Goal: Task Accomplishment & Management: Complete application form

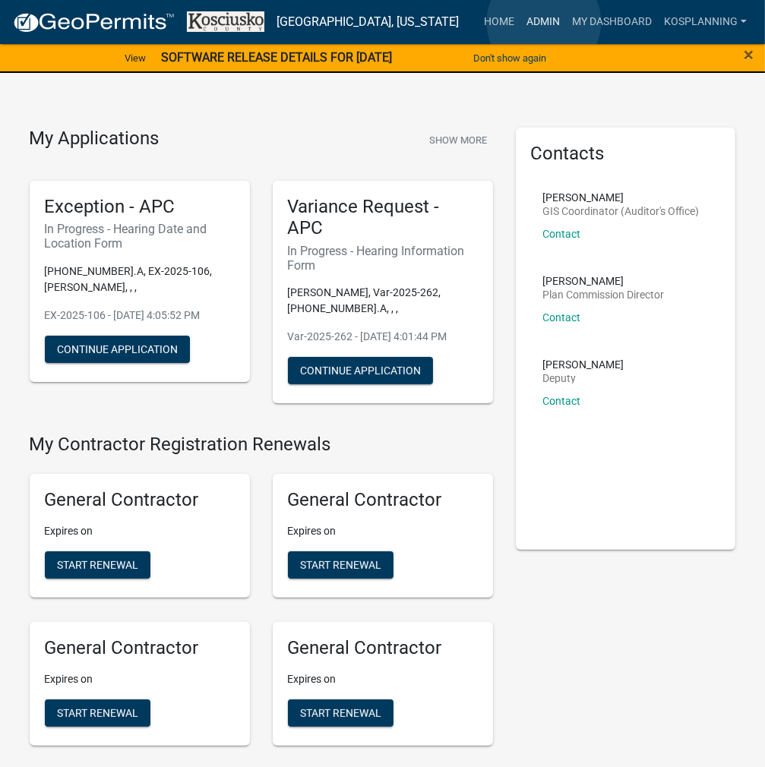
click at [544, 22] on link "Admin" at bounding box center [543, 22] width 46 height 29
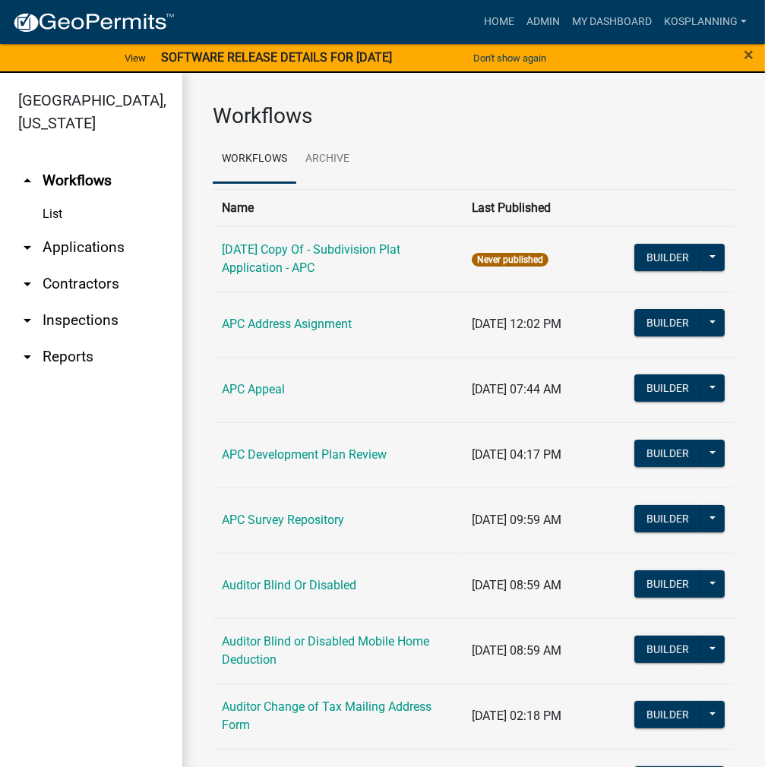
click at [74, 253] on link "arrow_drop_down Applications" at bounding box center [91, 247] width 182 height 36
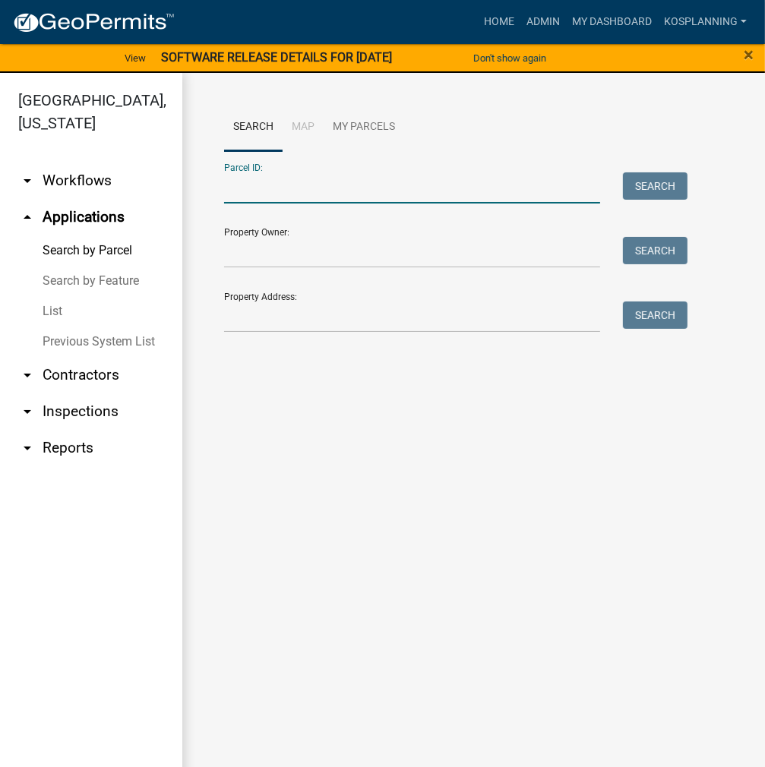
click at [259, 188] on input "Parcel ID:" at bounding box center [412, 187] width 376 height 31
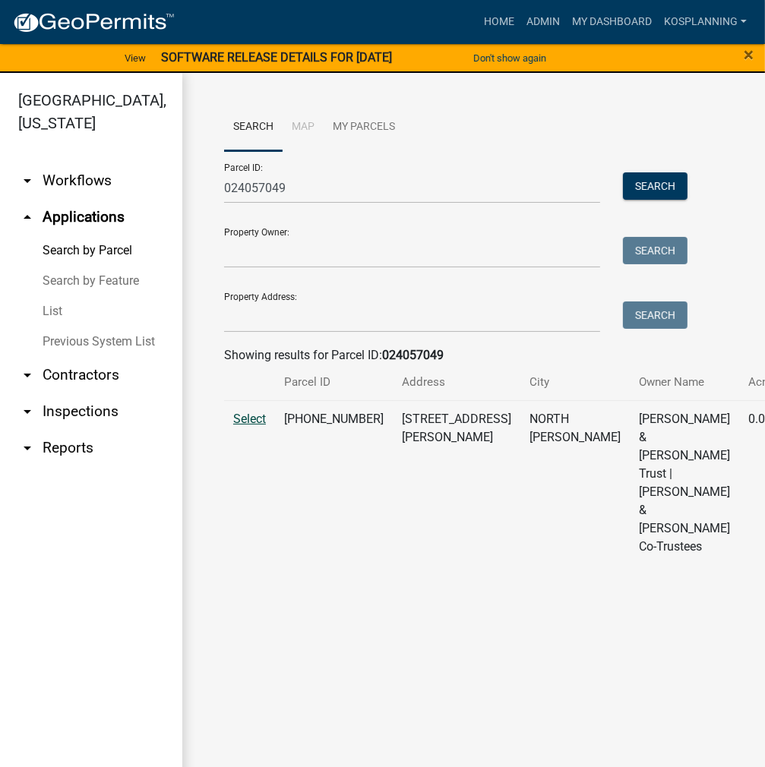
click at [249, 426] on span "Select" at bounding box center [249, 419] width 33 height 14
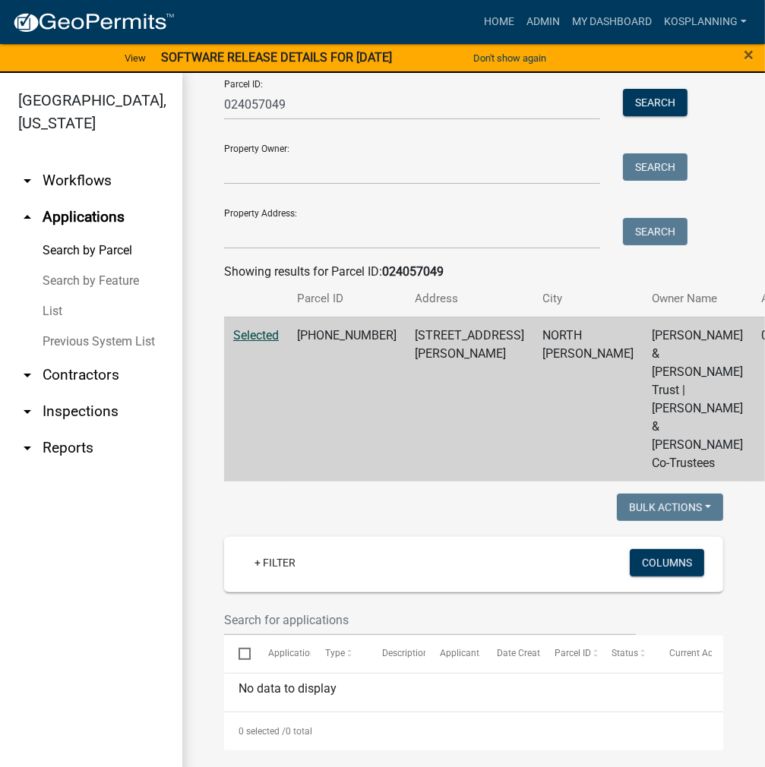
scroll to position [76, 0]
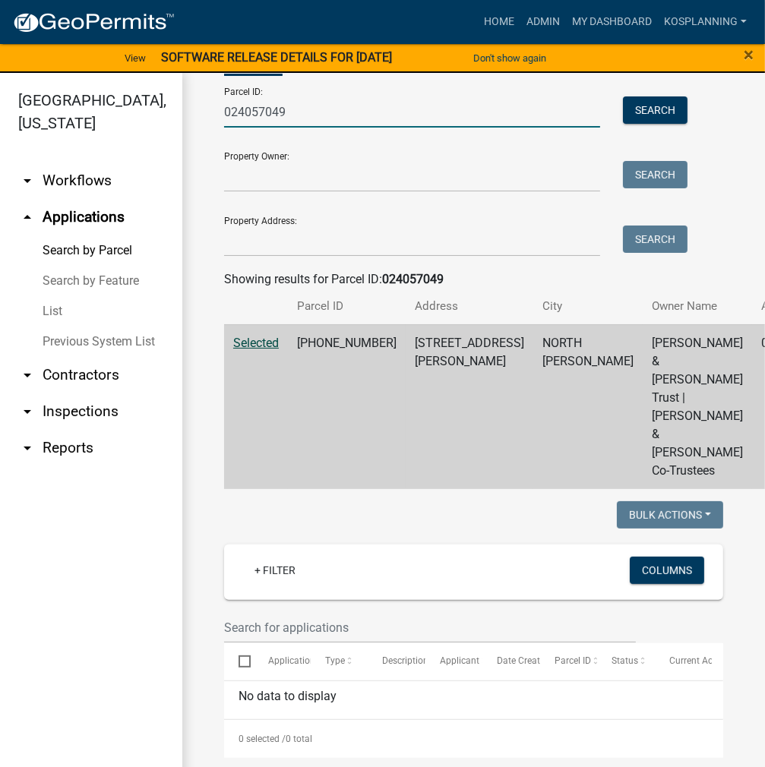
click at [336, 116] on input "024057049" at bounding box center [412, 111] width 376 height 31
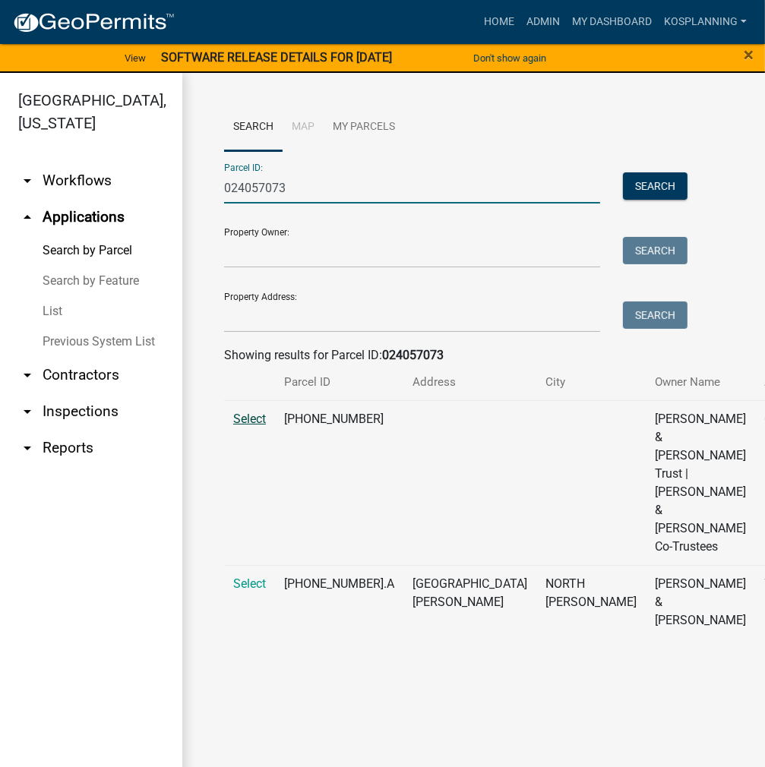
type input "024057073"
click at [261, 426] on span "Select" at bounding box center [249, 419] width 33 height 14
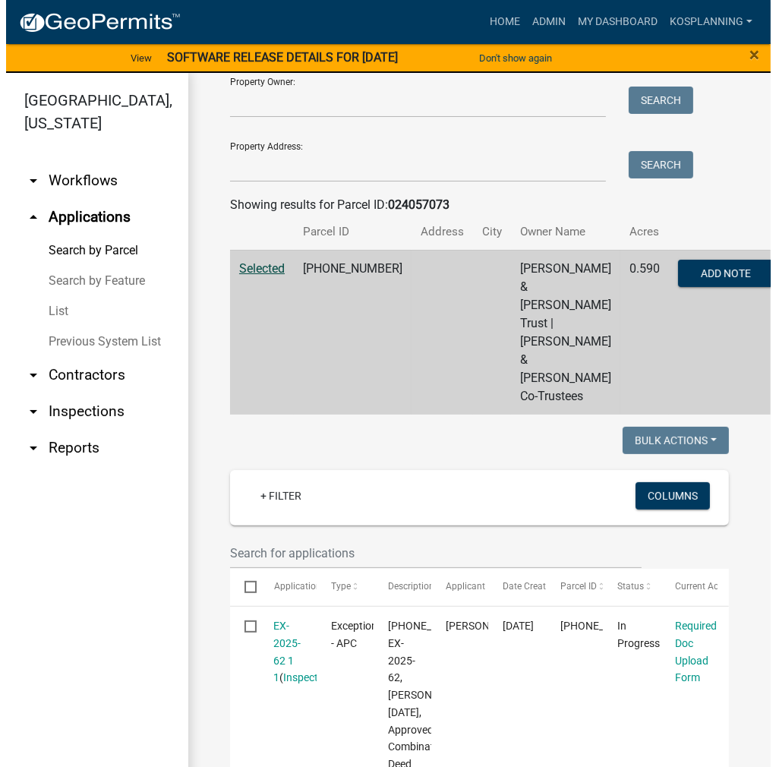
scroll to position [152, 0]
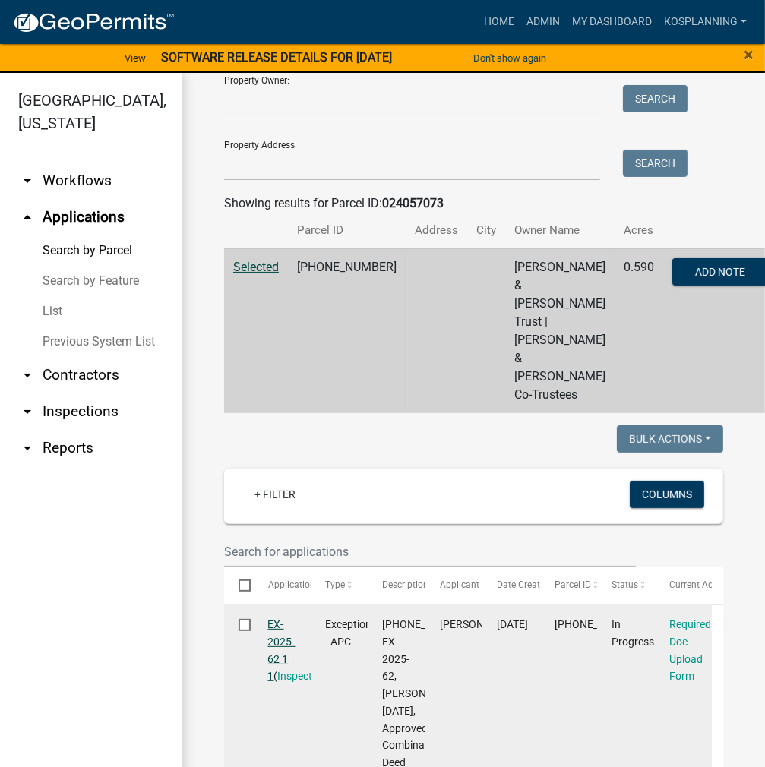
click at [274, 618] on link "EX-2025-62 1 1" at bounding box center [281, 650] width 27 height 64
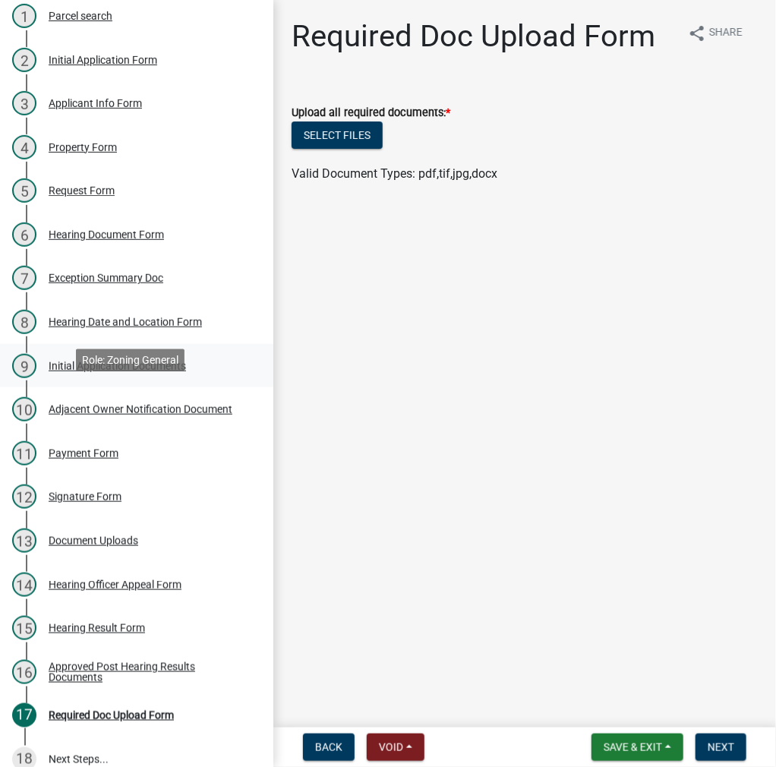
scroll to position [208, 0]
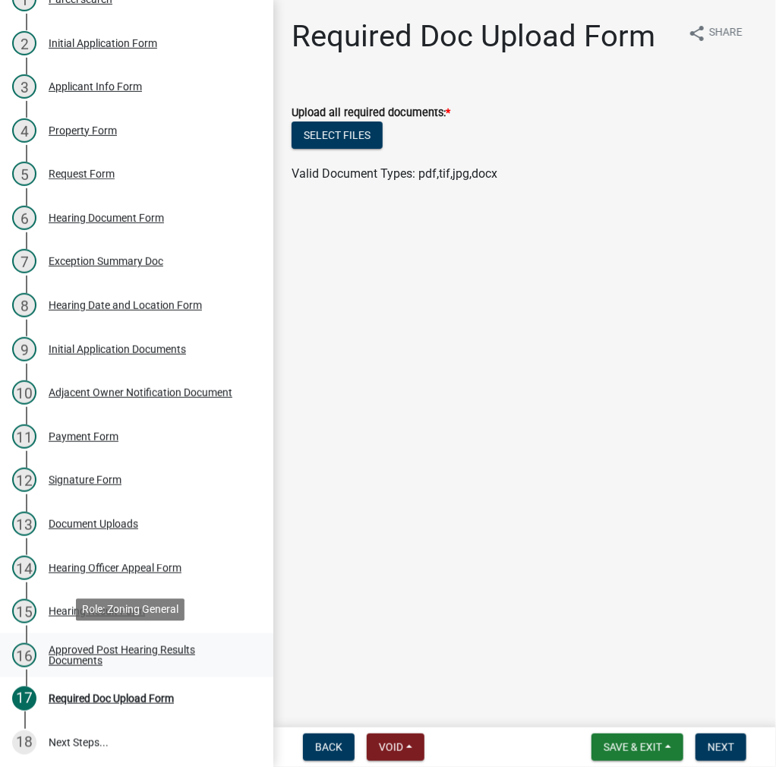
click at [94, 645] on div "Approved Post Hearing Results Documents" at bounding box center [149, 655] width 200 height 21
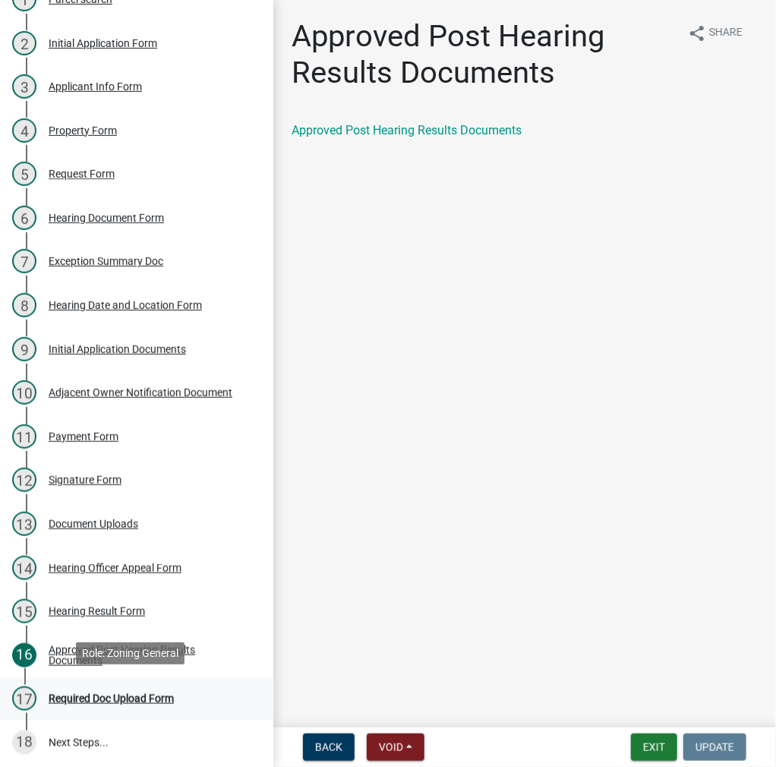
click at [128, 698] on div "Required Doc Upload Form" at bounding box center [111, 698] width 125 height 11
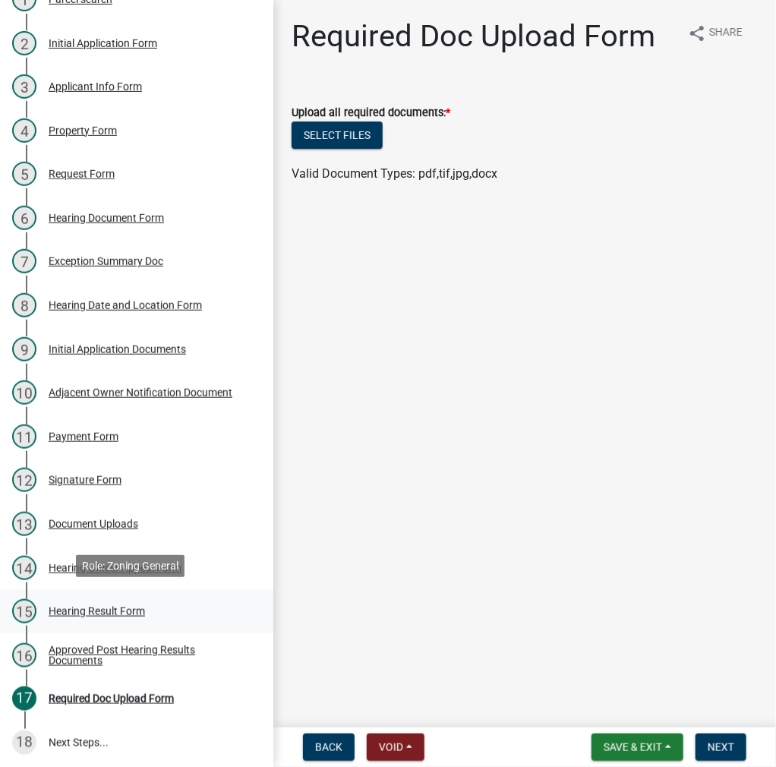
click at [88, 608] on div "Hearing Result Form" at bounding box center [97, 611] width 96 height 11
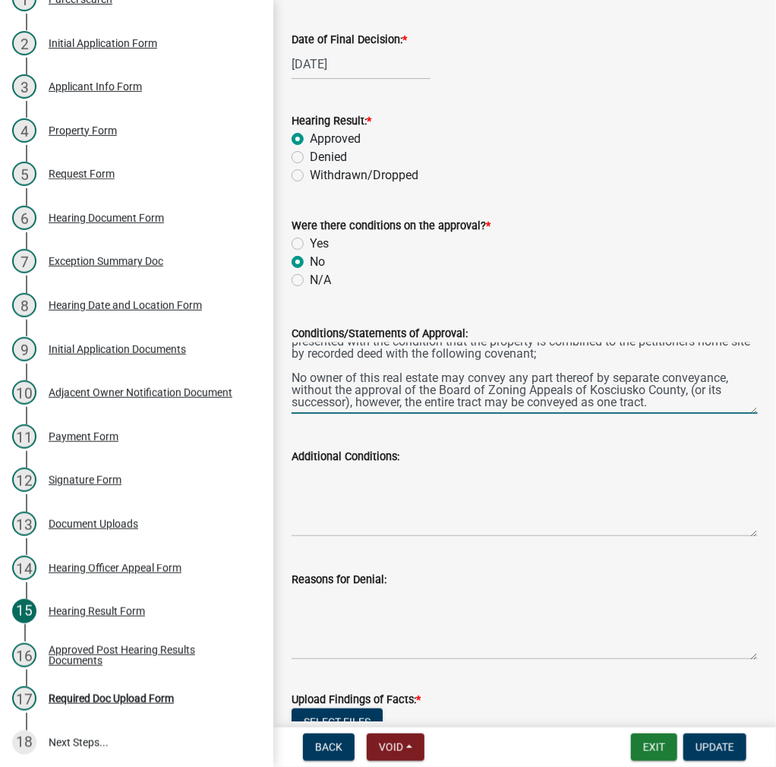
scroll to position [36, 0]
click at [102, 699] on div "Required Doc Upload Form" at bounding box center [111, 698] width 125 height 11
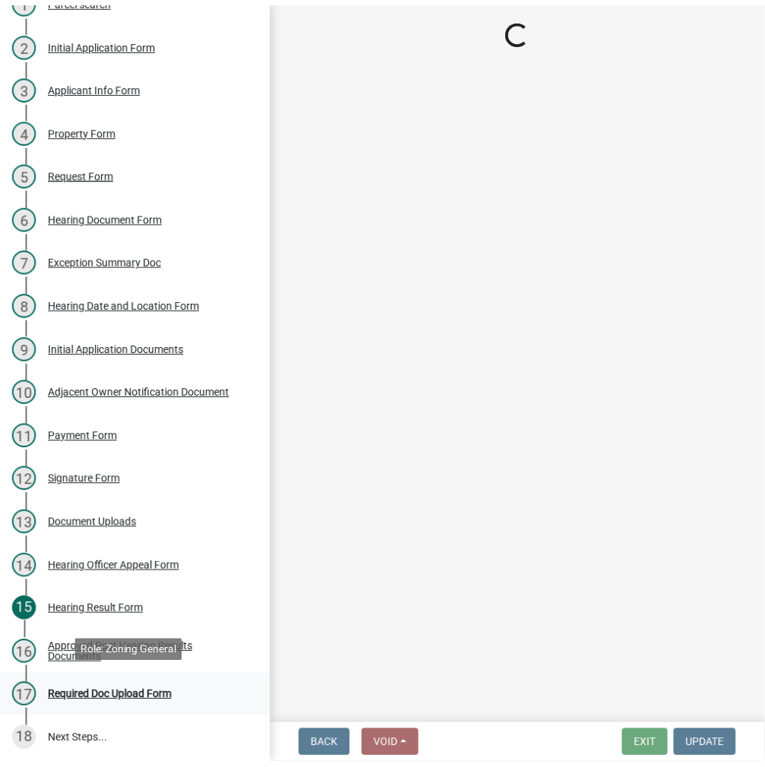
scroll to position [0, 0]
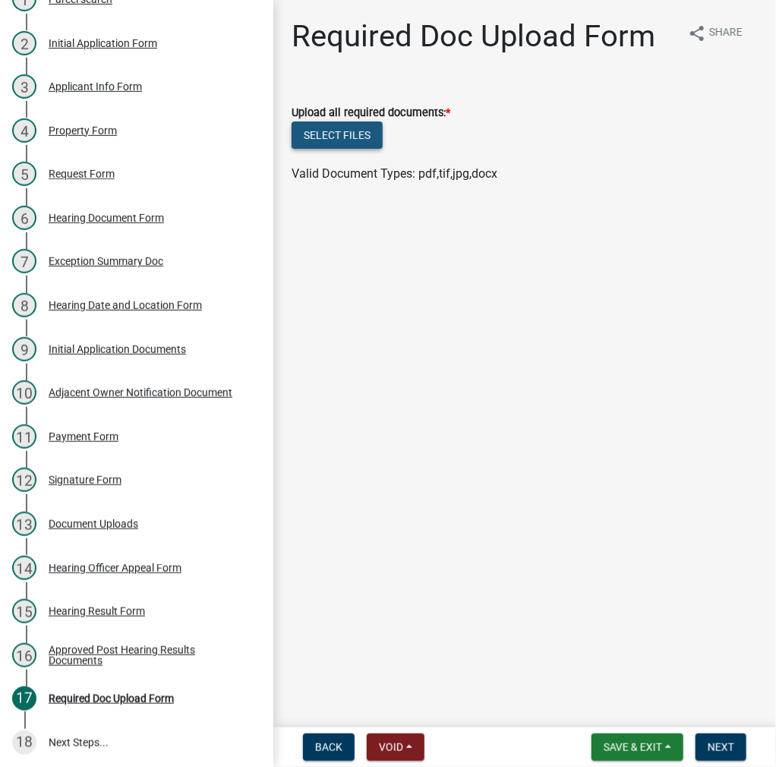
click at [364, 135] on button "Select files" at bounding box center [337, 134] width 91 height 27
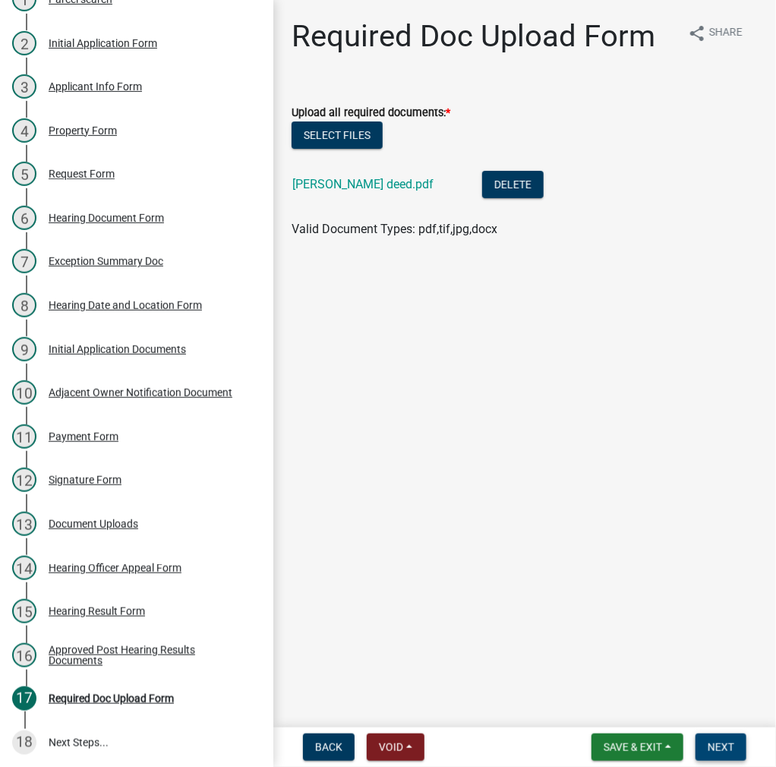
click at [737, 741] on button "Next" at bounding box center [721, 746] width 51 height 27
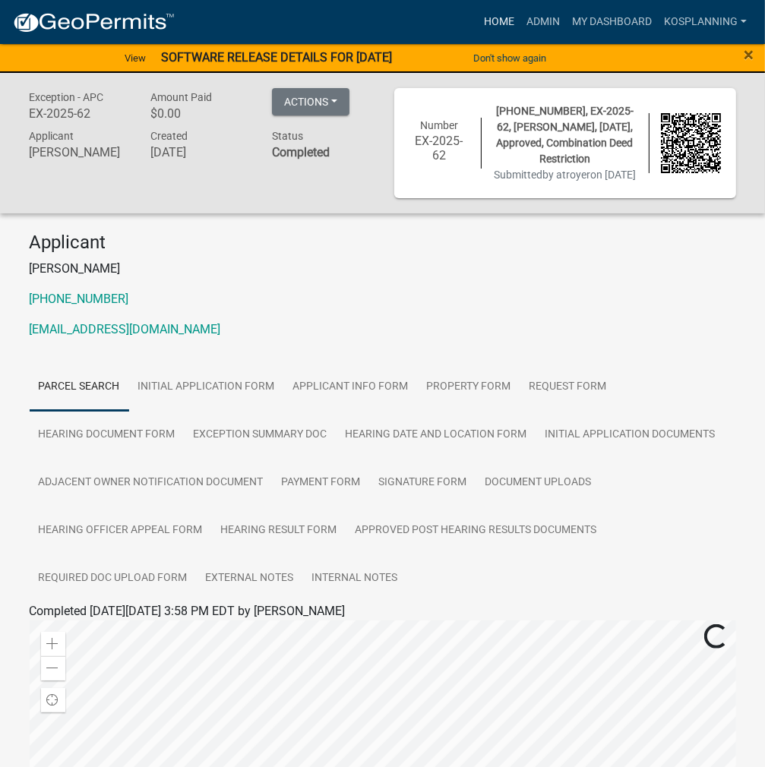
click at [487, 16] on link "Home" at bounding box center [499, 22] width 43 height 29
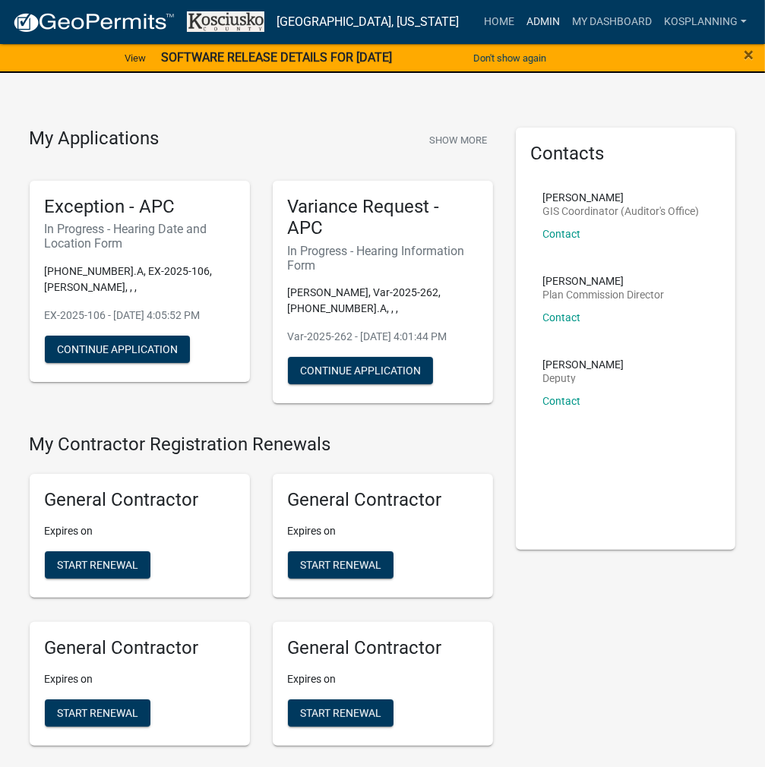
click at [542, 21] on link "Admin" at bounding box center [543, 22] width 46 height 29
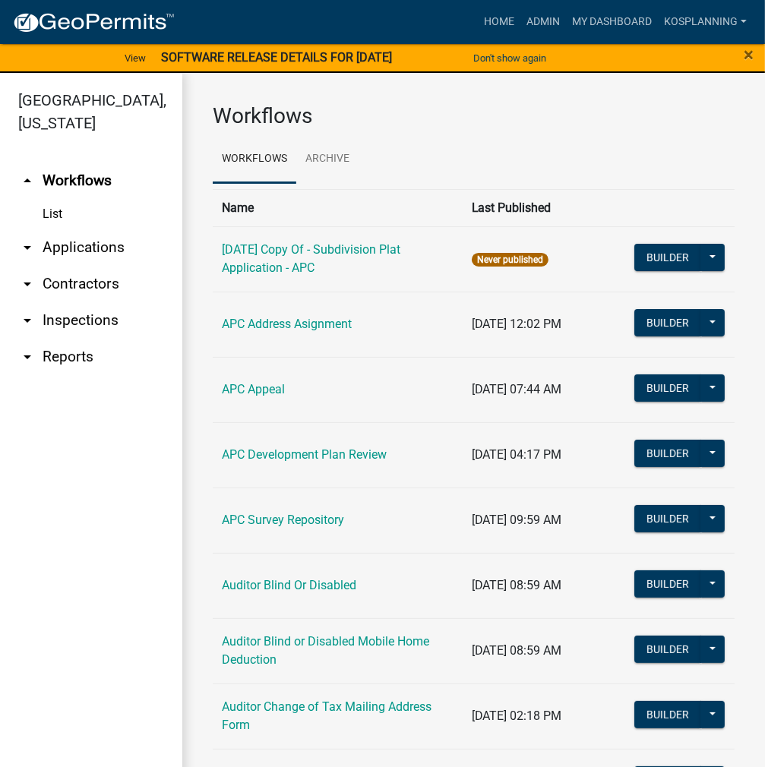
click at [99, 246] on link "arrow_drop_down Applications" at bounding box center [91, 247] width 182 height 36
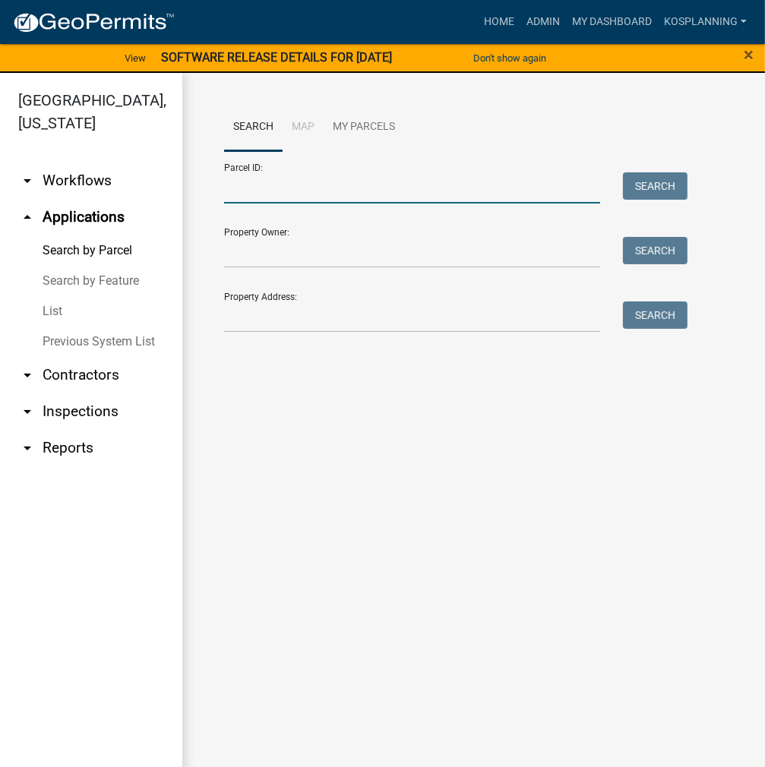
click at [254, 183] on input "Parcel ID:" at bounding box center [412, 187] width 376 height 31
click at [507, 13] on link "Home" at bounding box center [499, 22] width 43 height 29
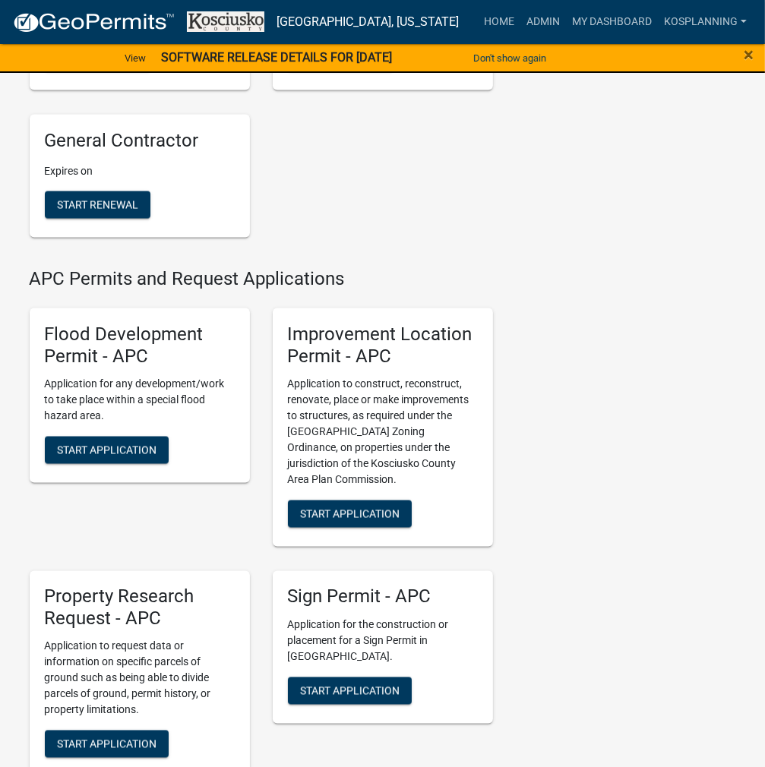
scroll to position [1670, 0]
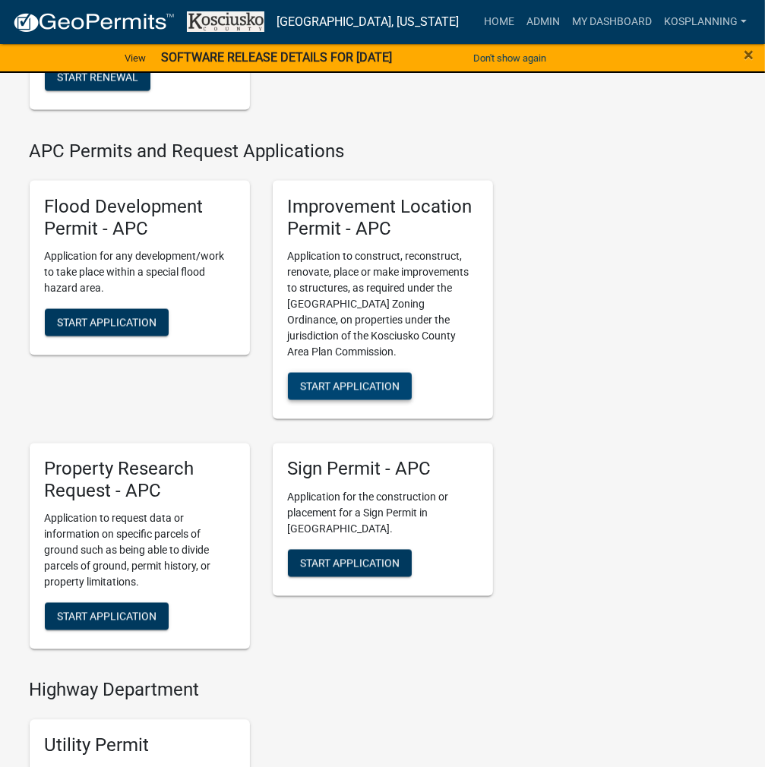
click at [381, 392] on span "Start Application" at bounding box center [349, 386] width 99 height 12
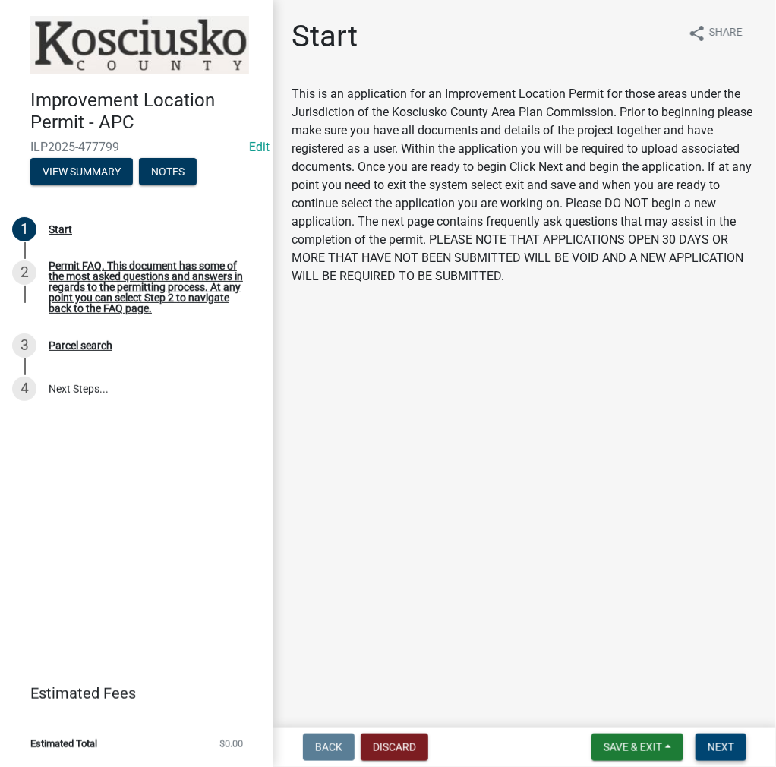
click at [719, 742] on span "Next" at bounding box center [721, 747] width 27 height 12
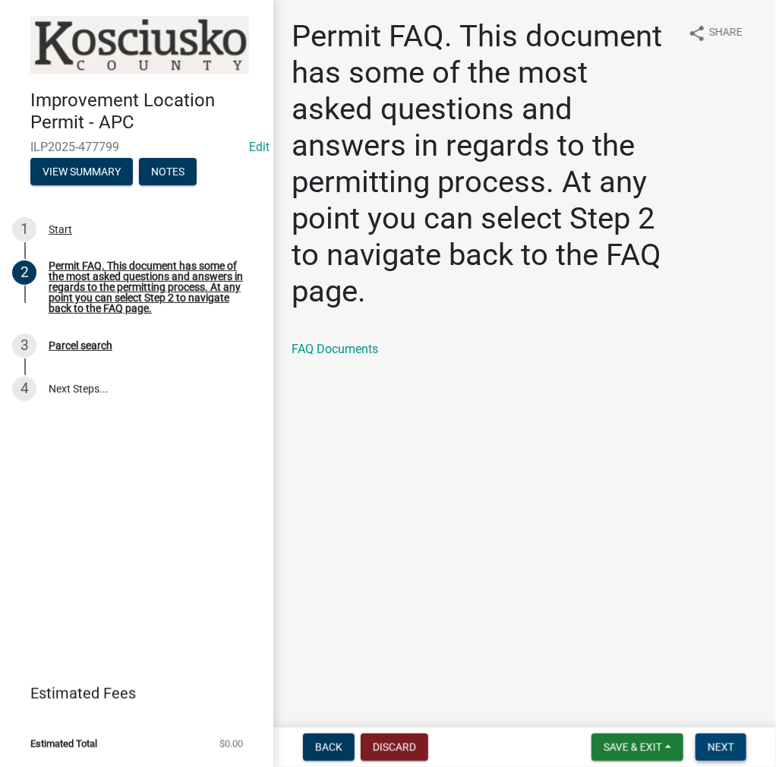
click at [726, 750] on span "Next" at bounding box center [721, 747] width 27 height 12
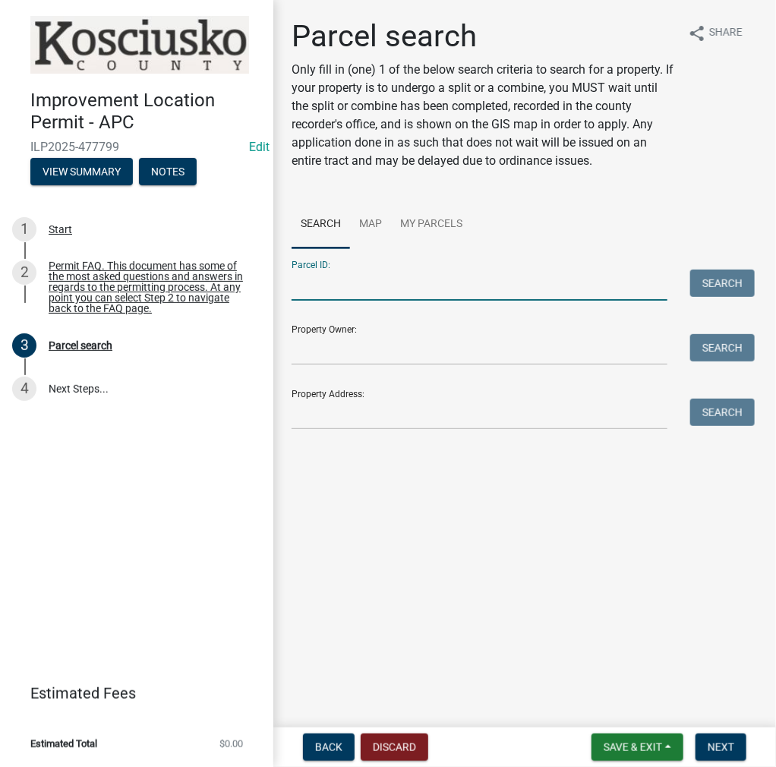
click at [342, 286] on input "Parcel ID:" at bounding box center [480, 285] width 376 height 31
click at [391, 286] on input "024057073" at bounding box center [480, 285] width 376 height 31
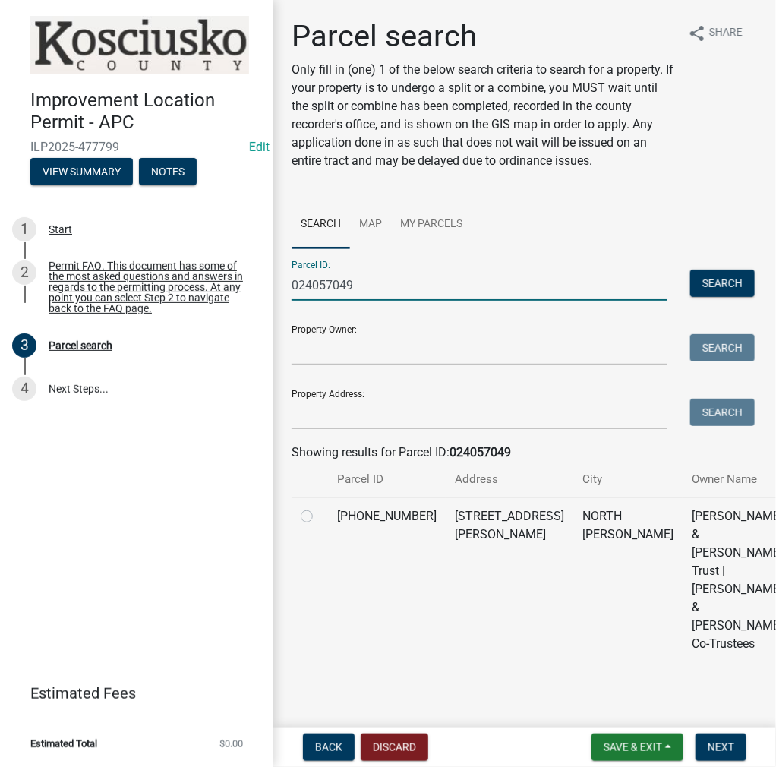
type input "024057049"
click at [319, 507] on label at bounding box center [319, 507] width 0 height 0
click at [319, 517] on input "radio" at bounding box center [324, 512] width 10 height 10
radio input "true"
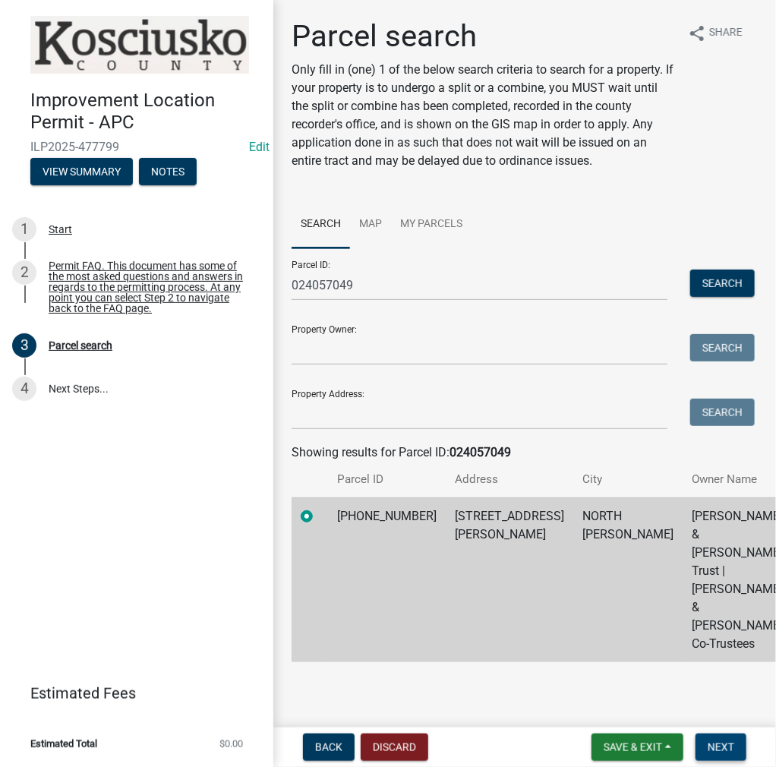
click at [714, 753] on span "Next" at bounding box center [721, 747] width 27 height 12
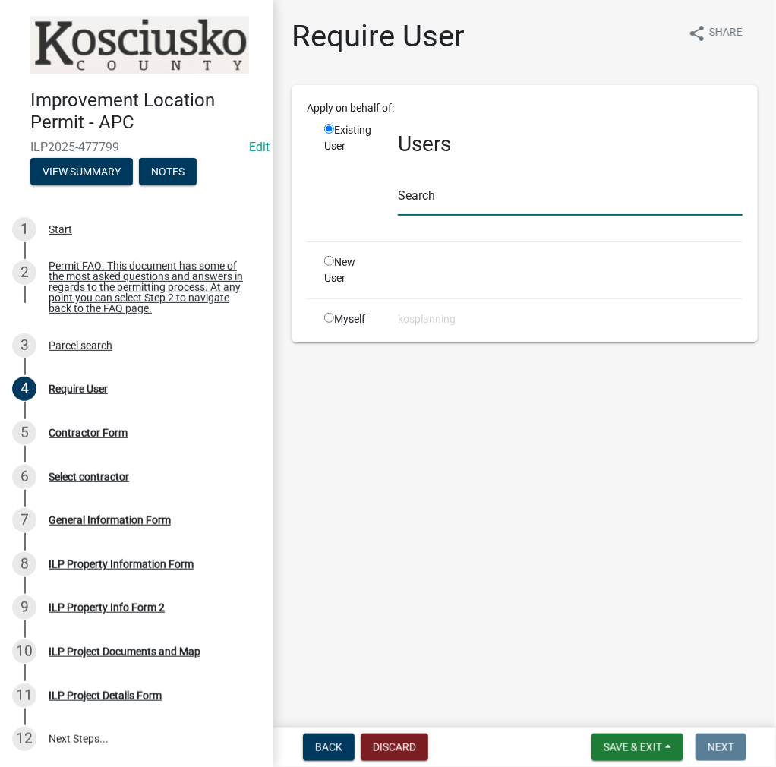
click at [440, 204] on input "text" at bounding box center [570, 200] width 345 height 31
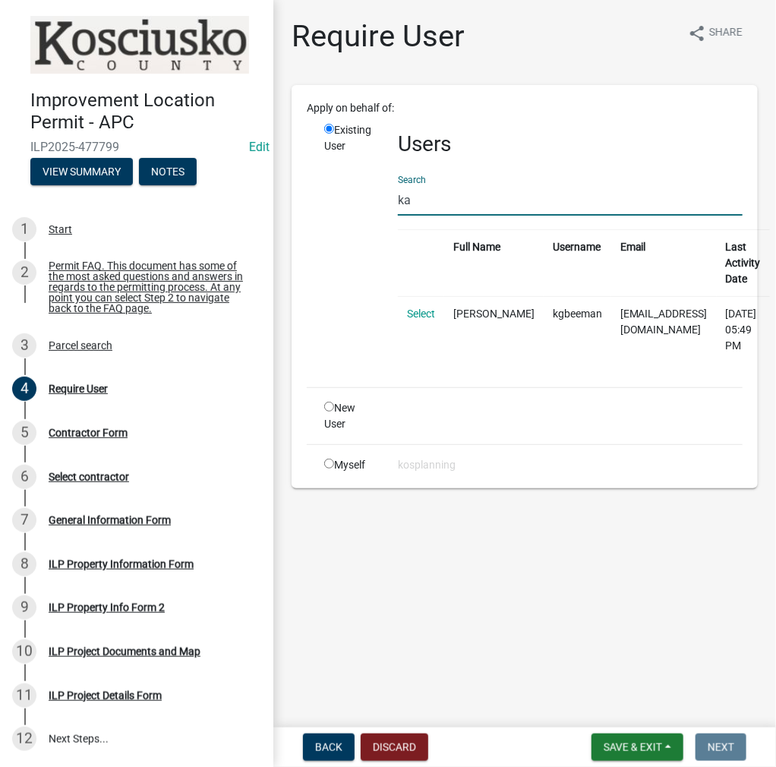
type input "k"
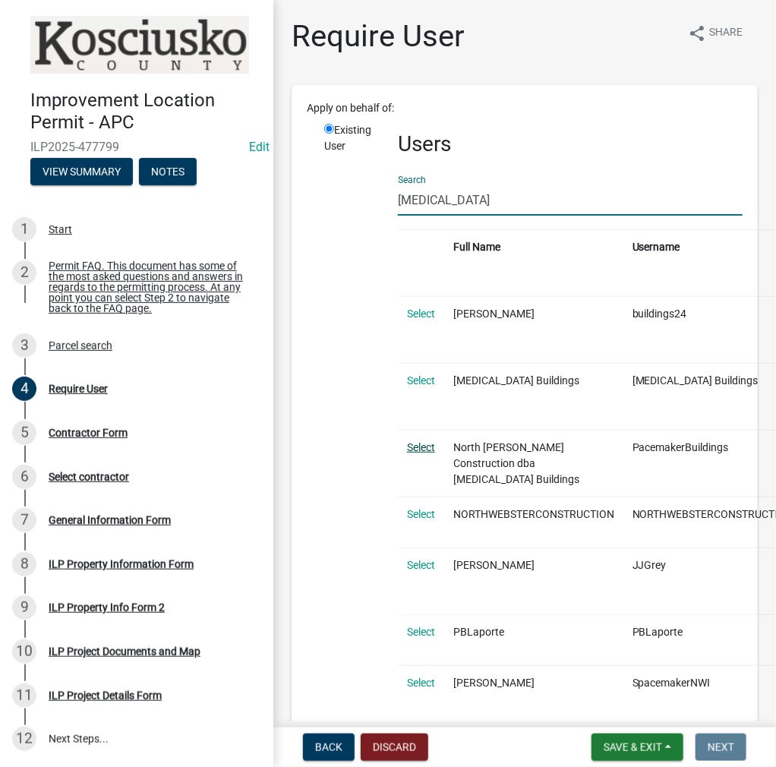
type input "[MEDICAL_DATA]"
click at [418, 441] on link "Select" at bounding box center [421, 447] width 28 height 12
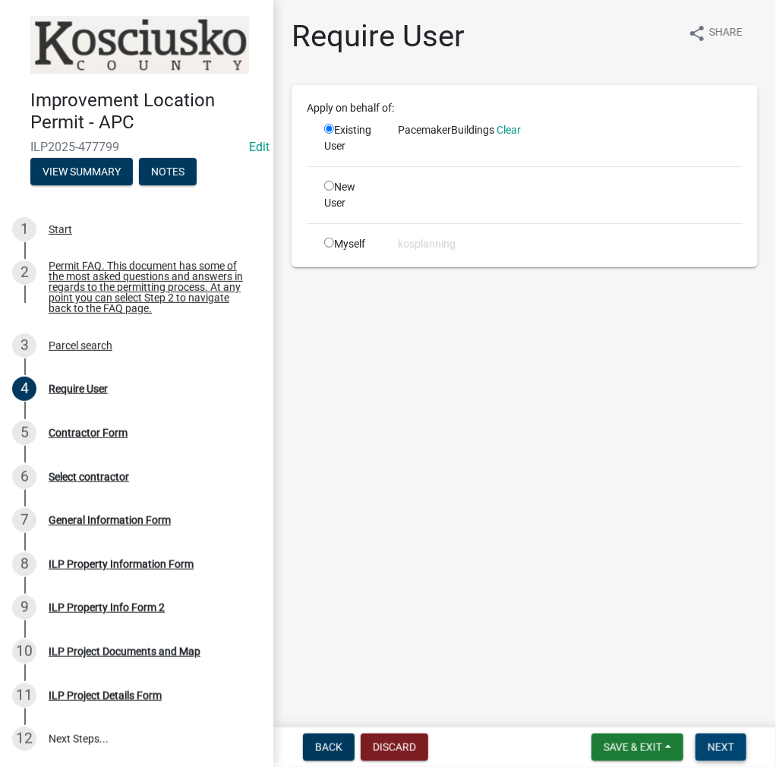
click at [721, 752] on span "Next" at bounding box center [721, 747] width 27 height 12
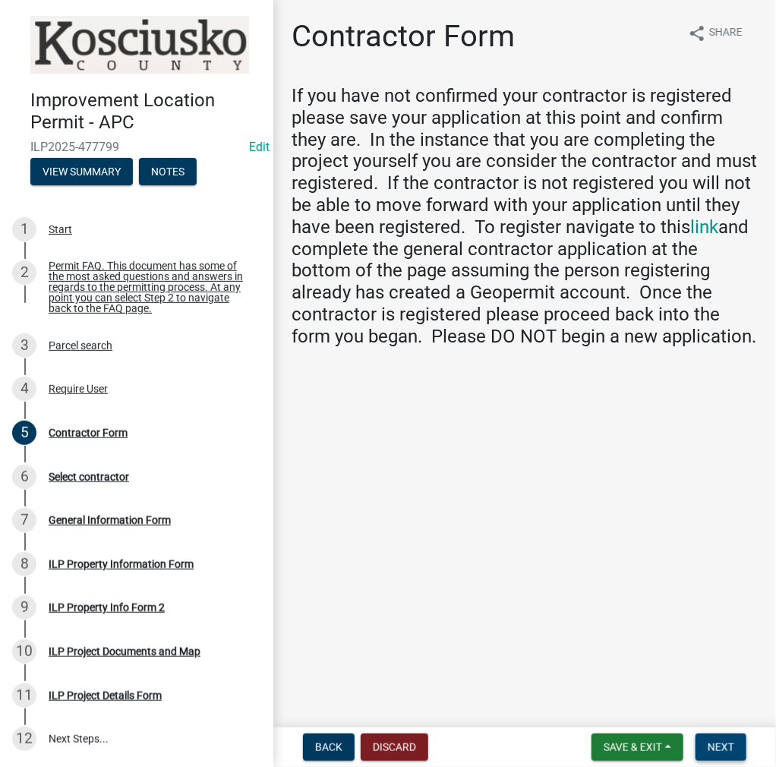
click at [738, 760] on button "Next" at bounding box center [721, 746] width 51 height 27
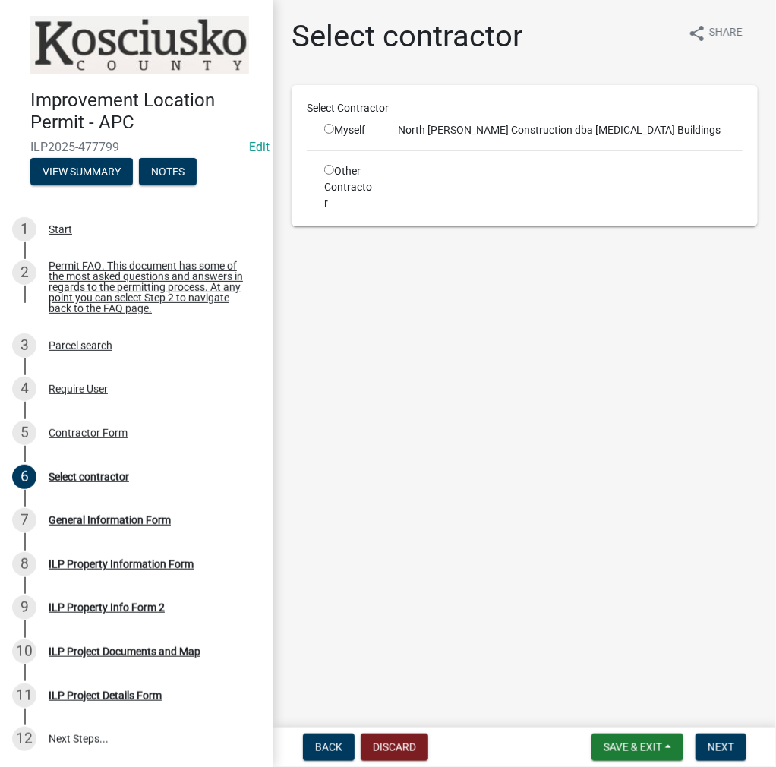
click at [328, 127] on input "radio" at bounding box center [329, 129] width 10 height 10
radio input "true"
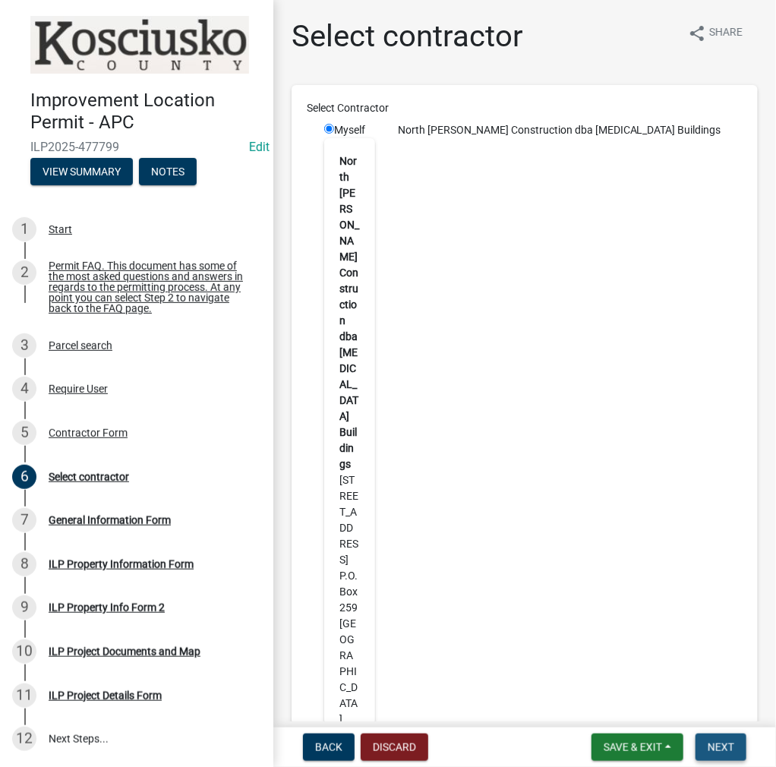
click at [718, 744] on span "Next" at bounding box center [721, 747] width 27 height 12
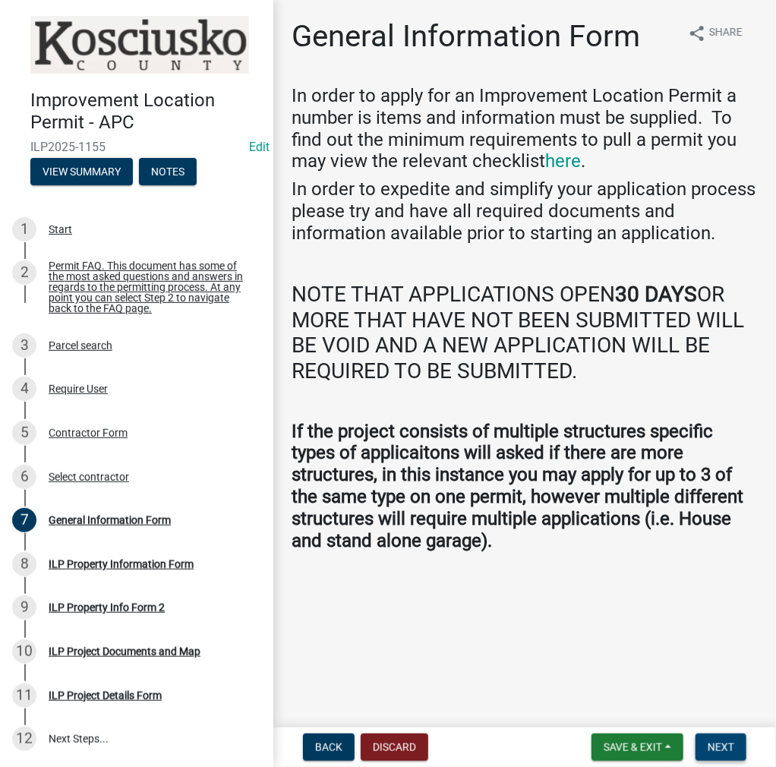
click at [724, 742] on span "Next" at bounding box center [721, 747] width 27 height 12
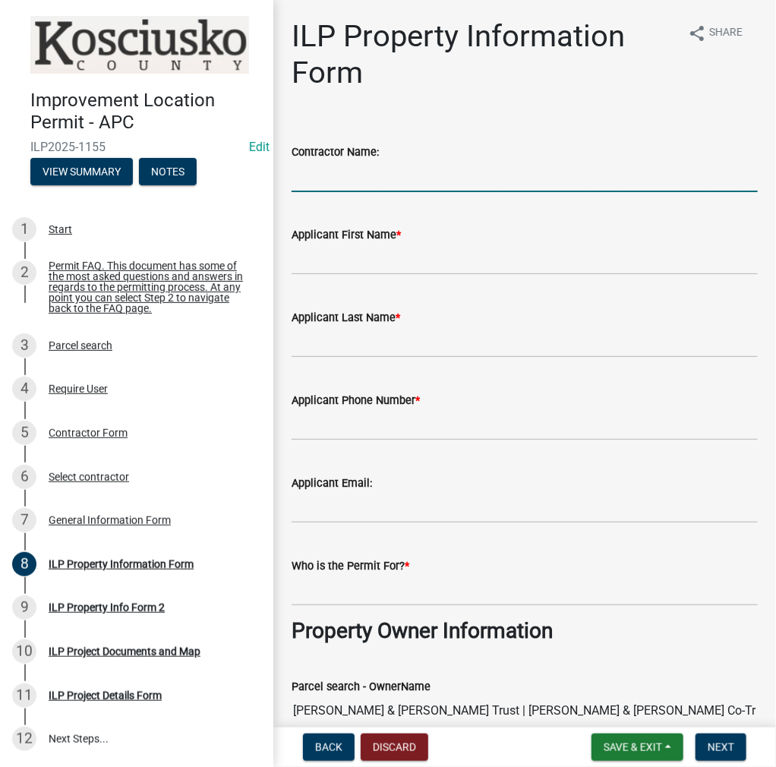
click at [343, 180] on input "Contractor Name:" at bounding box center [525, 176] width 466 height 31
type input "p"
type input "O"
type input "[MEDICAL_DATA] BUILDERS"
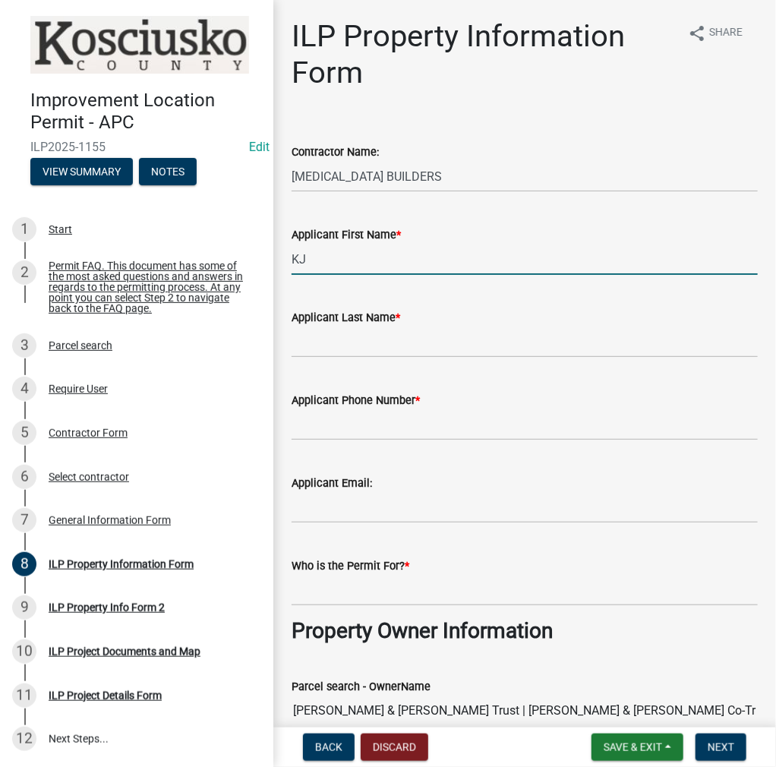
type input "K"
type input "[PERSON_NAME]"
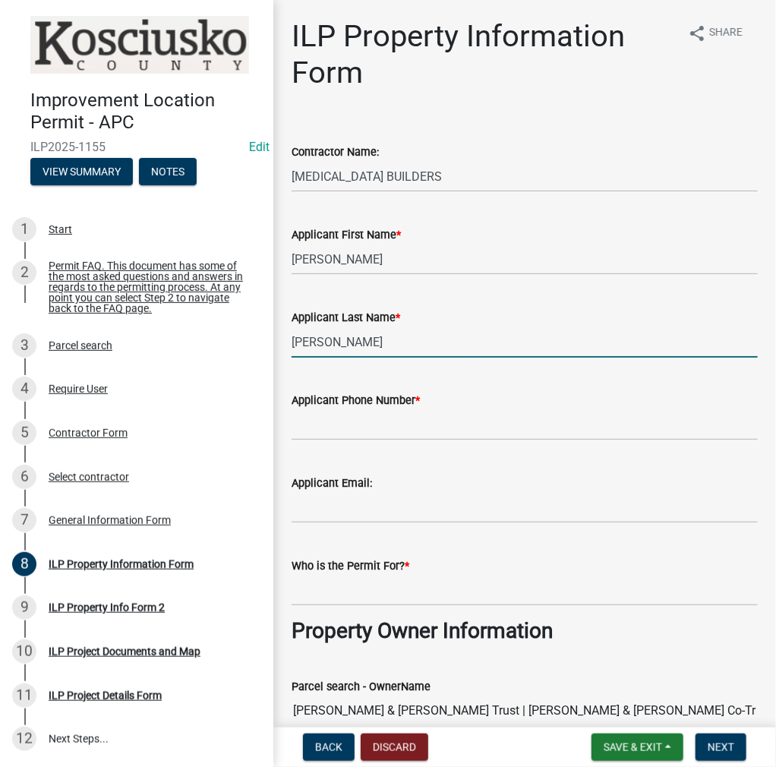
type input "[PERSON_NAME]"
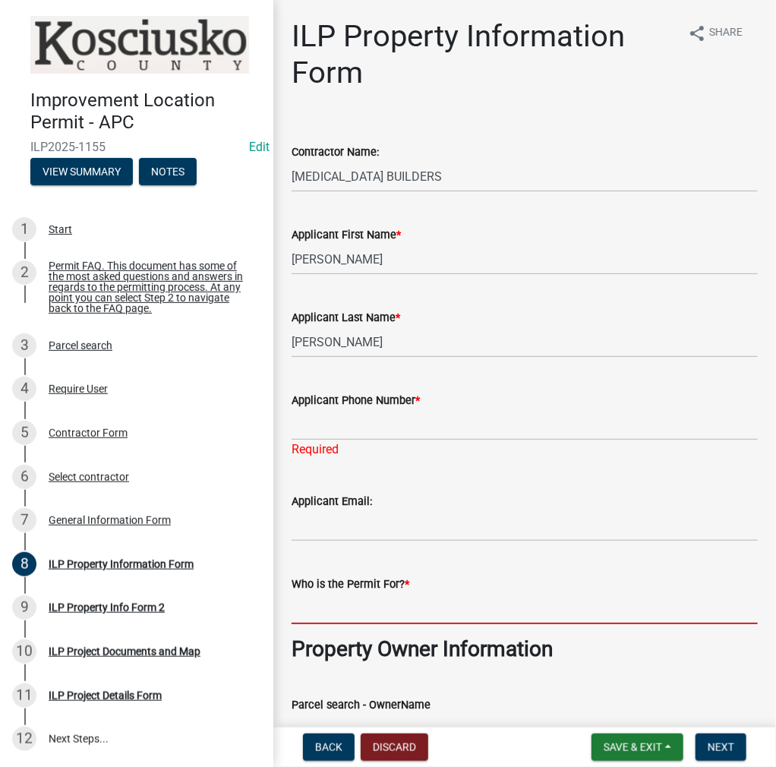
click at [306, 591] on form "Who is the Permit For? *" at bounding box center [525, 599] width 466 height 49
type input "[PERSON_NAME]"
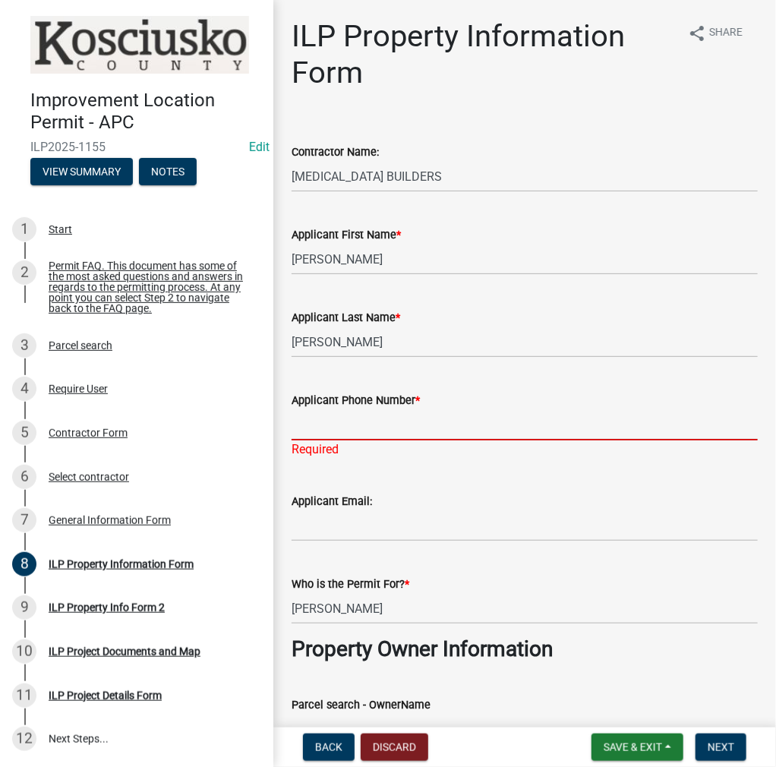
click at [311, 428] on input "Applicant Phone Number *" at bounding box center [525, 424] width 466 height 31
drag, startPoint x: 326, startPoint y: 426, endPoint x: 405, endPoint y: 423, distance: 79.0
click at [326, 426] on input "Applicant Phone Number *" at bounding box center [525, 424] width 466 height 31
type input "[PHONE_NUMBER]"
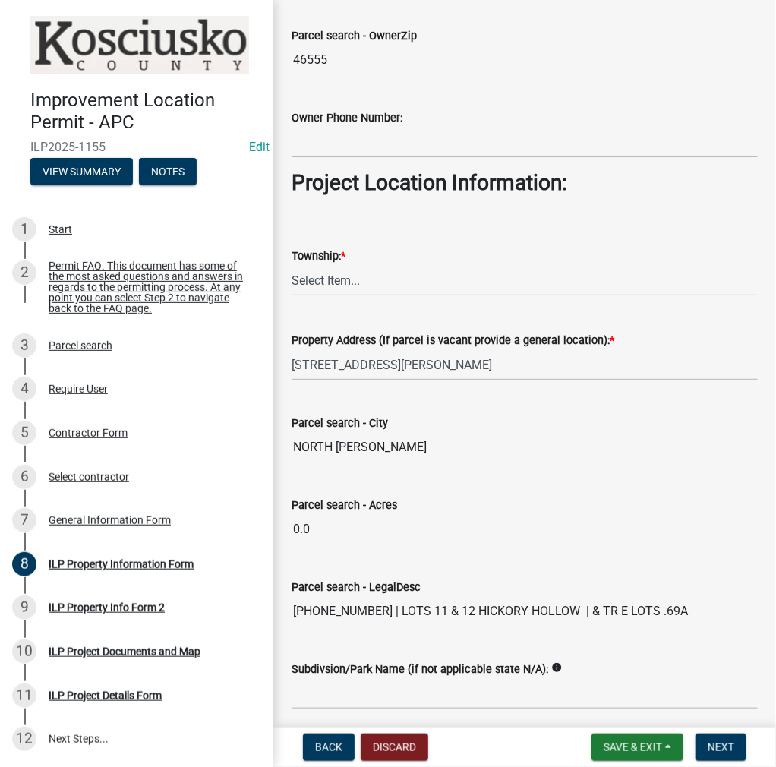
scroll to position [987, 0]
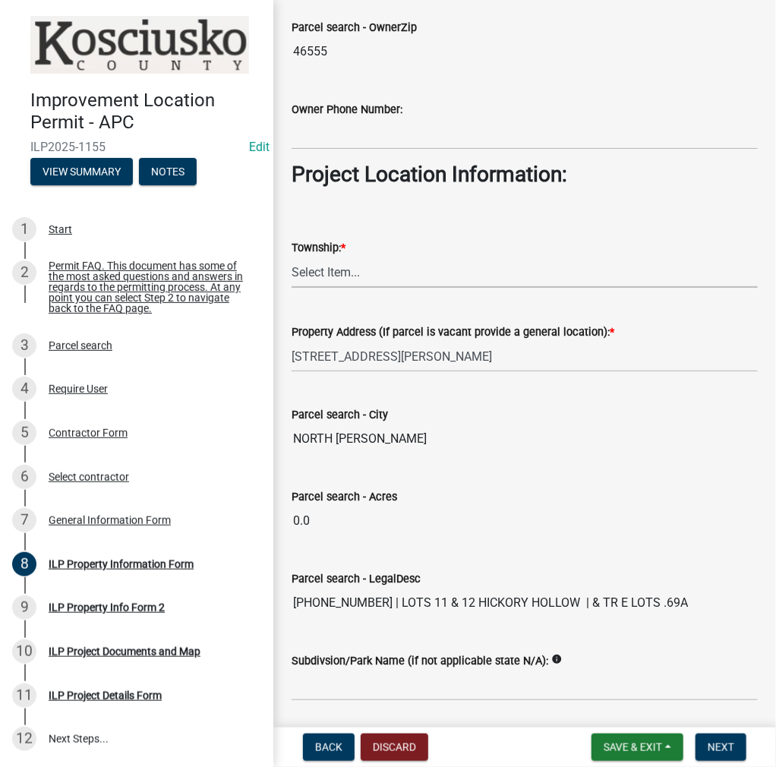
click at [328, 267] on select "Select Item... [PERSON_NAME] - Elkhart Co Clay Etna [GEOGRAPHIC_DATA][PERSON_NA…" at bounding box center [525, 272] width 466 height 31
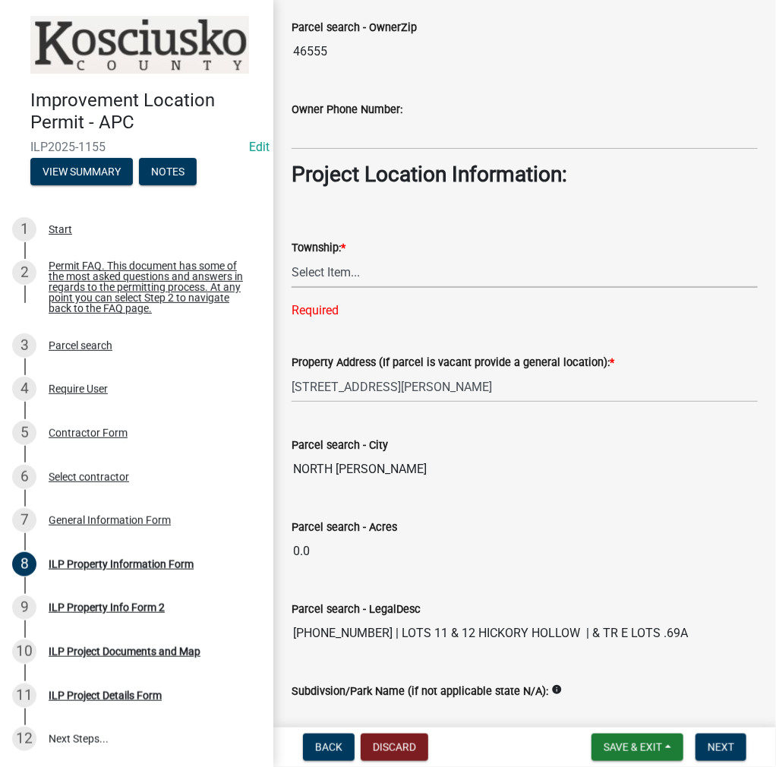
click at [349, 263] on select "Select Item... [PERSON_NAME] - Elkhart Co Clay Etna [GEOGRAPHIC_DATA][PERSON_NA…" at bounding box center [525, 272] width 466 height 31
drag, startPoint x: 328, startPoint y: 271, endPoint x: 328, endPoint y: 279, distance: 8.4
click at [328, 271] on select "Select Item... [PERSON_NAME] - Elkhart Co Clay Etna [GEOGRAPHIC_DATA][PERSON_NA…" at bounding box center [525, 272] width 466 height 31
click at [292, 257] on select "Select Item... [PERSON_NAME] - Elkhart Co Clay Etna [GEOGRAPHIC_DATA][PERSON_NA…" at bounding box center [525, 272] width 466 height 31
select select "8aeb2c27-db4f-4f65-83dd-c512a3678cb2"
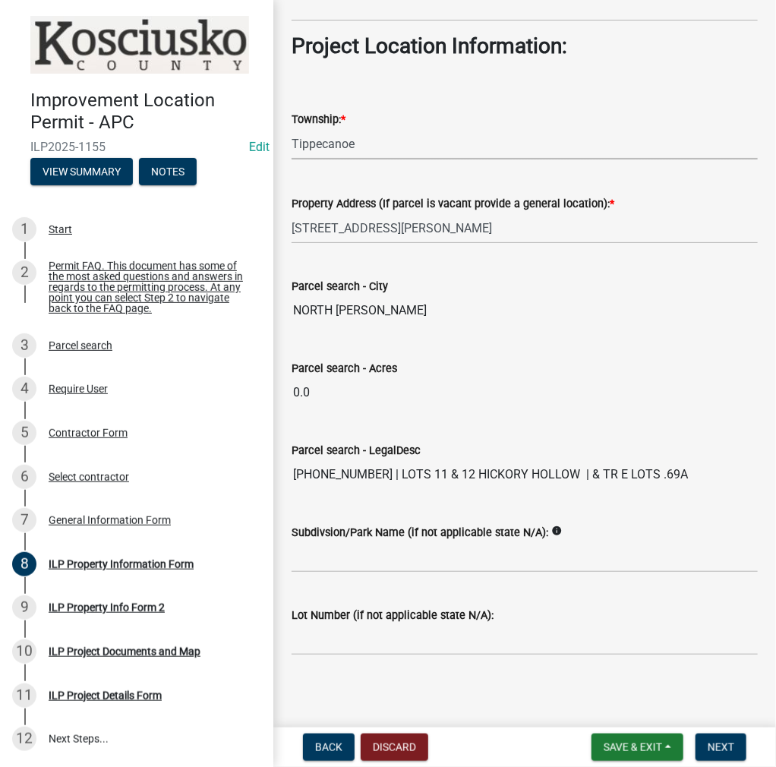
scroll to position [1118, 0]
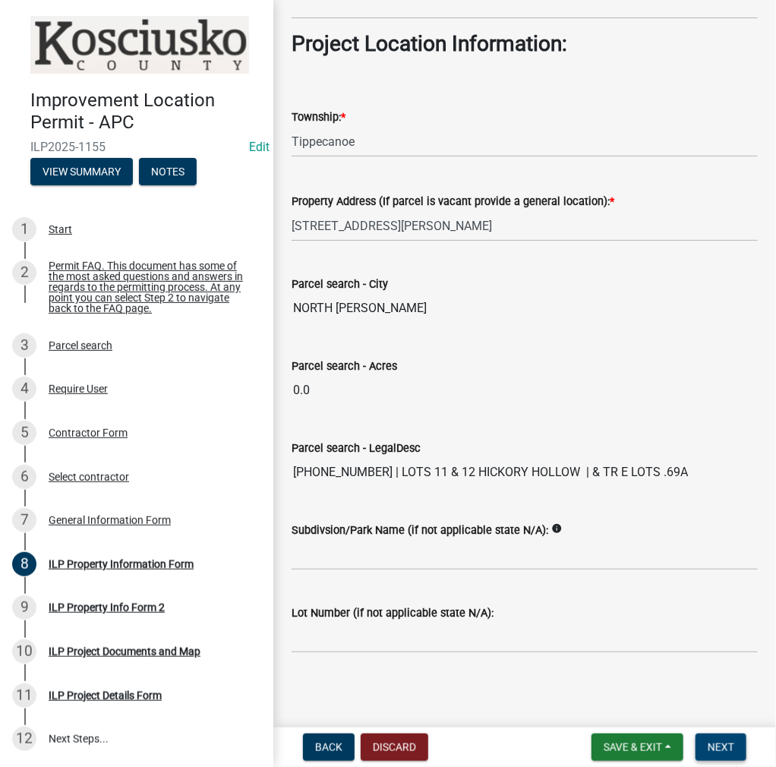
click at [722, 757] on button "Next" at bounding box center [721, 746] width 51 height 27
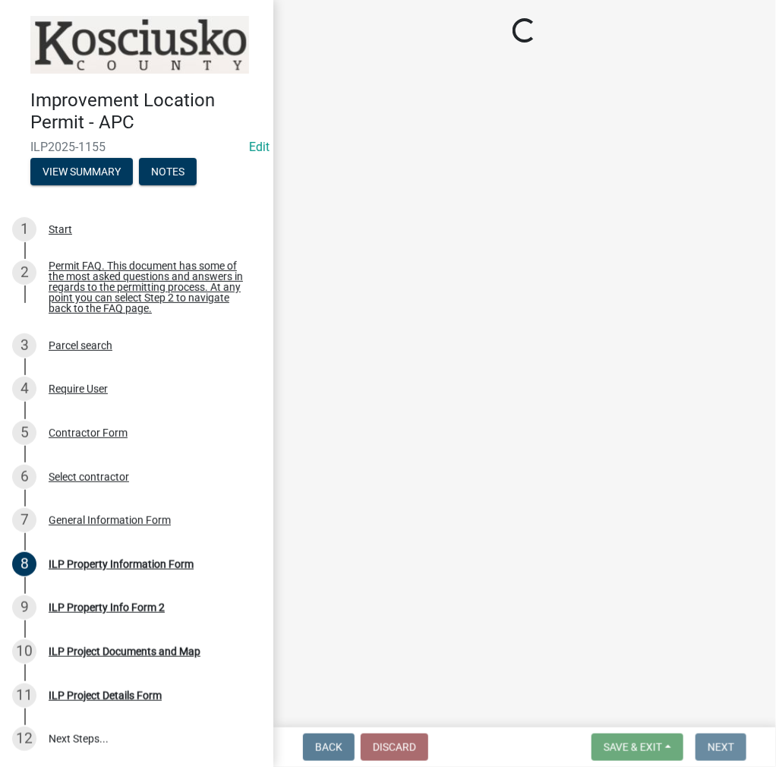
scroll to position [0, 0]
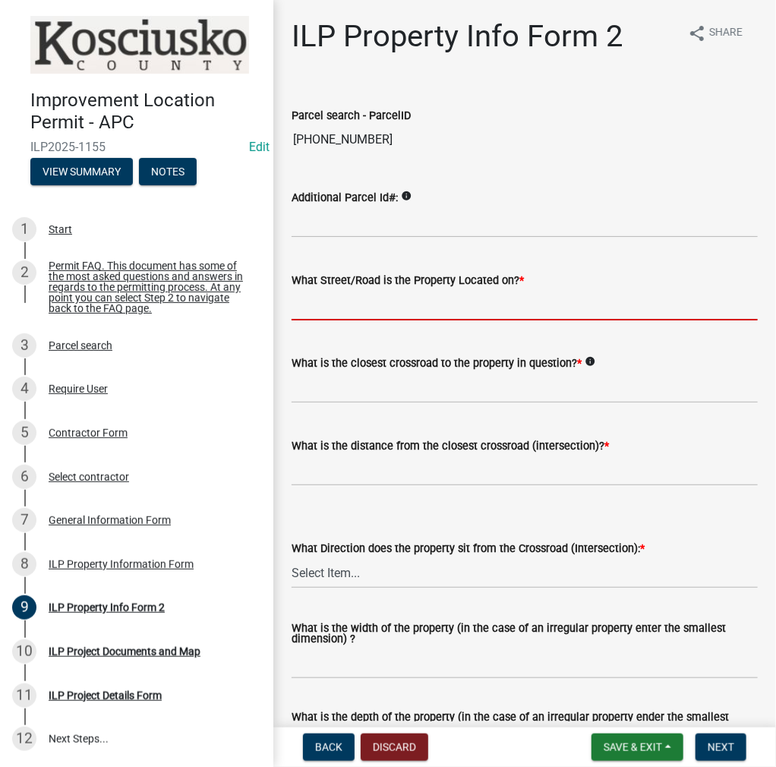
click at [339, 310] on input "What Street/Road is the Property Located on? *" at bounding box center [525, 304] width 466 height 31
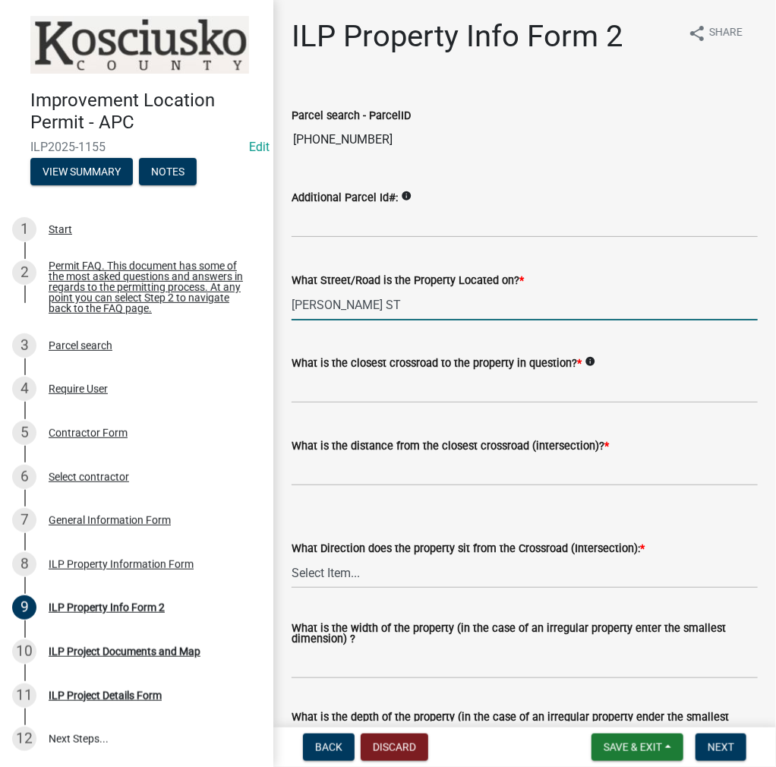
type input "[PERSON_NAME] ST"
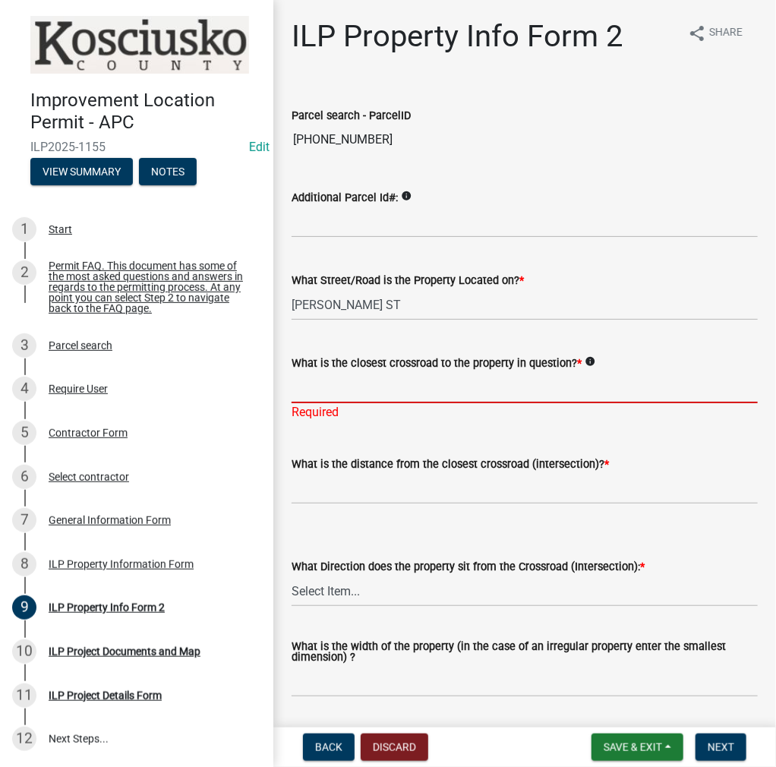
click at [338, 393] on input "What is the closest crossroad to the property in question? *" at bounding box center [525, 387] width 466 height 31
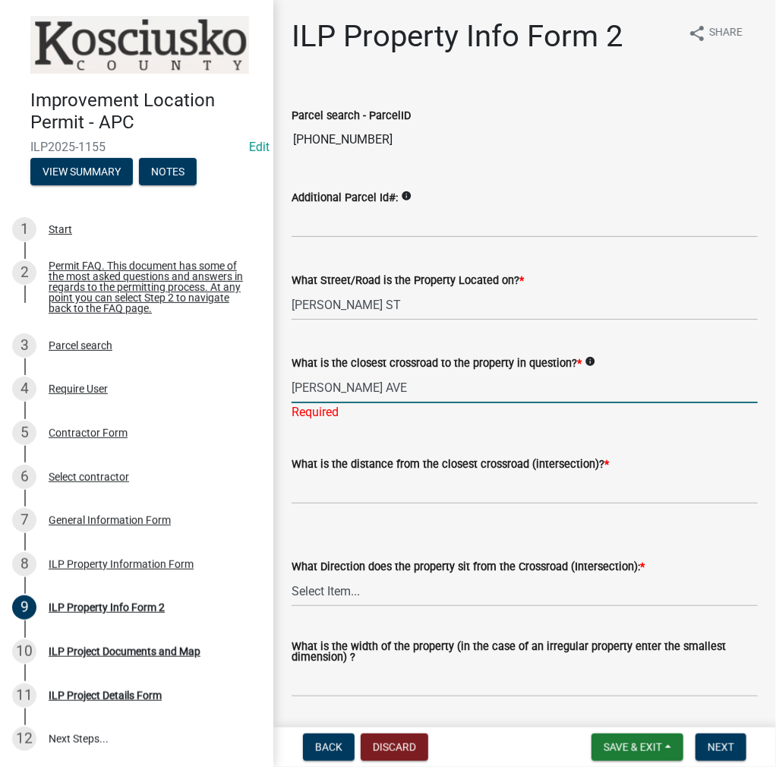
type input "[PERSON_NAME] AVE"
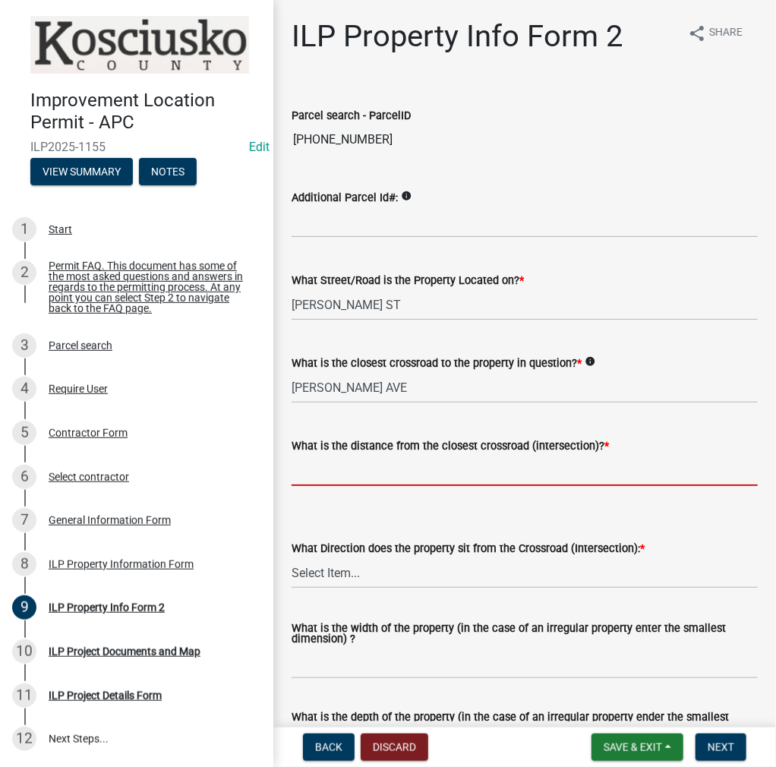
click at [363, 465] on input "text" at bounding box center [525, 470] width 466 height 31
type input "0"
click at [325, 581] on select "Select Item... N NE NW S SE SW E W" at bounding box center [525, 572] width 466 height 31
click at [292, 557] on select "Select Item... N NE NW S SE SW E W" at bounding box center [525, 572] width 466 height 31
select select "30cad654-0079-4cbe-a349-097ae71a5774"
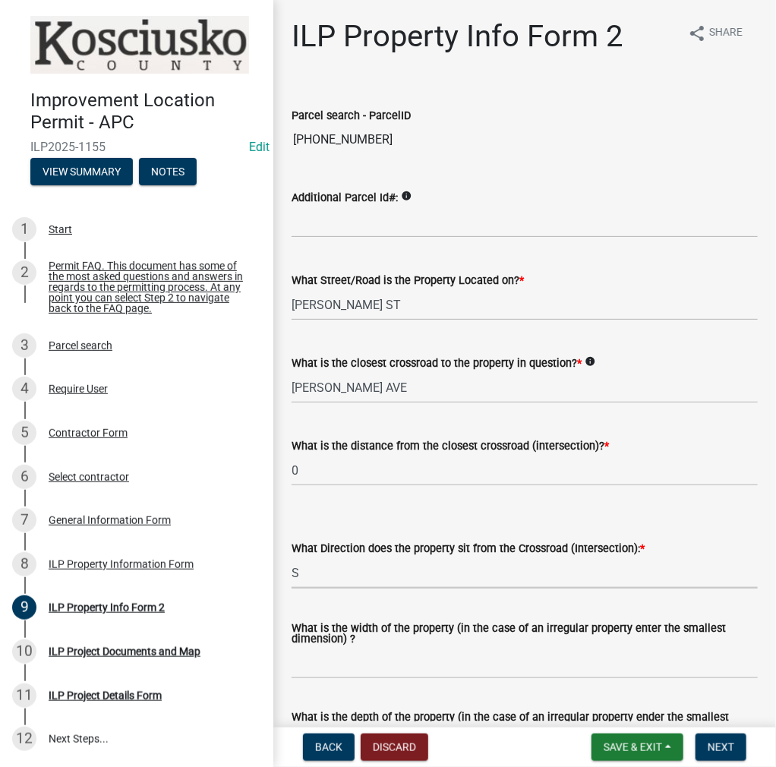
scroll to position [228, 0]
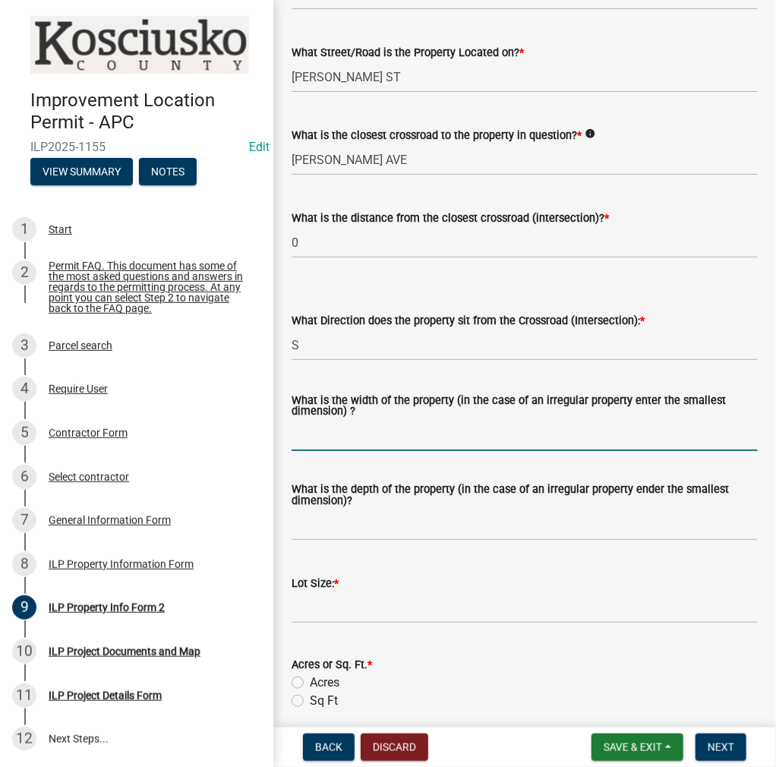
click at [340, 437] on input "What is the width of the property (in the case of an irregular property enter t…" at bounding box center [525, 435] width 466 height 31
type input "VARIES"
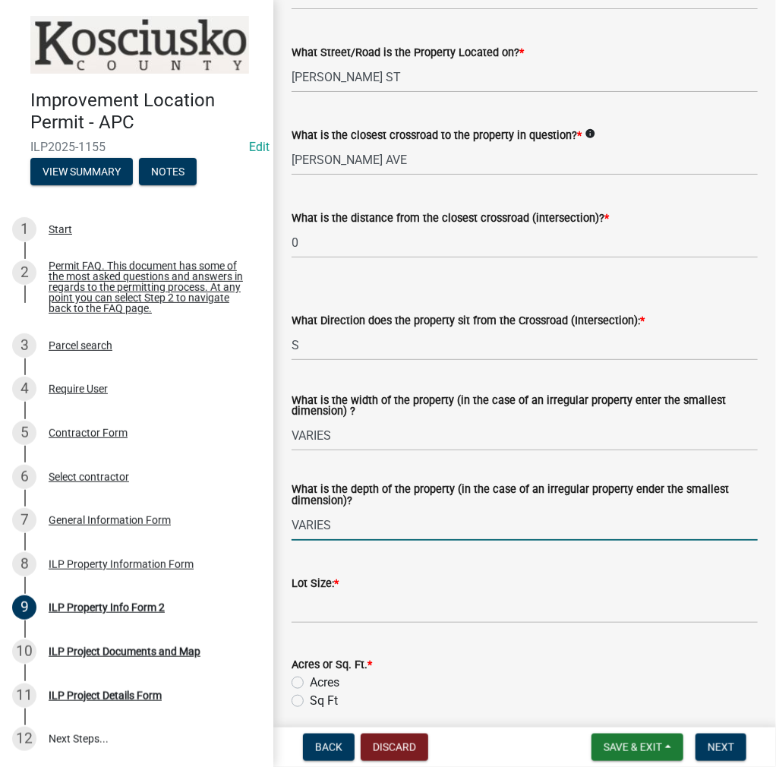
type input "VARIES"
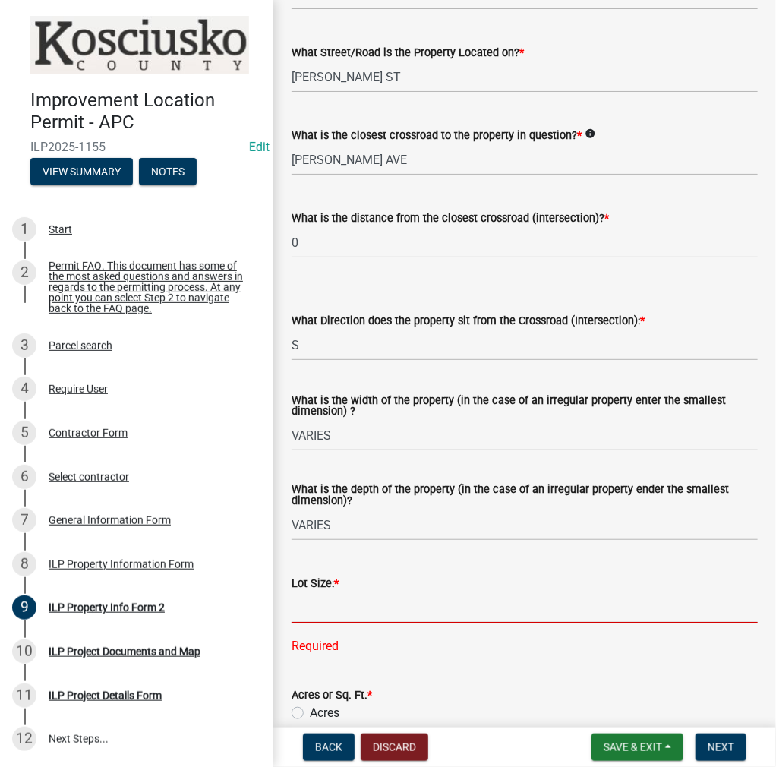
click at [310, 609] on input "text" at bounding box center [525, 607] width 466 height 31
type input "78434"
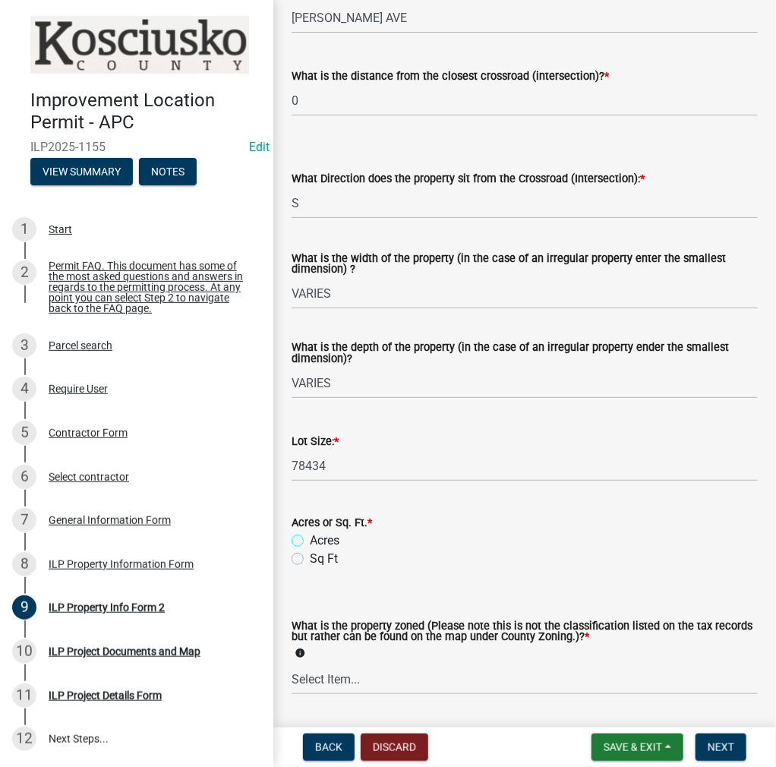
scroll to position [532, 0]
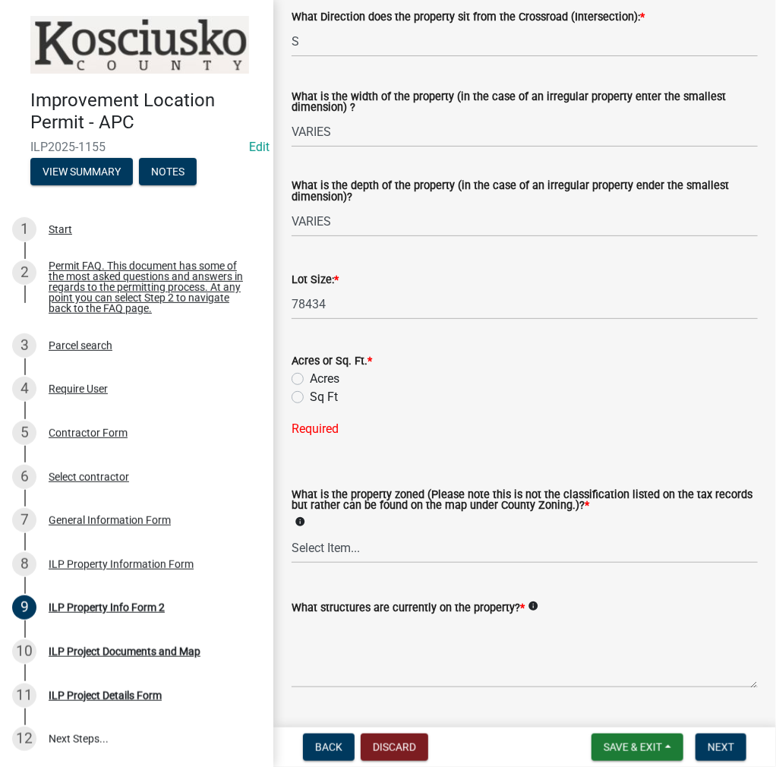
click at [310, 396] on label "Sq Ft" at bounding box center [324, 397] width 28 height 18
click at [310, 396] on input "Sq Ft" at bounding box center [315, 393] width 10 height 10
radio input "true"
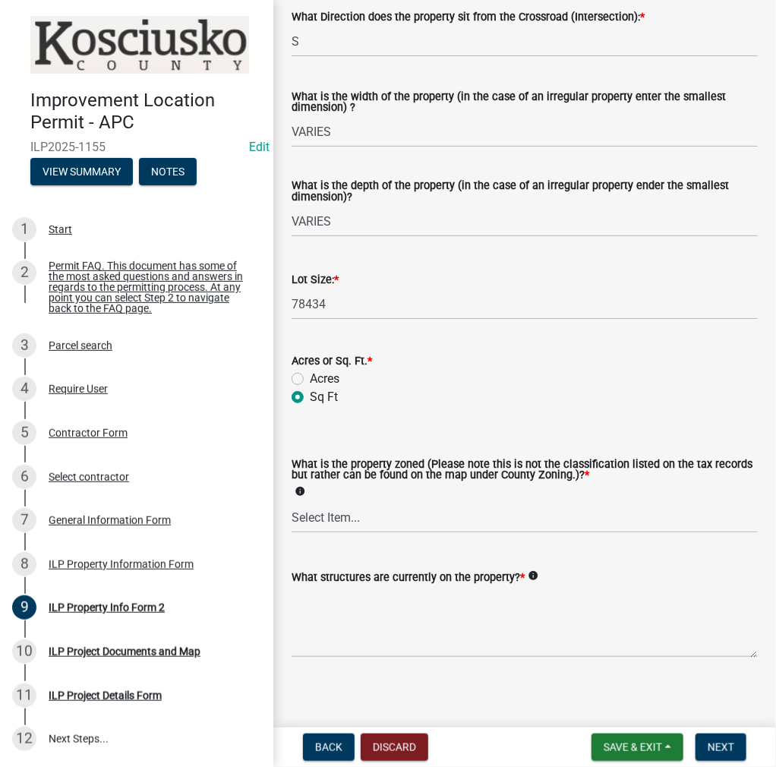
scroll to position [539, 0]
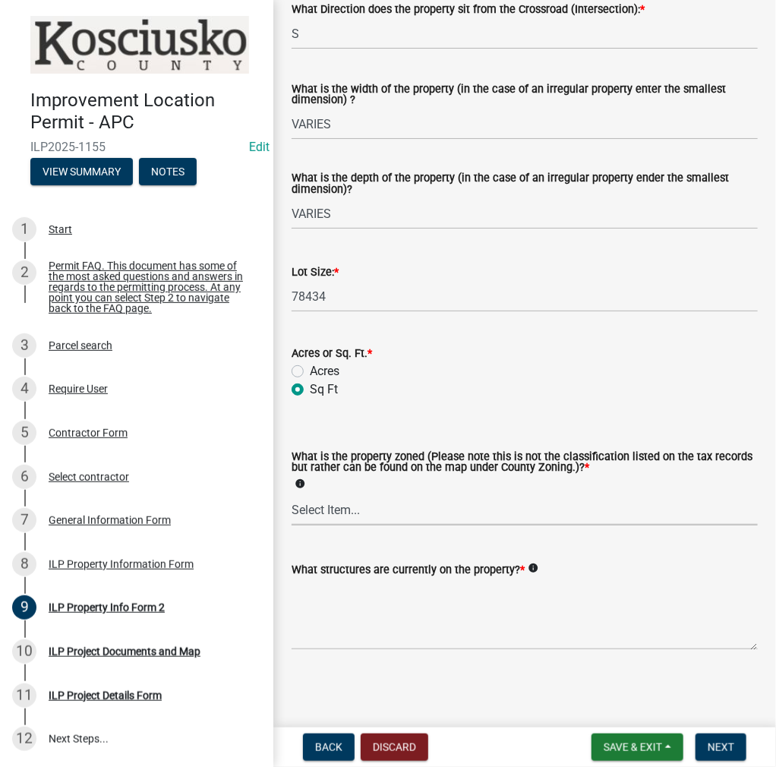
click at [325, 503] on select "Select Item... Agricultural Agricultural 2 Commercial Environmental Industrial …" at bounding box center [525, 509] width 466 height 31
click at [292, 494] on select "Select Item... Agricultural Agricultural 2 Commercial Environmental Industrial …" at bounding box center [525, 509] width 466 height 31
select select "1146270b-2111-4e23-bf7f-74ce85cf7041"
click at [335, 613] on textarea "What structures are currently on the property? *" at bounding box center [525, 614] width 466 height 71
type textarea "RESIDENCE & RES ACC BLDG"
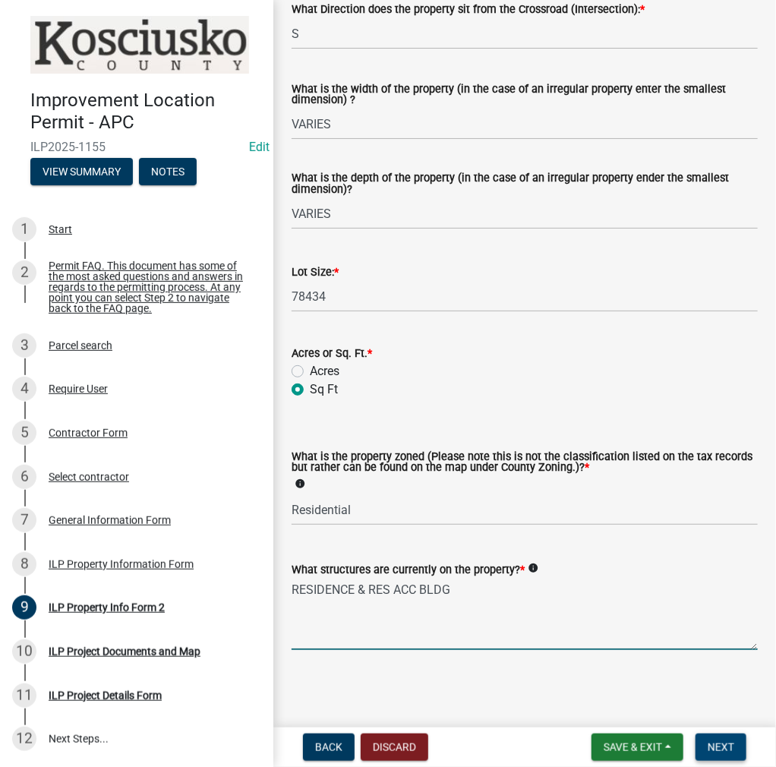
click at [727, 748] on span "Next" at bounding box center [721, 747] width 27 height 12
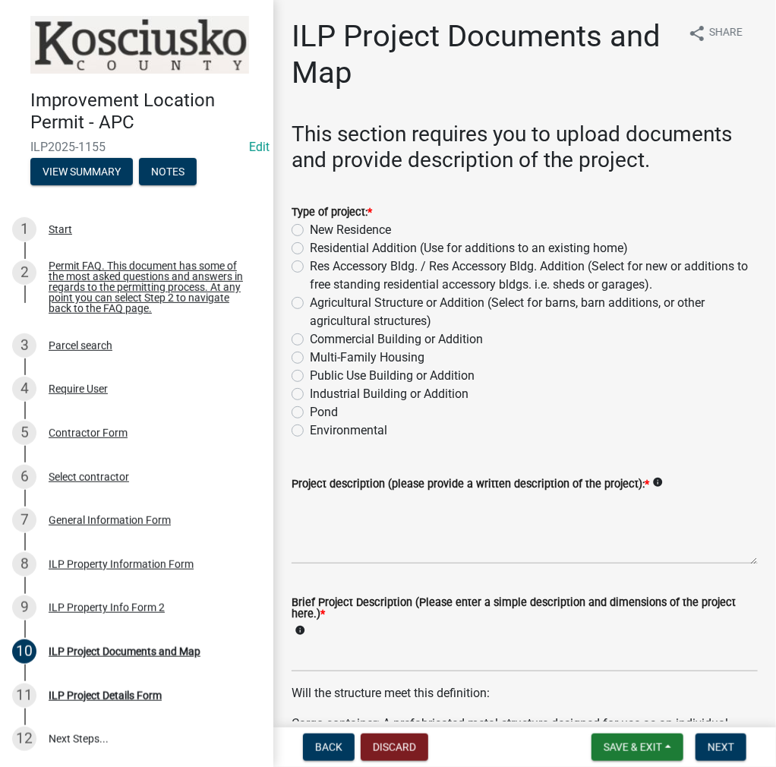
click at [310, 270] on label "Res Accessory Bldg. / Res Accessory Bldg. Addition (Select for new or additions…" at bounding box center [534, 275] width 448 height 36
click at [310, 267] on input "Res Accessory Bldg. / Res Accessory Bldg. Addition (Select for new or additions…" at bounding box center [315, 262] width 10 height 10
radio input "true"
click at [331, 513] on textarea "Project description (please provide a written description of the project): *" at bounding box center [525, 528] width 466 height 71
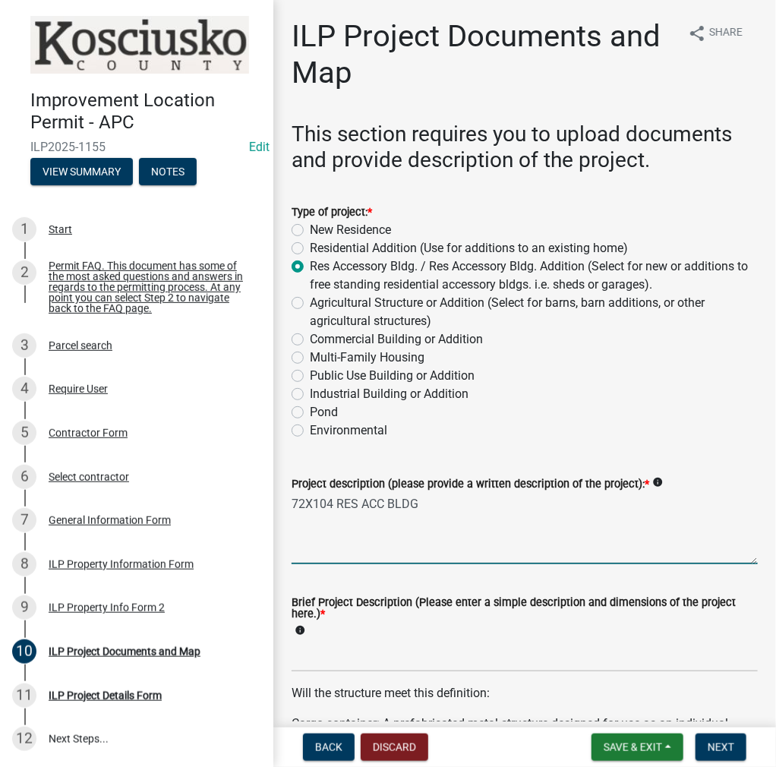
type textarea "72X104 RES ACC BLDG"
click at [314, 660] on input "Brief Project Description (Please enter a simple description and dimensions of …" at bounding box center [525, 656] width 466 height 31
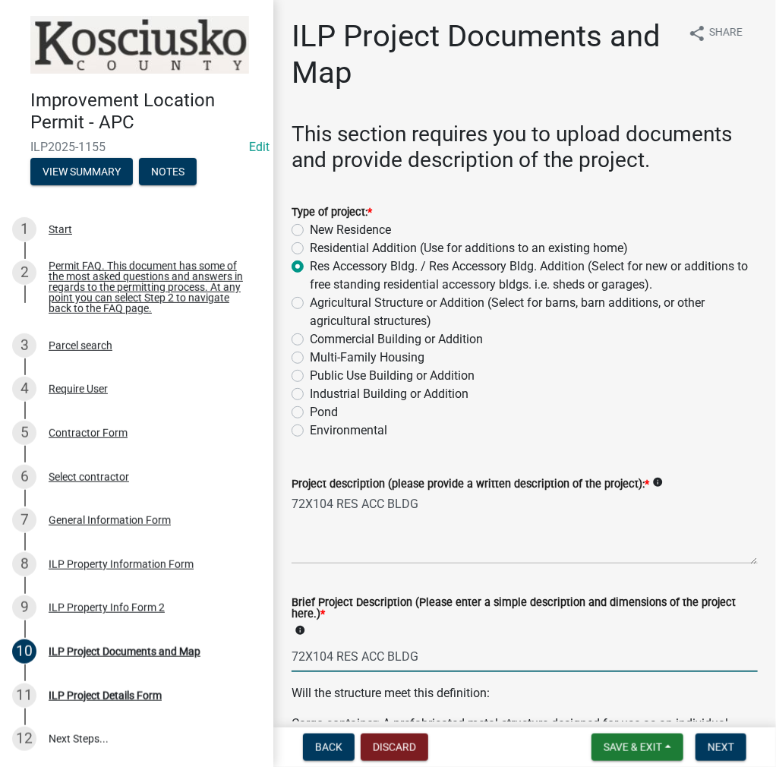
type input "72X104 RES ACC BLDG"
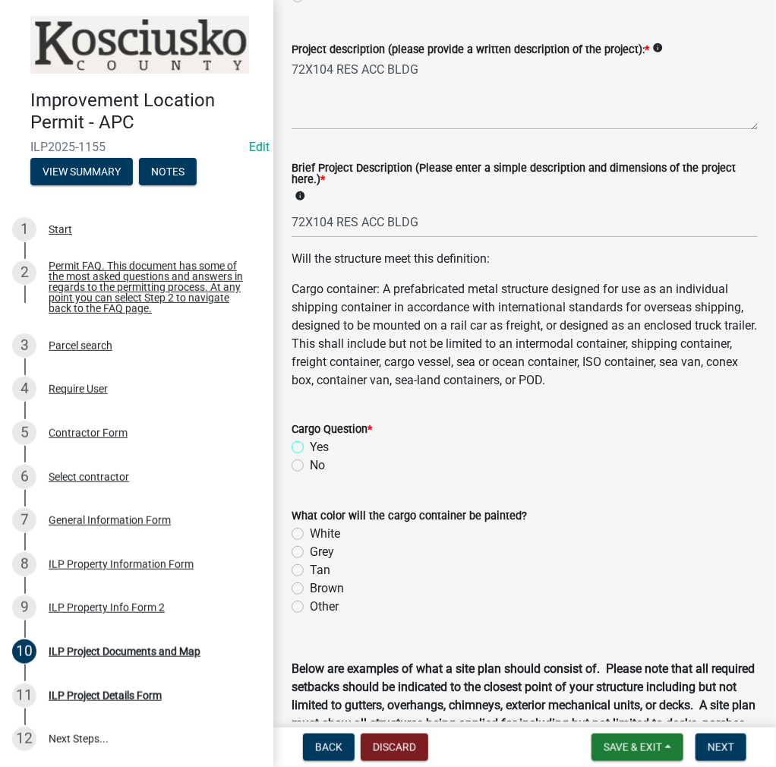
scroll to position [289, 0]
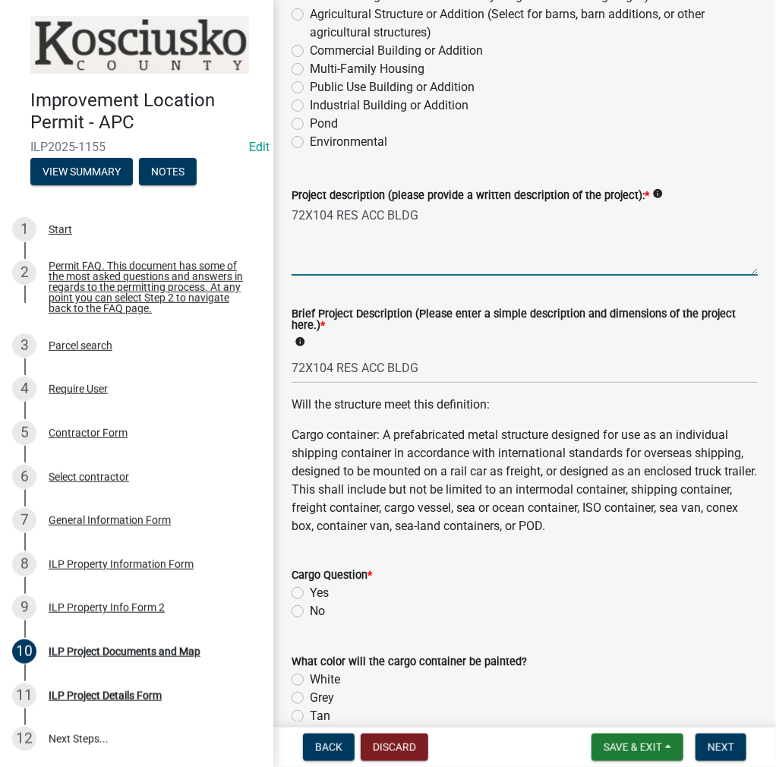
click at [449, 216] on textarea "72X104 RES ACC BLDG" at bounding box center [525, 239] width 466 height 71
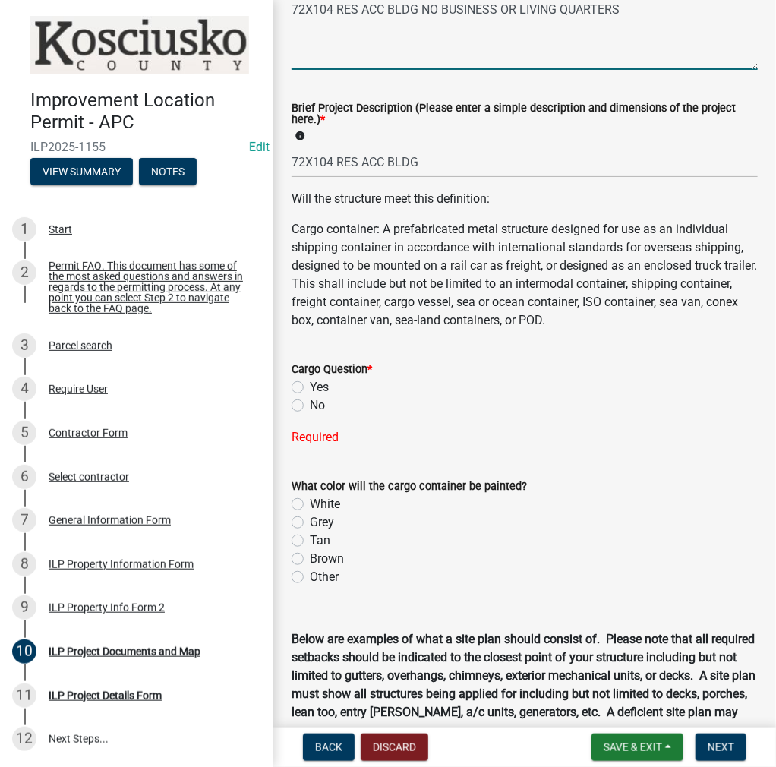
scroll to position [592, 0]
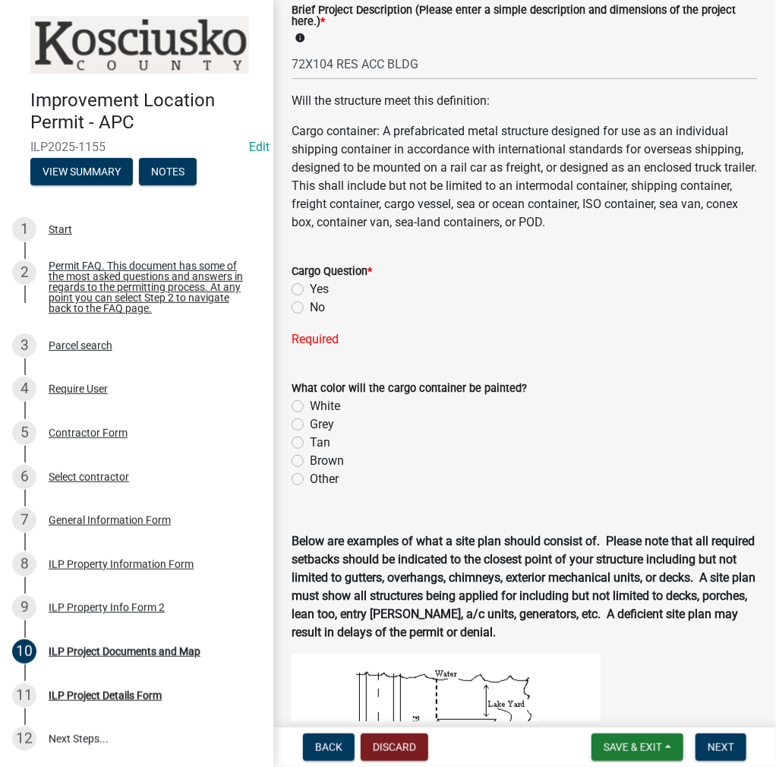
type textarea "72X104 RES ACC BLDG NO BUSINESS OR LIVING QUARTERS"
click at [304, 311] on div "No" at bounding box center [525, 307] width 466 height 18
click at [310, 308] on label "No" at bounding box center [317, 307] width 15 height 18
click at [310, 308] on input "No" at bounding box center [315, 303] width 10 height 10
radio input "true"
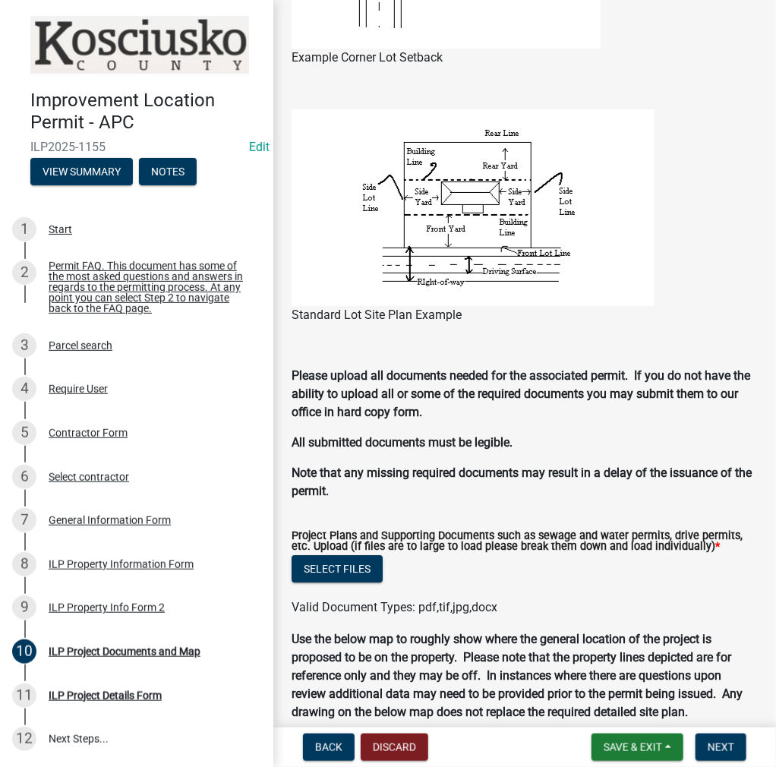
scroll to position [1503, 0]
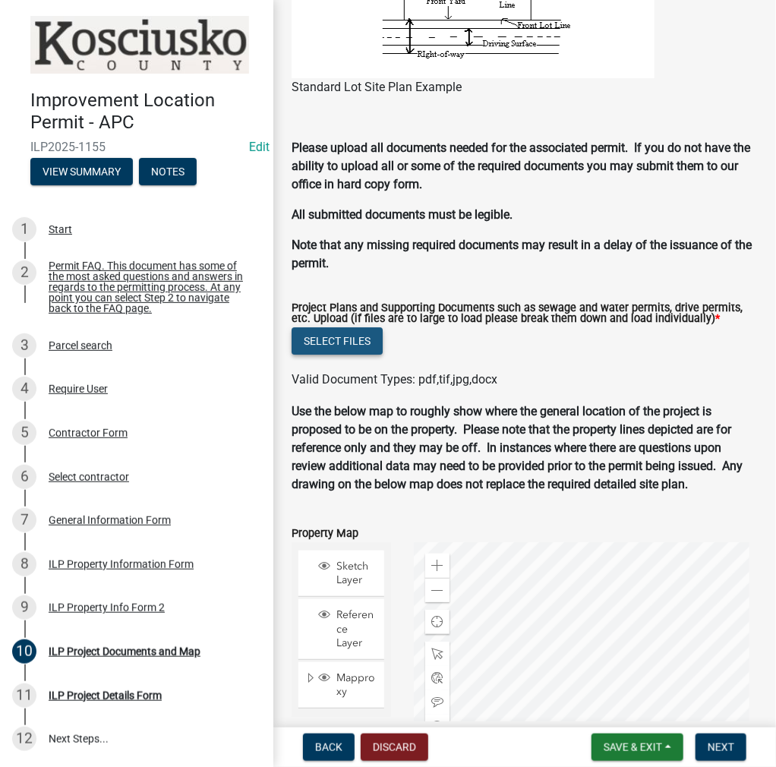
click at [353, 347] on button "Select files" at bounding box center [337, 340] width 91 height 27
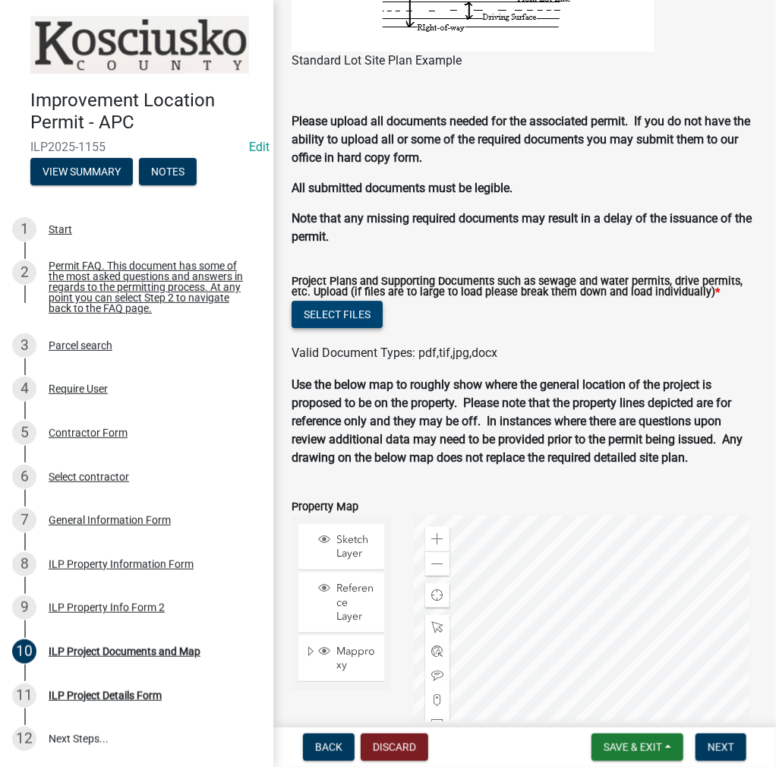
scroll to position [1477, 0]
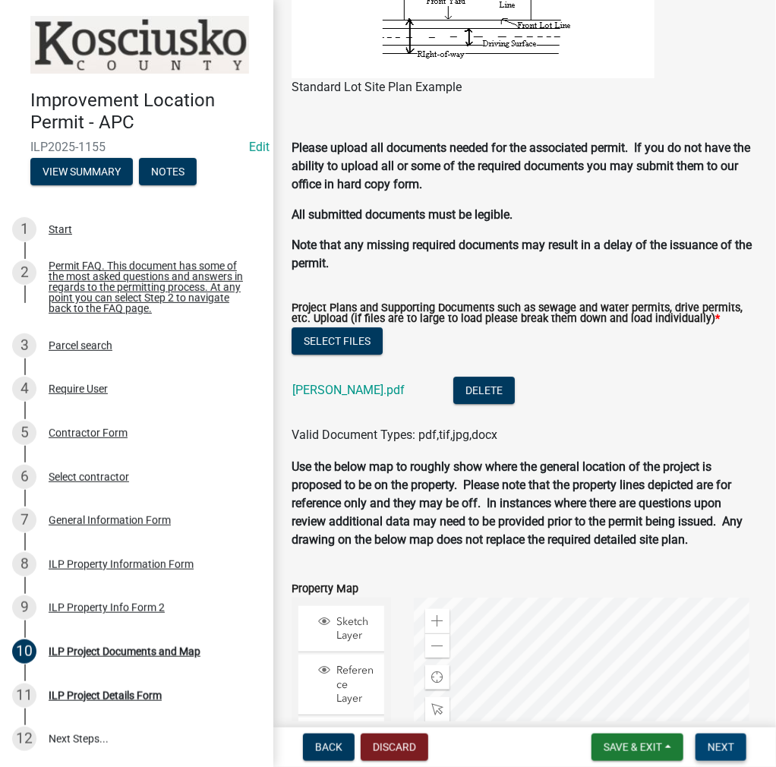
click at [723, 748] on span "Next" at bounding box center [721, 747] width 27 height 12
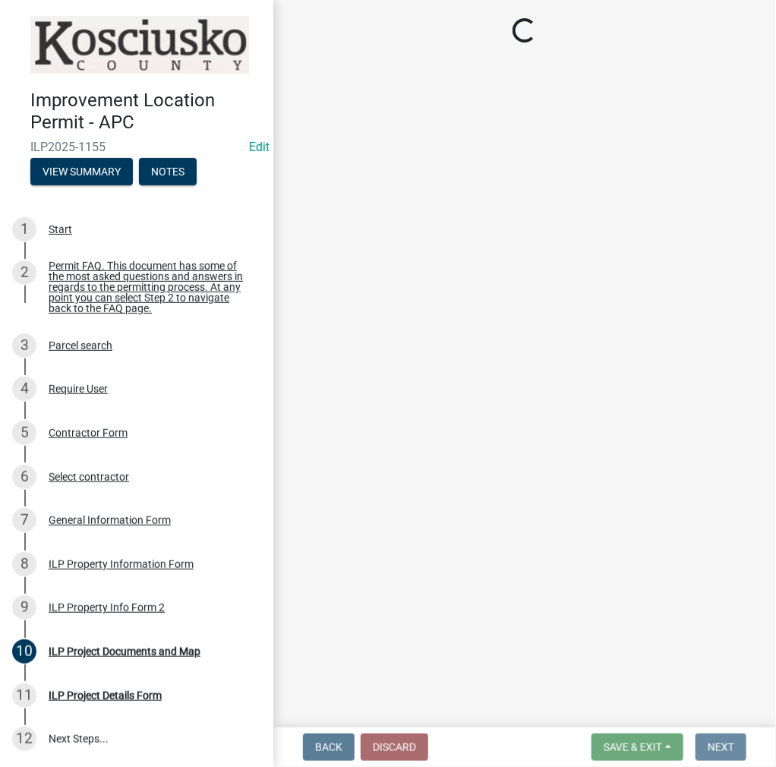
scroll to position [0, 0]
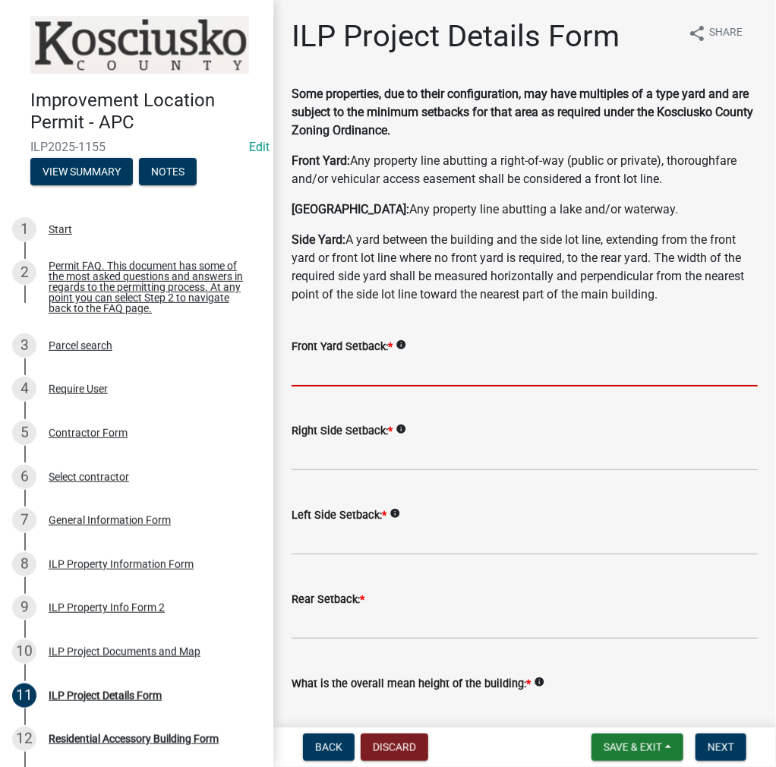
click at [340, 366] on input "text" at bounding box center [525, 370] width 466 height 31
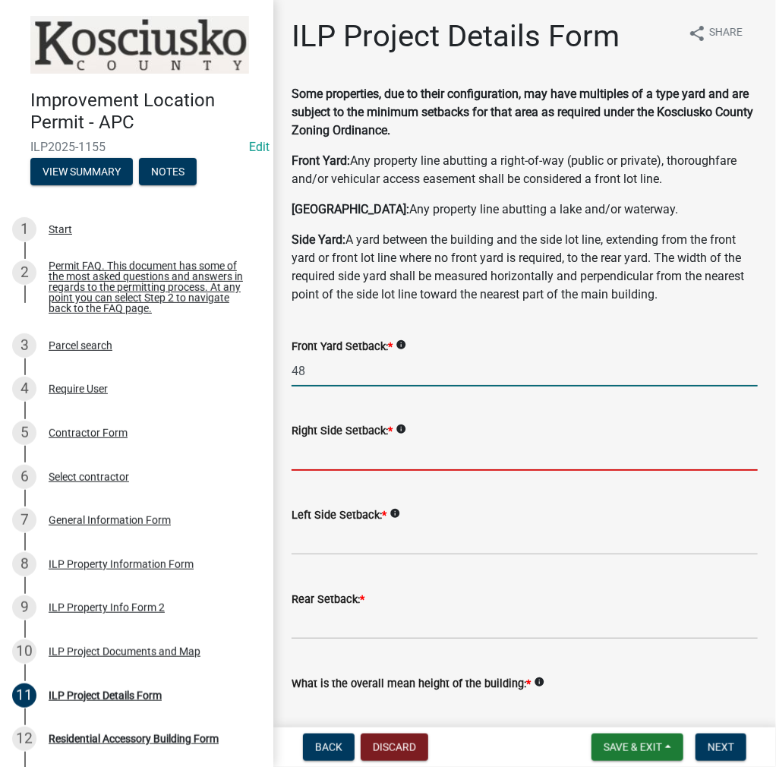
type input "48.0"
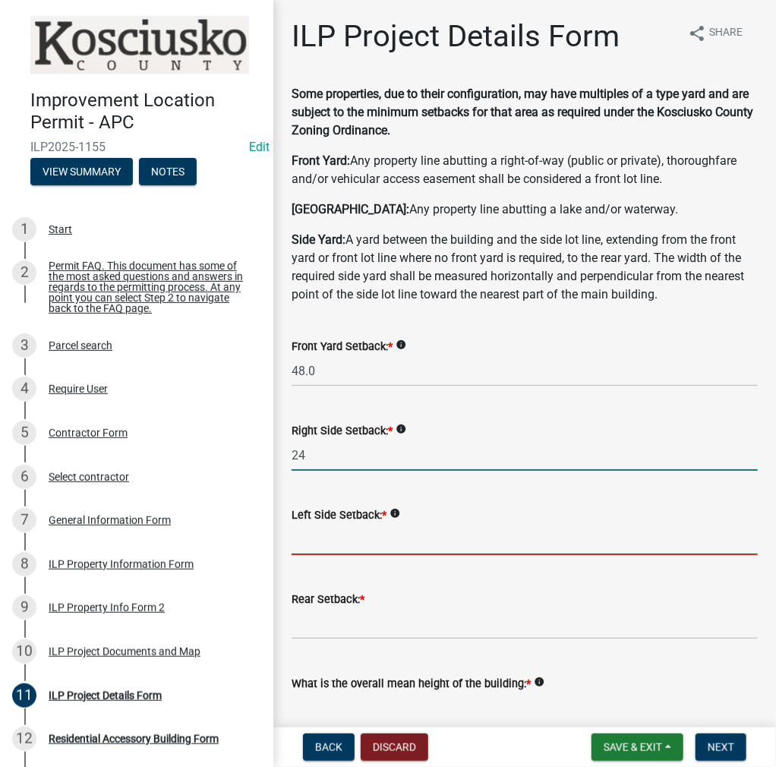
type input "24.0"
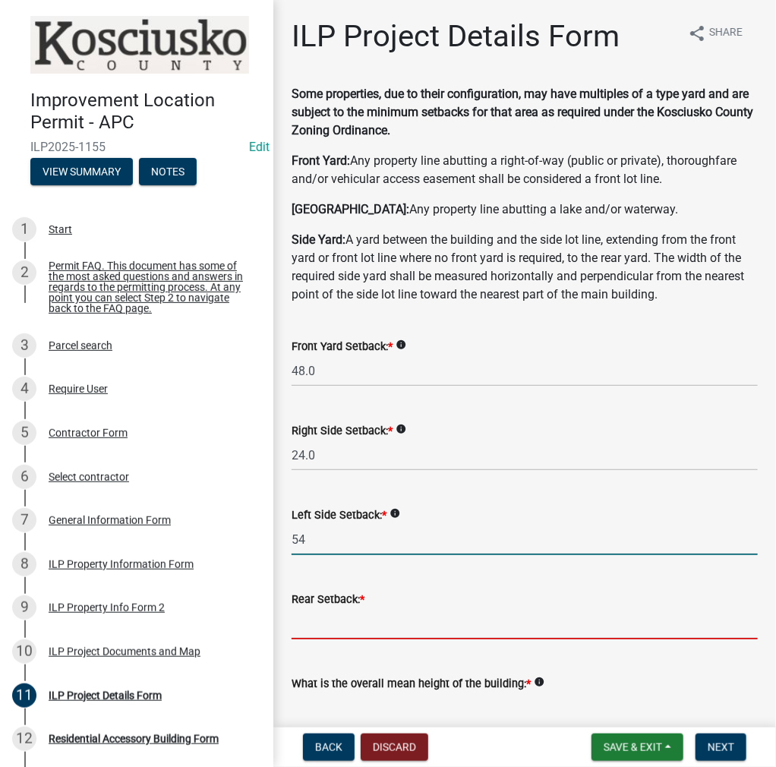
type input "54.0"
type input "17.0"
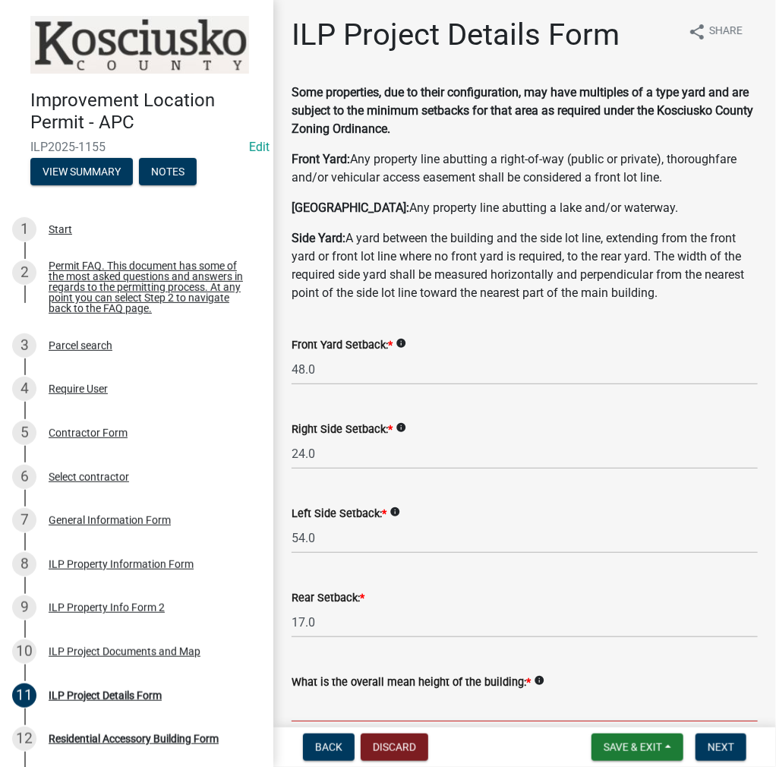
scroll to position [229, 0]
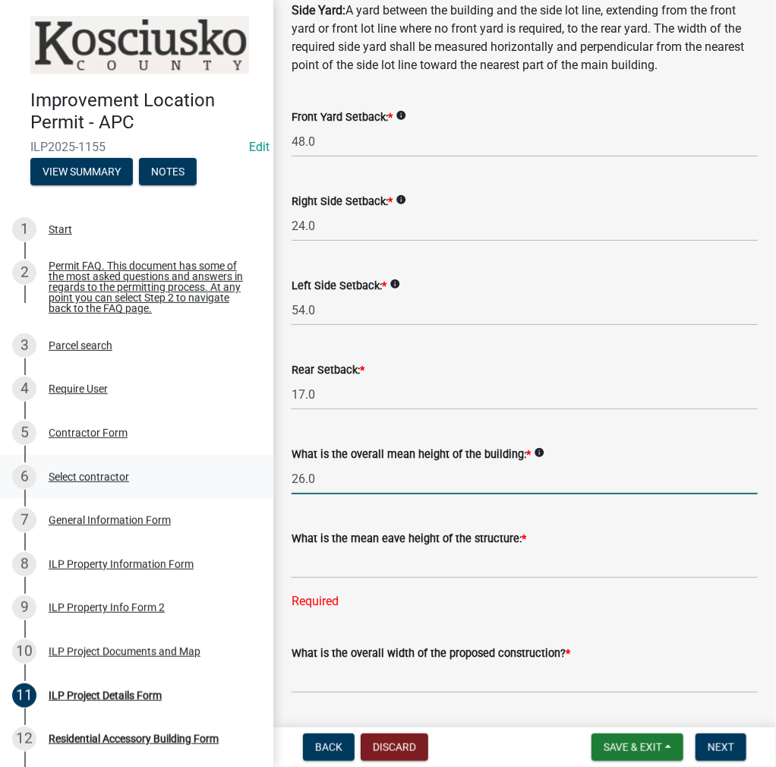
drag, startPoint x: 320, startPoint y: 475, endPoint x: 254, endPoint y: 463, distance: 66.3
click at [254, 463] on div "Improvement Location Permit - APC ILP2025-1155 Edit View Summary Notes 1 Start …" at bounding box center [388, 383] width 776 height 767
click at [326, 478] on input "26.0" at bounding box center [525, 478] width 466 height 31
drag, startPoint x: 334, startPoint y: 478, endPoint x: 244, endPoint y: 481, distance: 90.4
click at [244, 481] on div "Improvement Location Permit - APC ILP2025-1155 Edit View Summary Notes 1 Start …" at bounding box center [388, 383] width 776 height 767
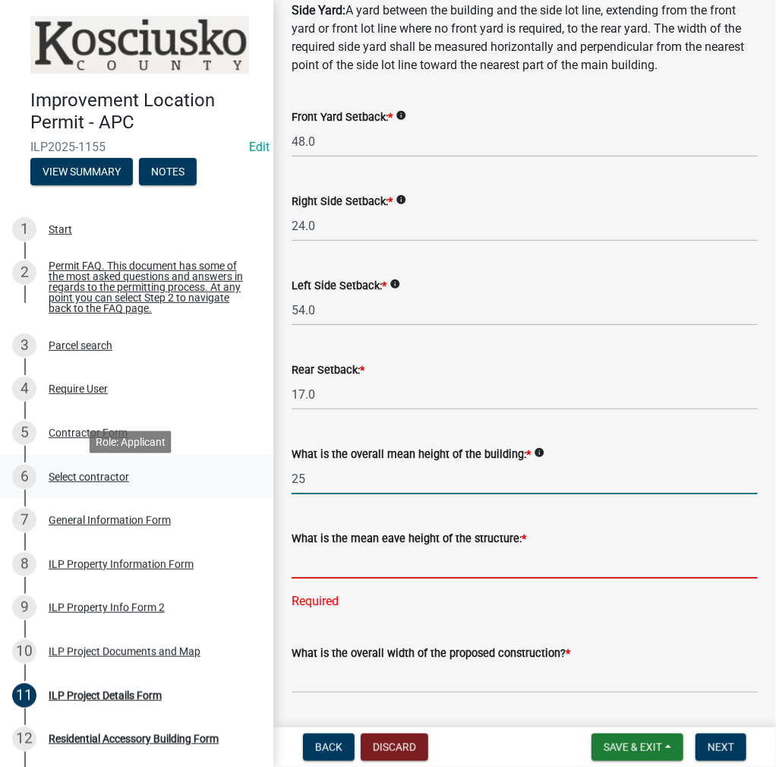
type input "25.0"
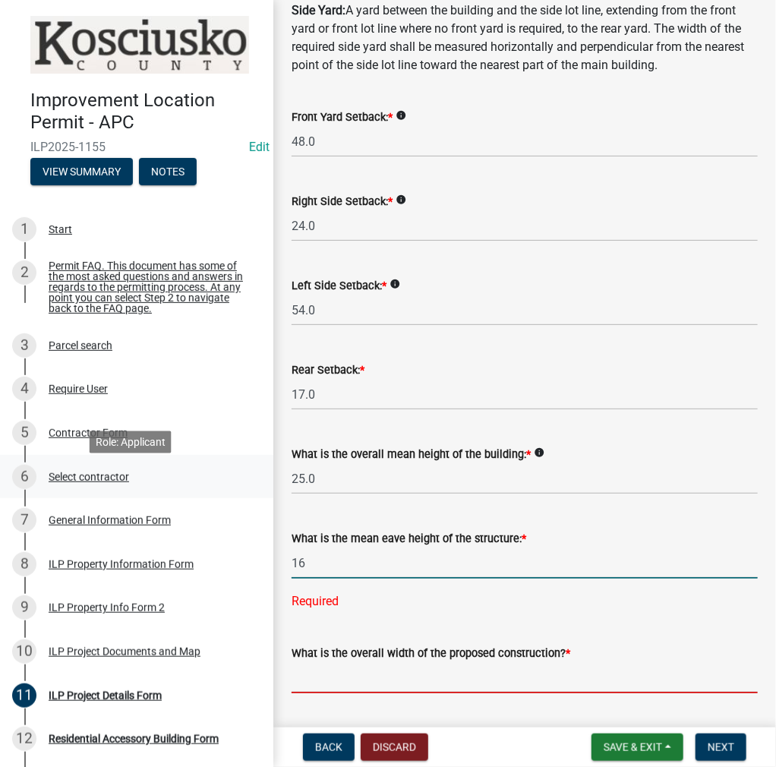
type input "16.0"
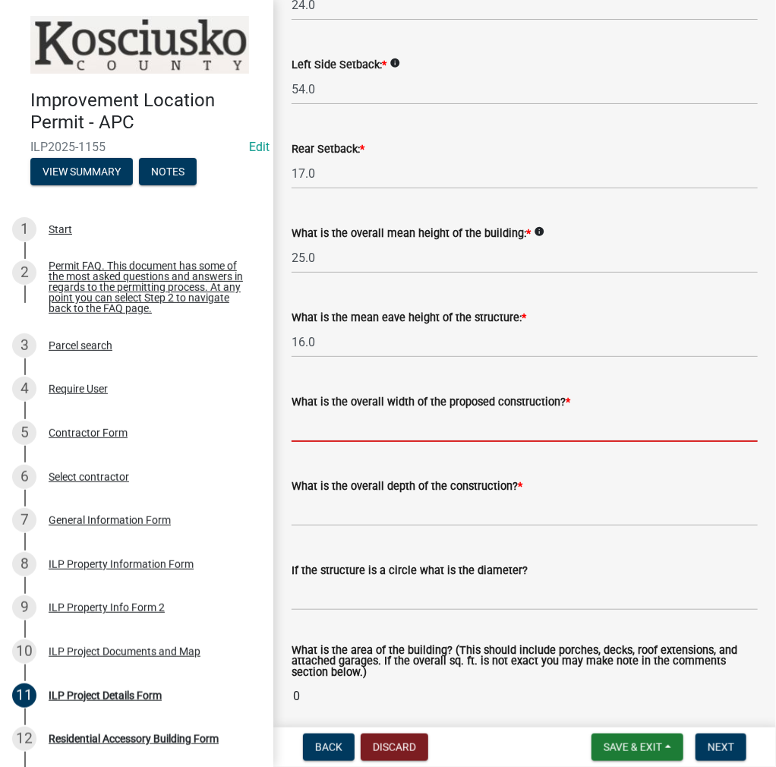
scroll to position [533, 0]
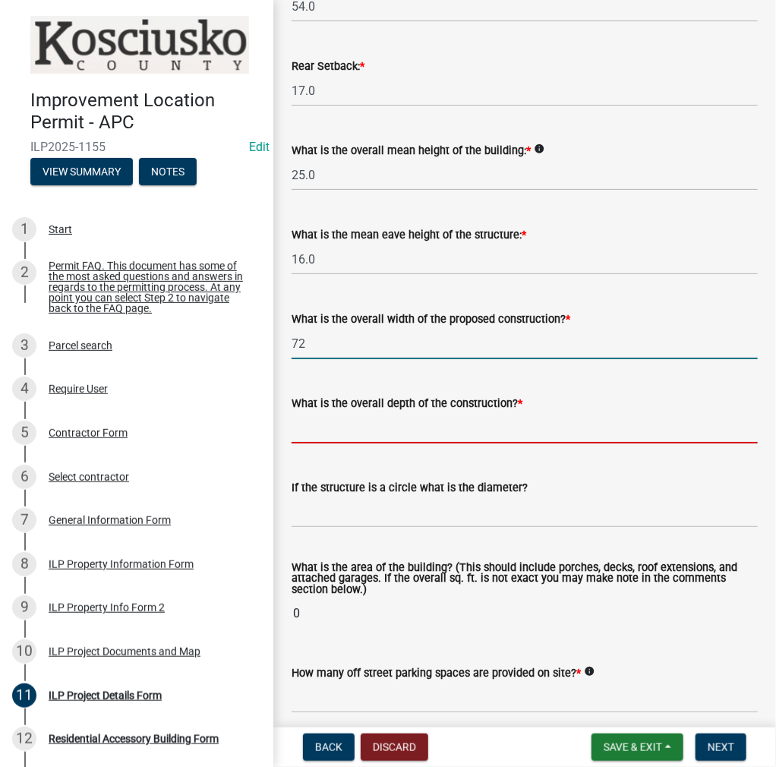
type input "72.00"
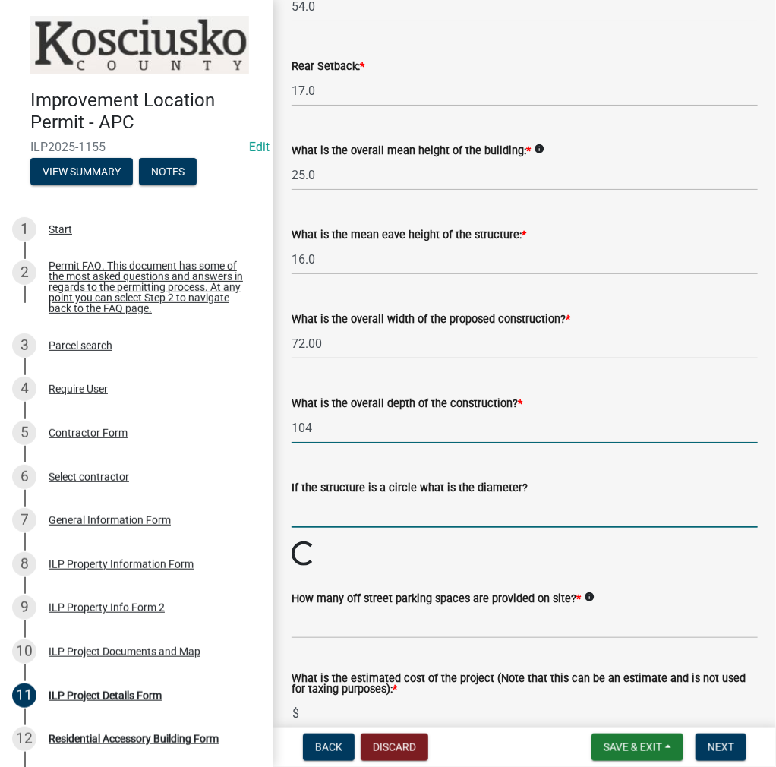
type input "104.00"
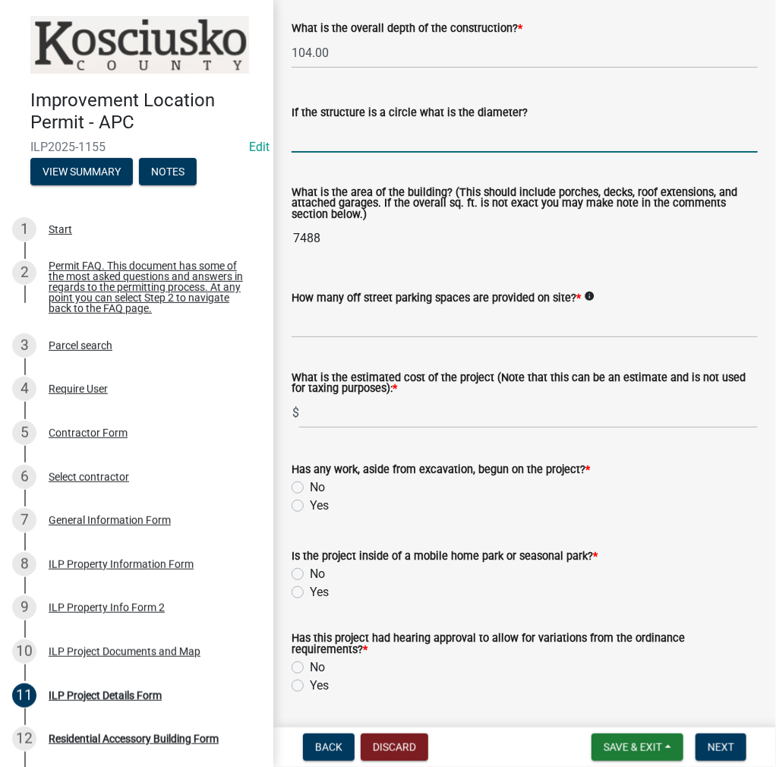
scroll to position [913, 0]
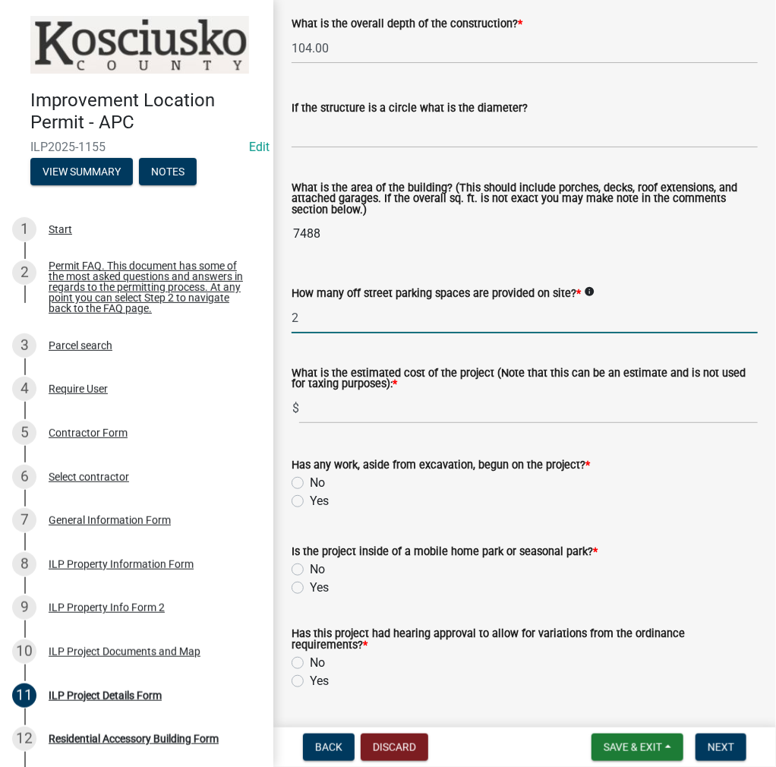
type input "2"
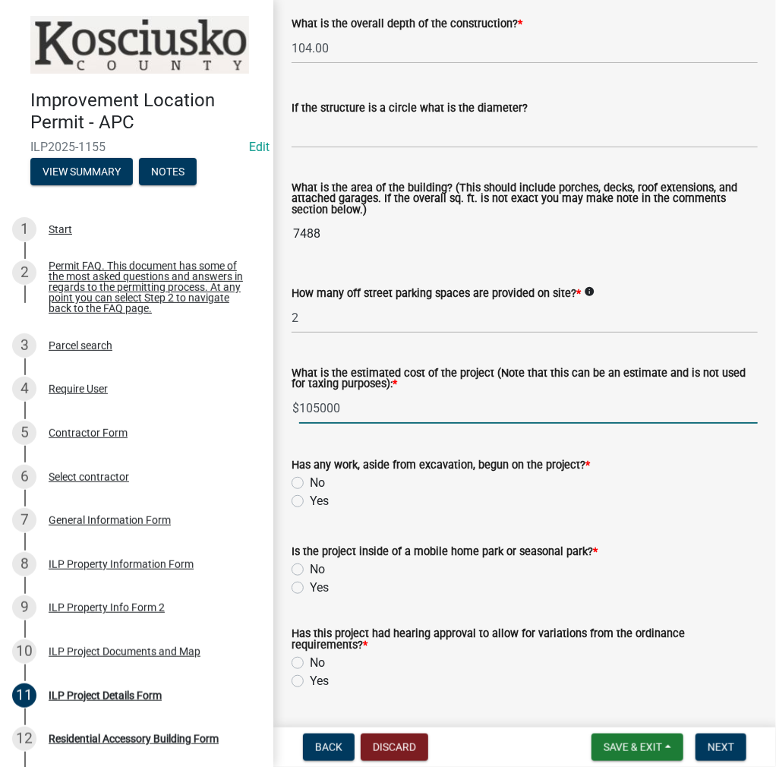
type input "105000"
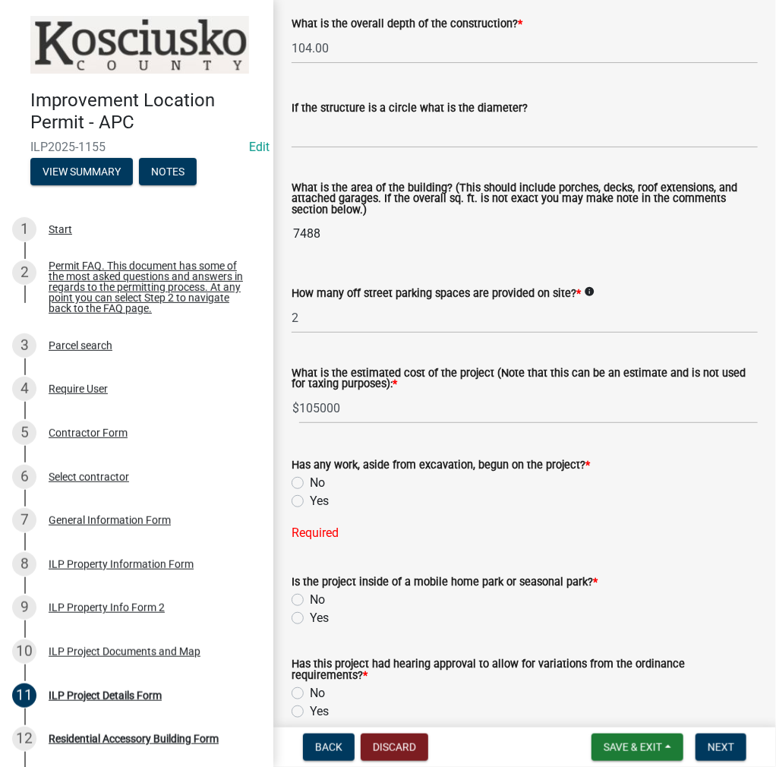
click at [310, 484] on label "No" at bounding box center [317, 483] width 15 height 18
click at [310, 484] on input "No" at bounding box center [315, 479] width 10 height 10
radio input "true"
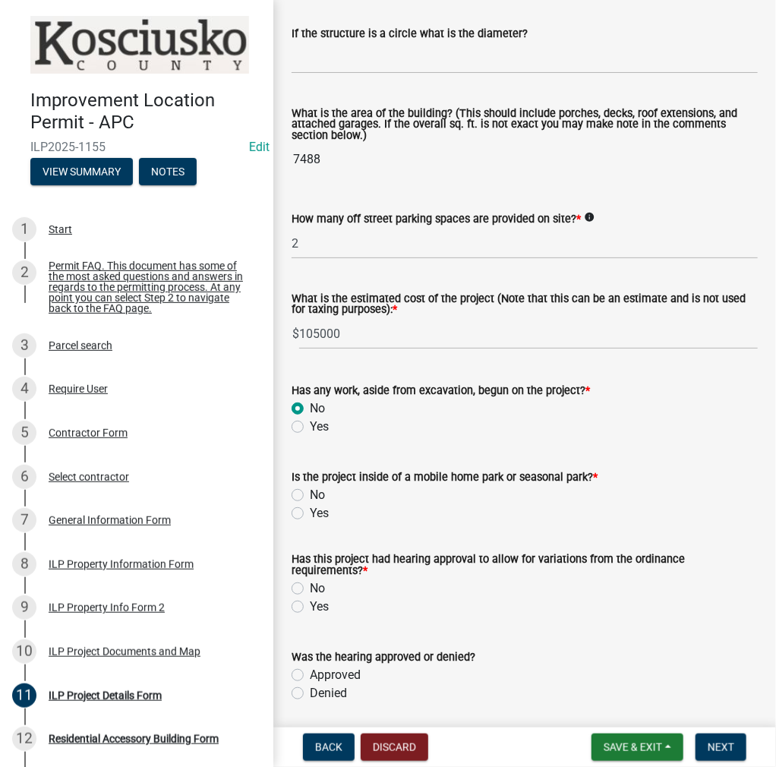
scroll to position [1065, 0]
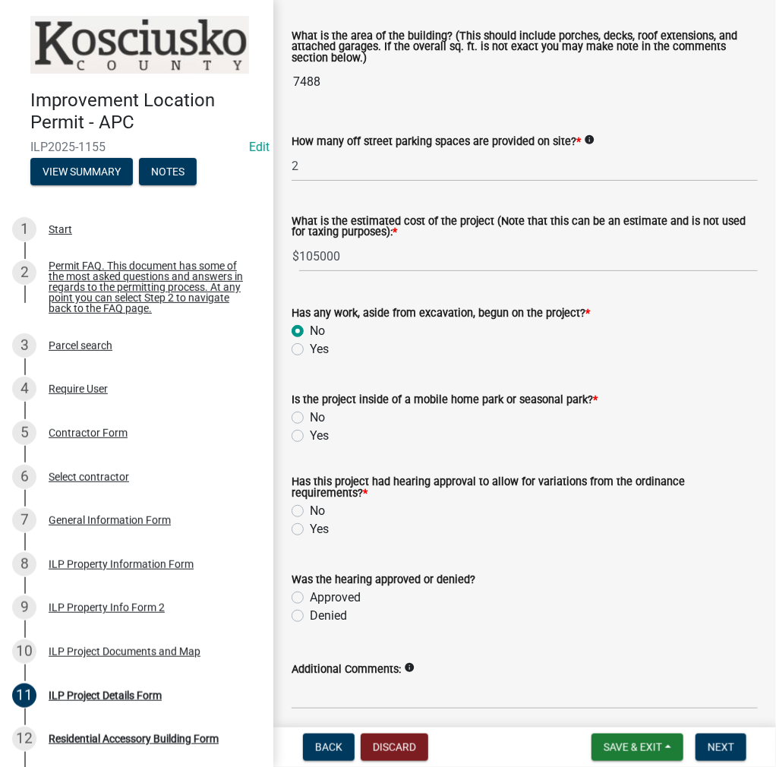
click at [310, 412] on label "No" at bounding box center [317, 418] width 15 height 18
click at [310, 412] on input "No" at bounding box center [315, 414] width 10 height 10
radio input "true"
click at [310, 526] on label "Yes" at bounding box center [319, 529] width 19 height 18
click at [310, 526] on input "Yes" at bounding box center [315, 525] width 10 height 10
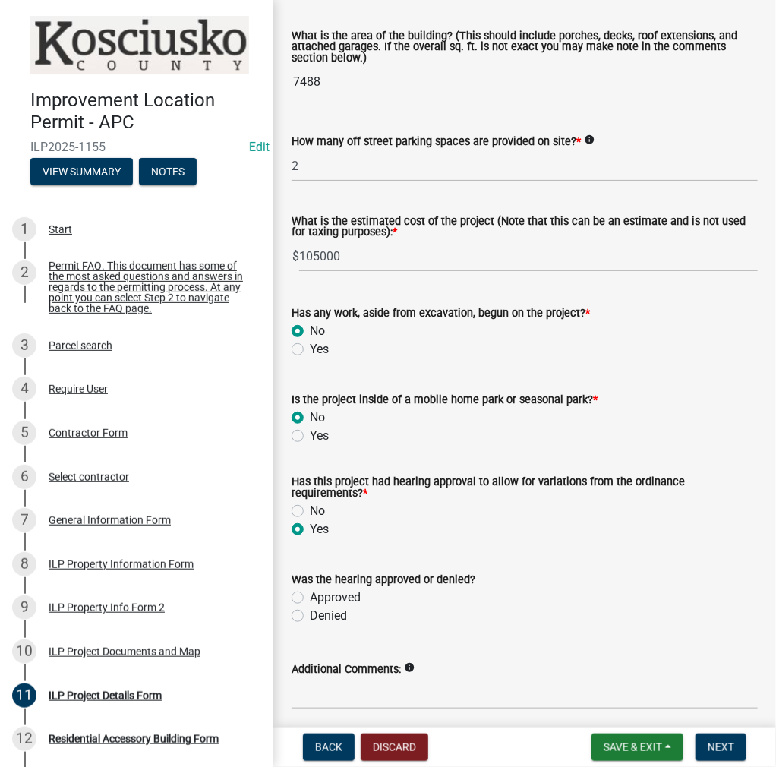
radio input "true"
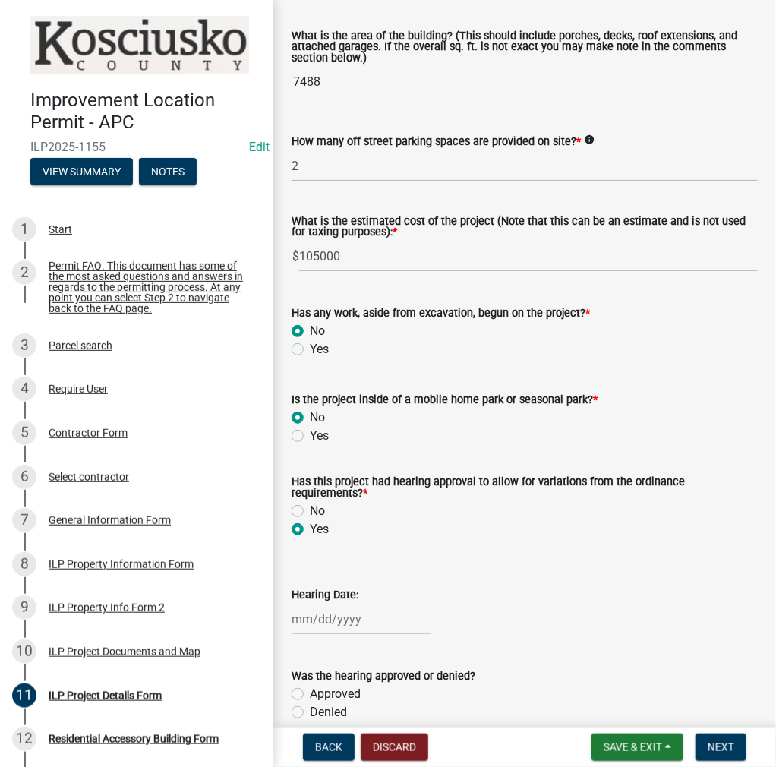
select select "9"
select select "2025"
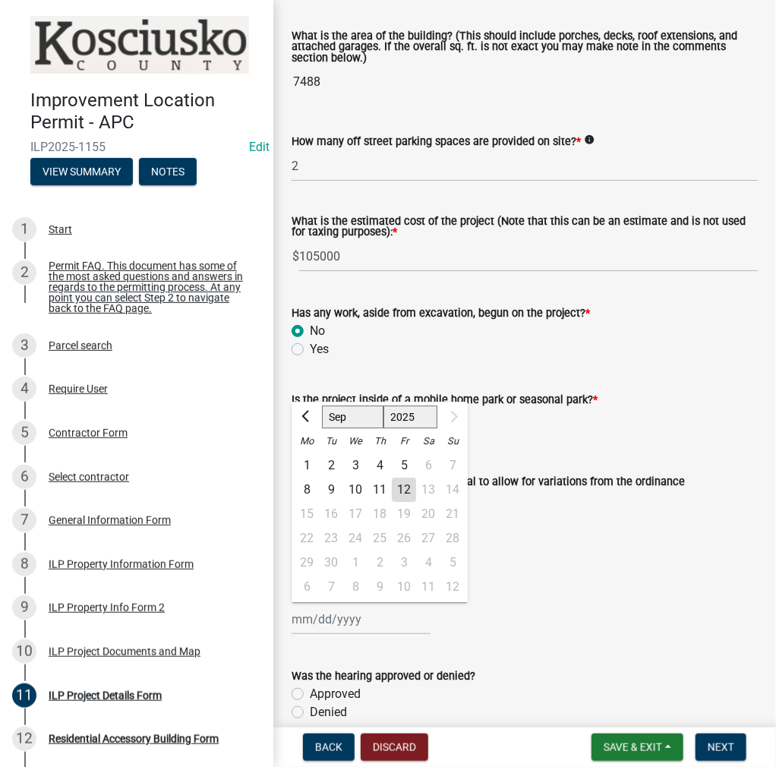
click at [342, 617] on div "[PERSON_NAME] Feb Mar Apr [PERSON_NAME][DATE] [DATE] 1526 1527 1528 1529 1530 1…" at bounding box center [361, 619] width 139 height 31
click at [298, 417] on button "Previous month" at bounding box center [307, 416] width 18 height 24
select select "7"
click at [308, 488] on div "7" at bounding box center [307, 489] width 24 height 24
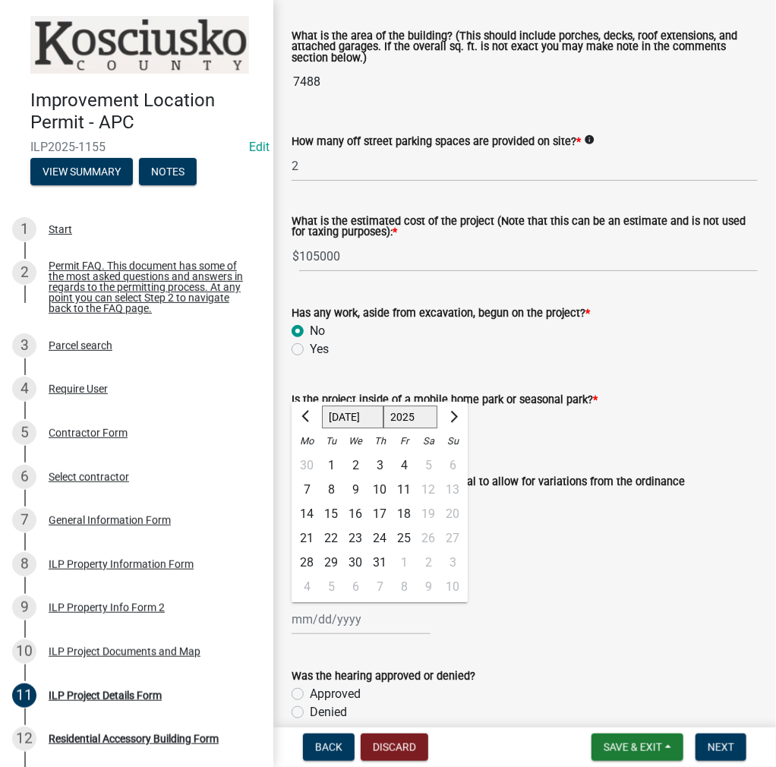
type input "[DATE]"
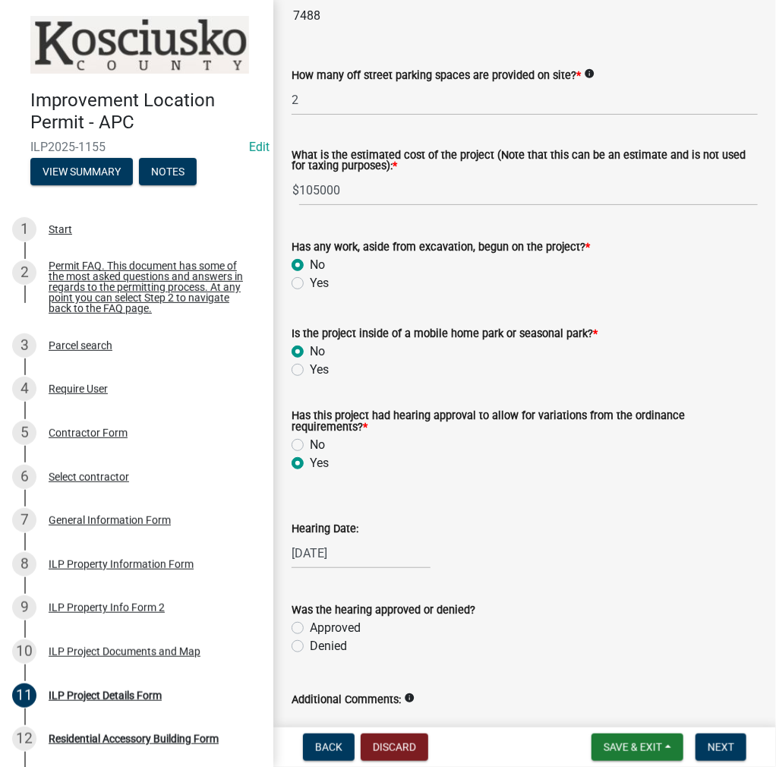
scroll to position [1220, 0]
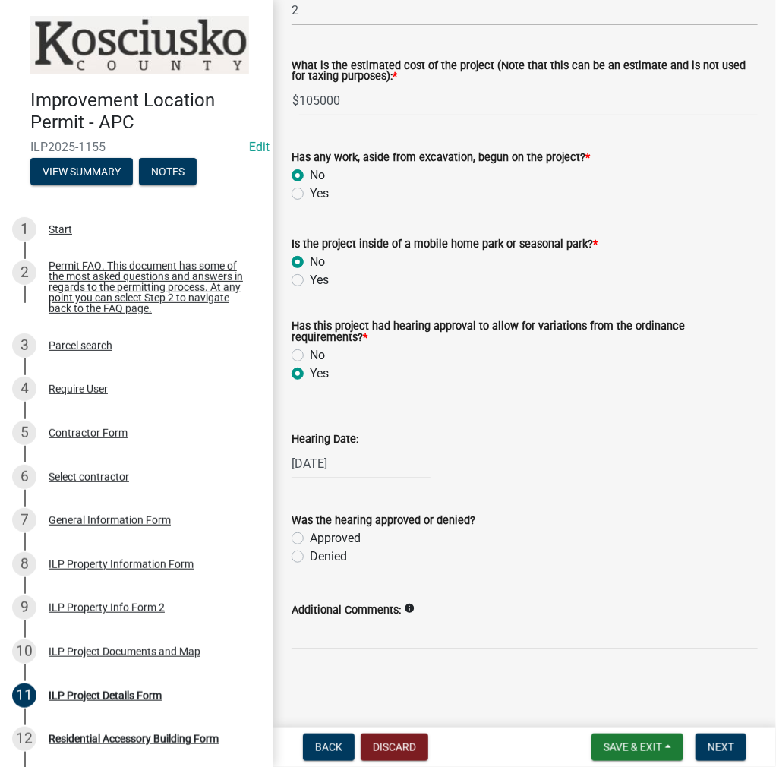
click at [310, 539] on label "Approved" at bounding box center [335, 538] width 51 height 18
click at [310, 539] on input "Approved" at bounding box center [315, 534] width 10 height 10
radio input "true"
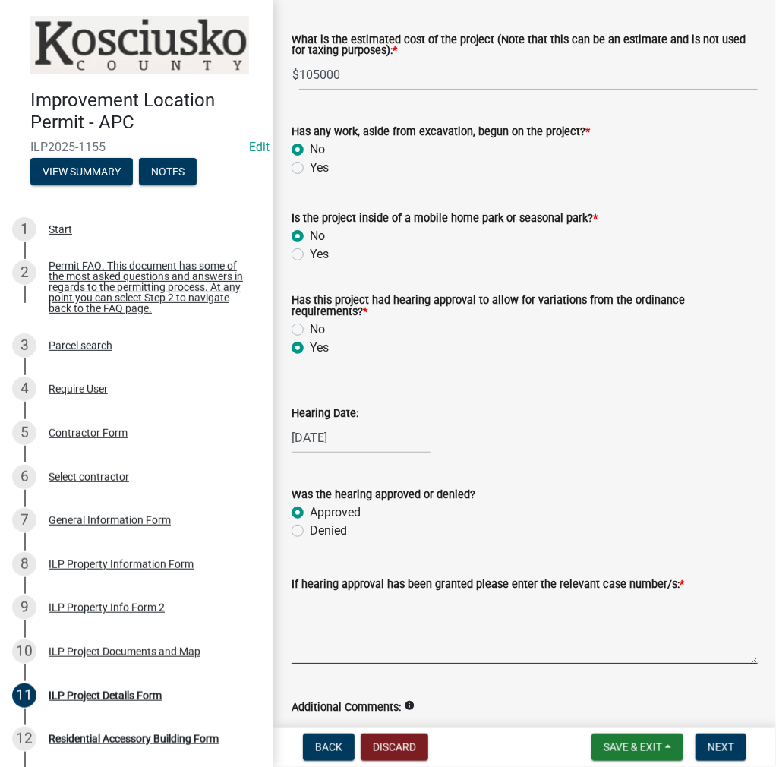
click at [336, 620] on textarea "If hearing approval has been granted please enter the relevant case number/s: *" at bounding box center [525, 628] width 466 height 71
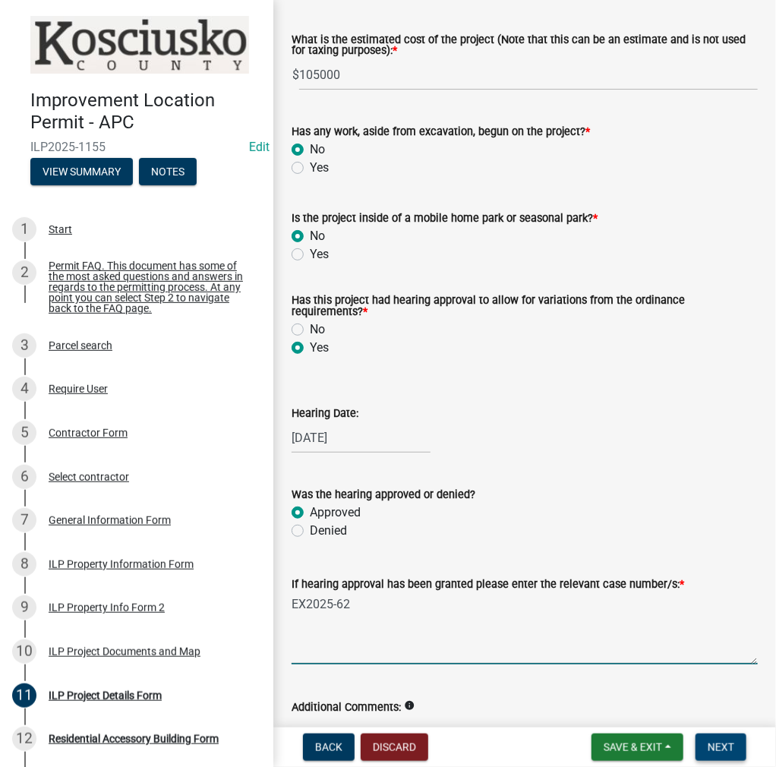
type textarea "EX2025-62"
click at [723, 746] on span "Next" at bounding box center [721, 747] width 27 height 12
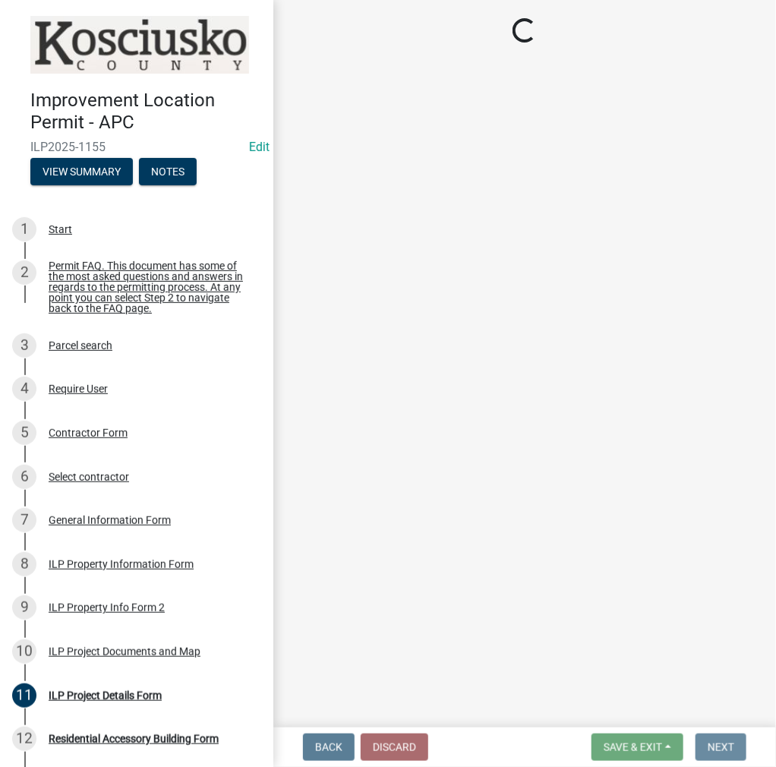
scroll to position [0, 0]
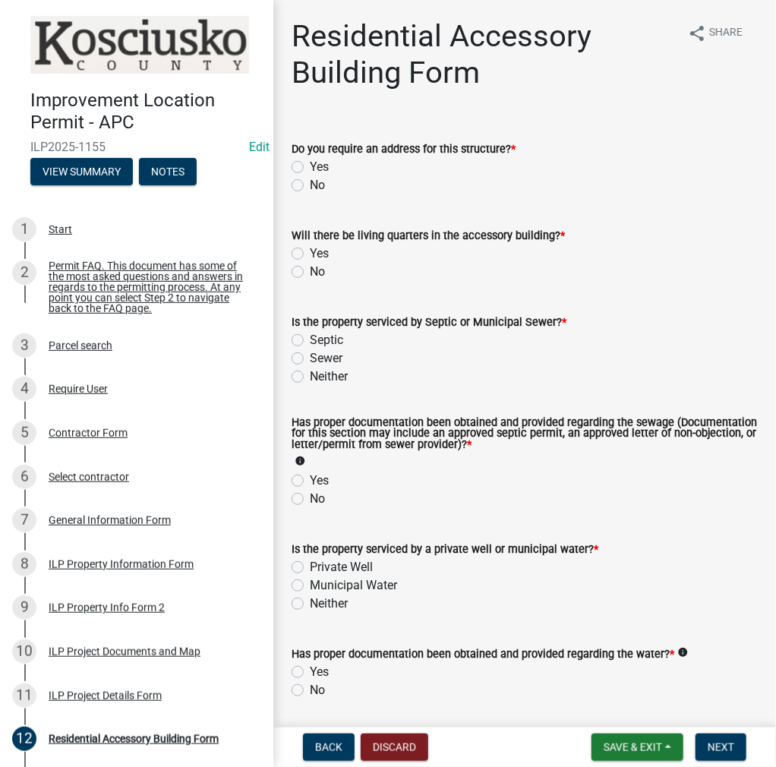
click at [310, 185] on label "No" at bounding box center [317, 185] width 15 height 18
click at [310, 185] on input "No" at bounding box center [315, 181] width 10 height 10
radio input "true"
click at [310, 269] on label "No" at bounding box center [317, 272] width 15 height 18
click at [310, 269] on input "No" at bounding box center [315, 268] width 10 height 10
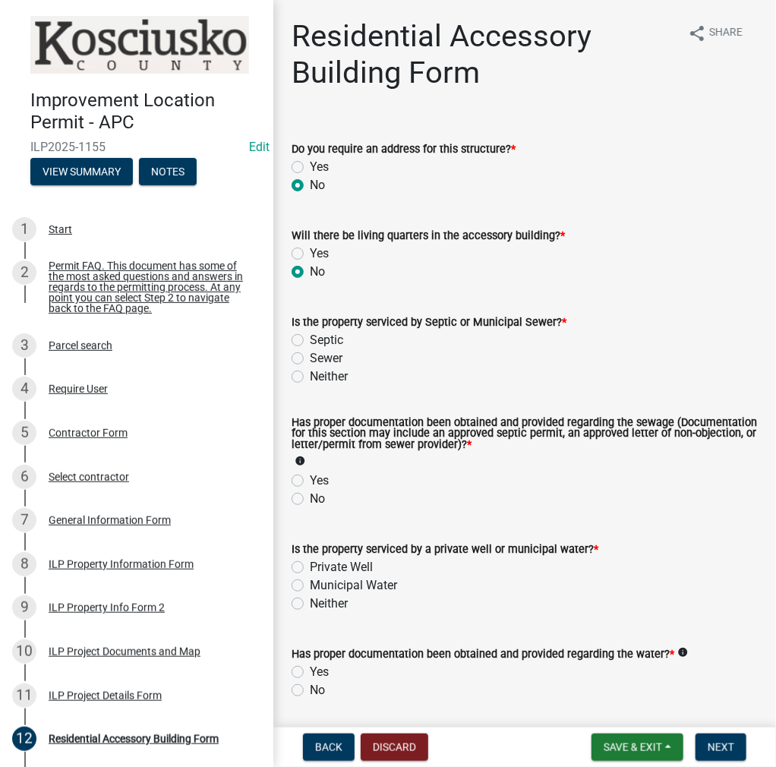
radio input "true"
click at [310, 376] on label "Neither" at bounding box center [329, 377] width 38 height 18
click at [310, 376] on input "Neither" at bounding box center [315, 373] width 10 height 10
radio input "true"
drag, startPoint x: 299, startPoint y: 483, endPoint x: 298, endPoint y: 493, distance: 9.9
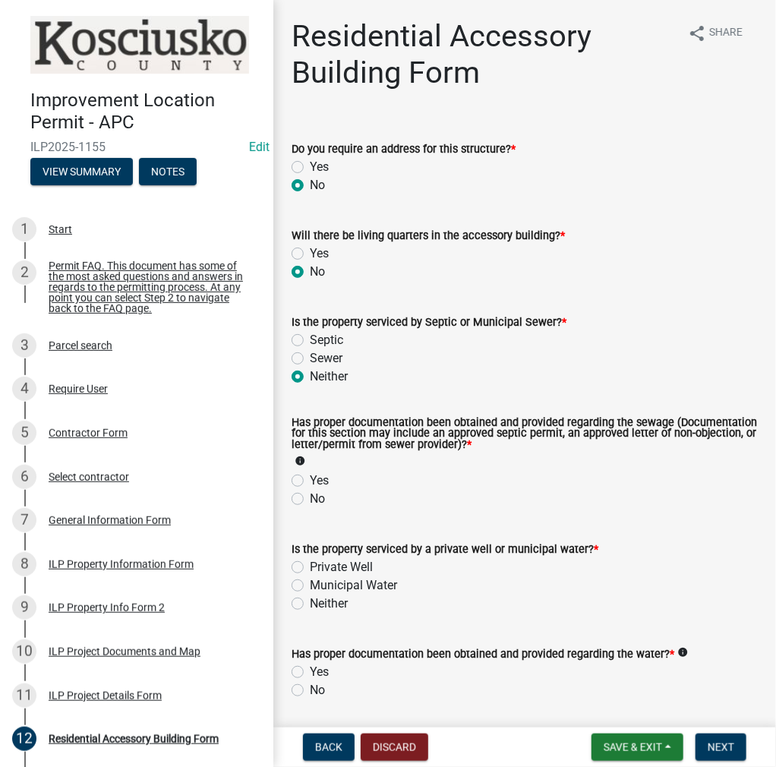
click at [310, 482] on label "Yes" at bounding box center [319, 481] width 19 height 18
click at [310, 481] on input "Yes" at bounding box center [315, 477] width 10 height 10
radio input "true"
click at [310, 566] on label "Private Well" at bounding box center [341, 567] width 63 height 18
click at [310, 566] on input "Private Well" at bounding box center [315, 563] width 10 height 10
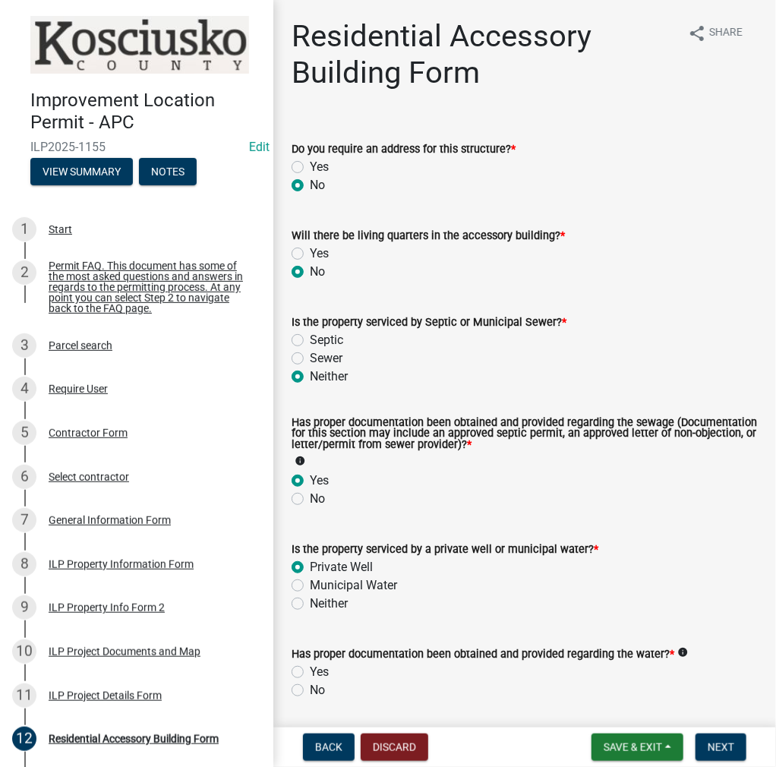
radio input "true"
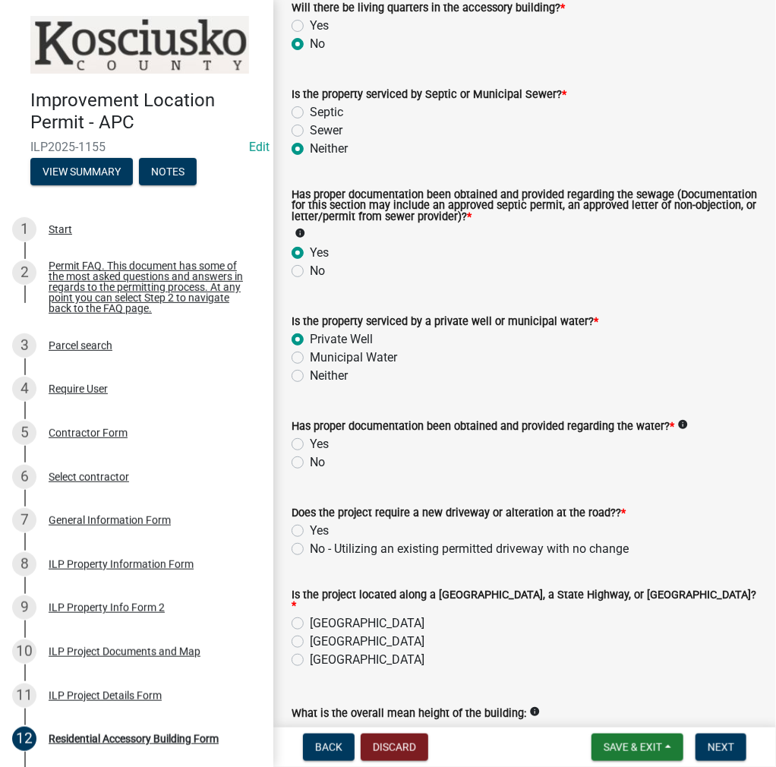
click at [310, 444] on label "Yes" at bounding box center [319, 444] width 19 height 18
click at [310, 444] on input "Yes" at bounding box center [315, 440] width 10 height 10
radio input "true"
click at [310, 548] on label "No - Utilizing an existing permitted driveway with no change" at bounding box center [469, 549] width 319 height 18
click at [310, 548] on input "No - Utilizing an existing permitted driveway with no change" at bounding box center [315, 545] width 10 height 10
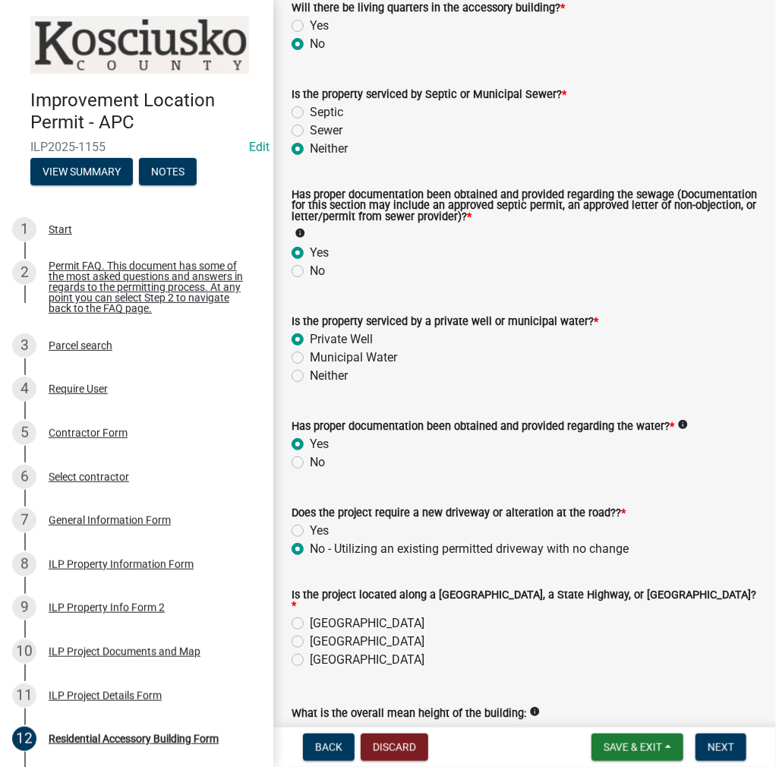
radio input "true"
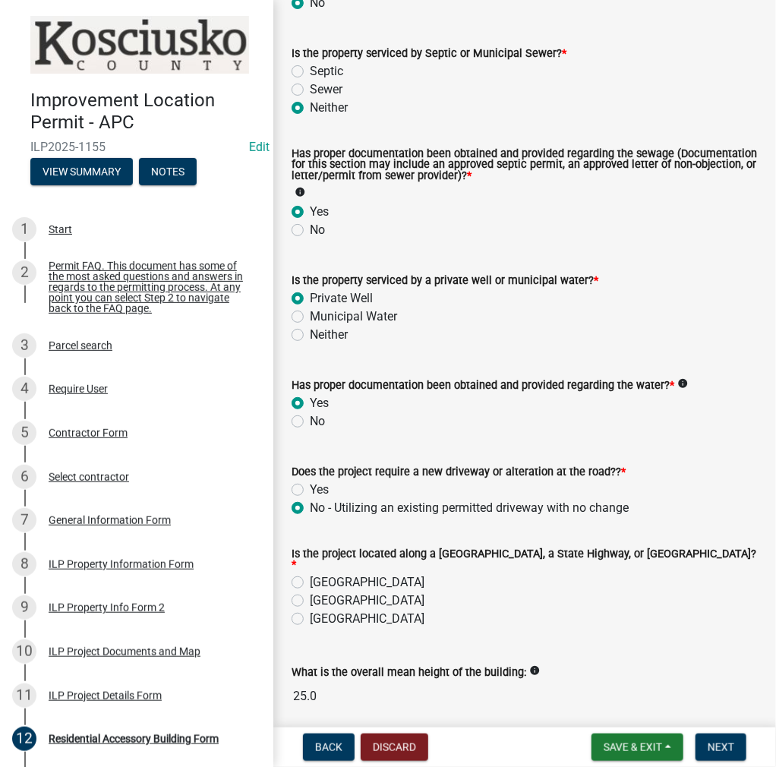
scroll to position [304, 0]
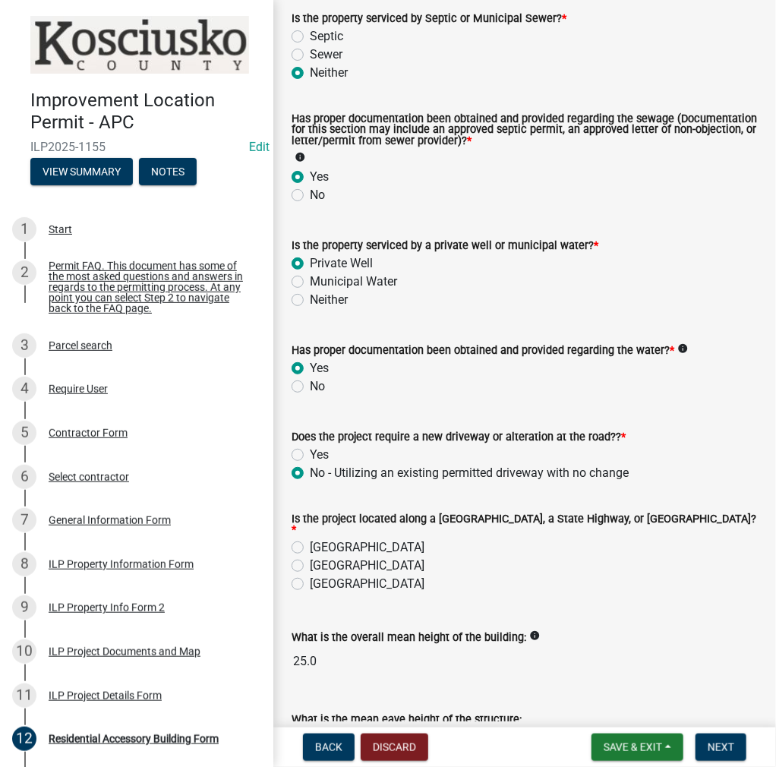
click at [310, 558] on label "[GEOGRAPHIC_DATA]" at bounding box center [367, 566] width 115 height 18
click at [310, 558] on input "[GEOGRAPHIC_DATA]" at bounding box center [315, 562] width 10 height 10
radio input "true"
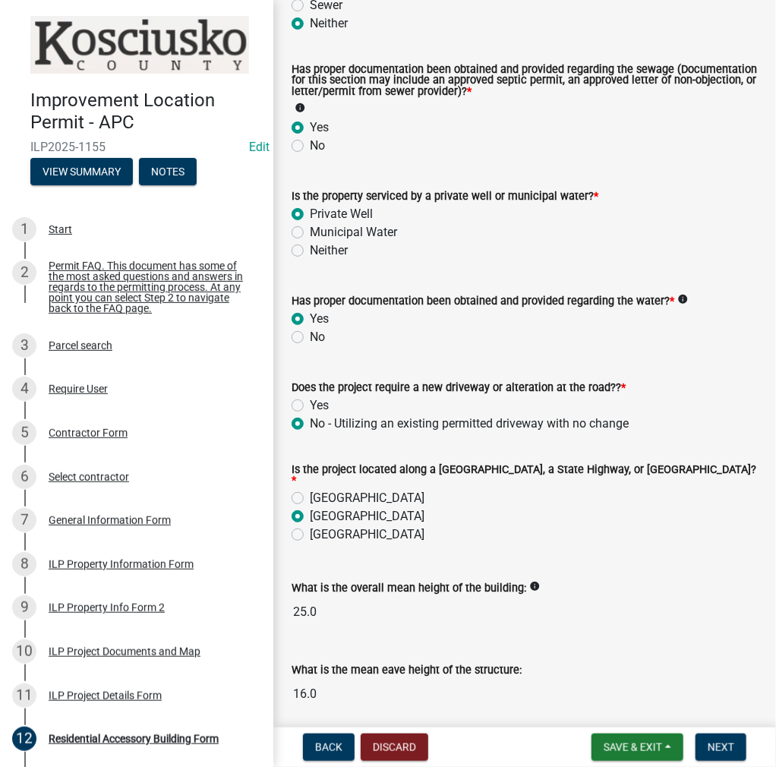
scroll to position [405, 0]
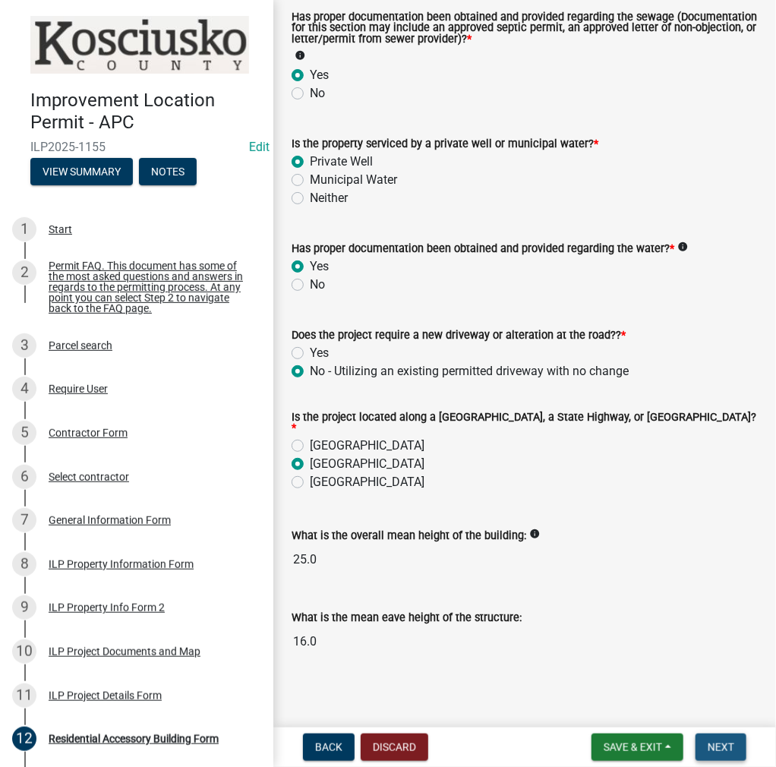
click at [720, 749] on span "Next" at bounding box center [721, 747] width 27 height 12
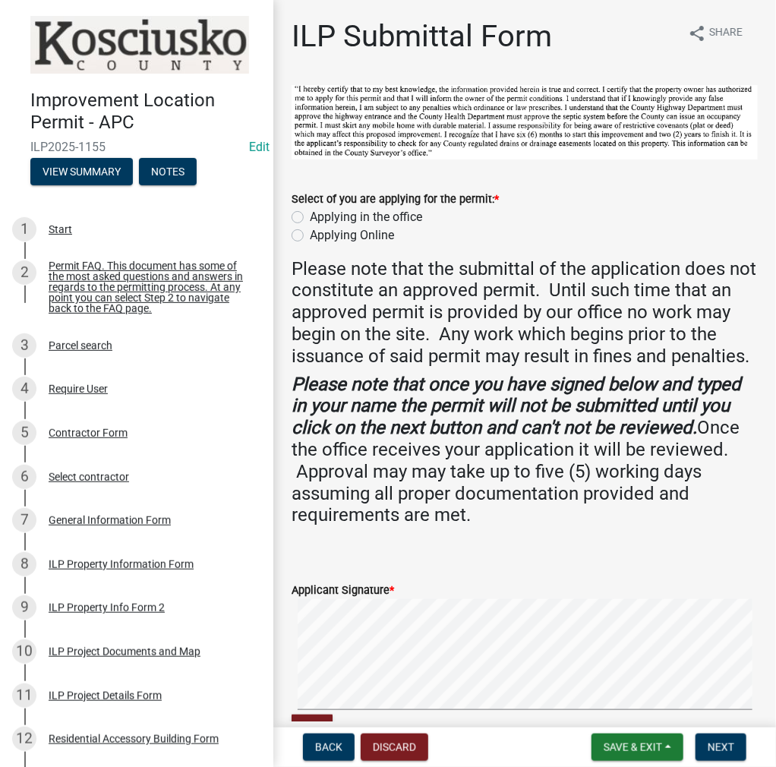
click at [310, 216] on label "Applying in the office" at bounding box center [366, 217] width 112 height 18
click at [310, 216] on input "Applying in the office" at bounding box center [315, 213] width 10 height 10
radio input "true"
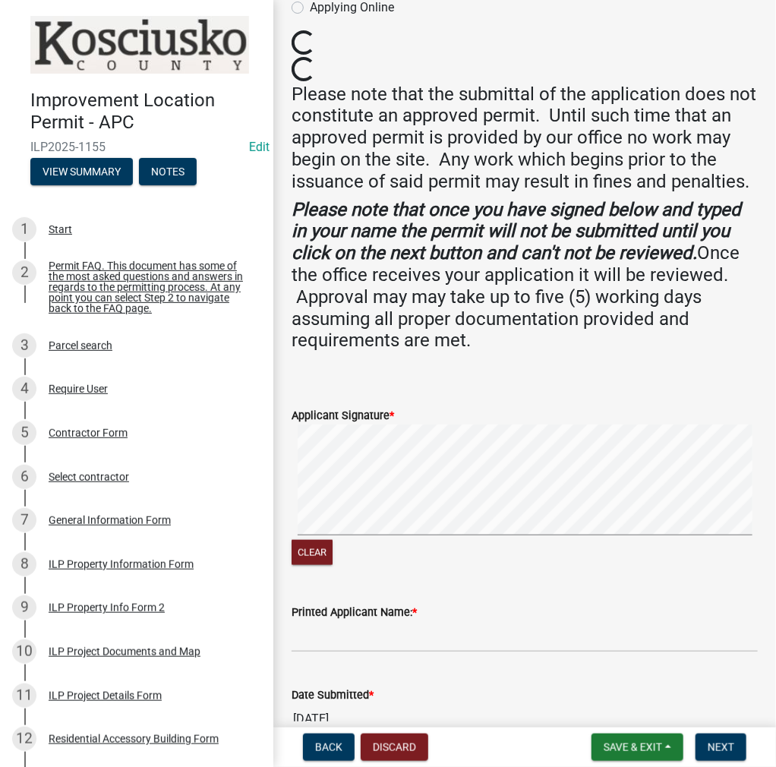
scroll to position [279, 0]
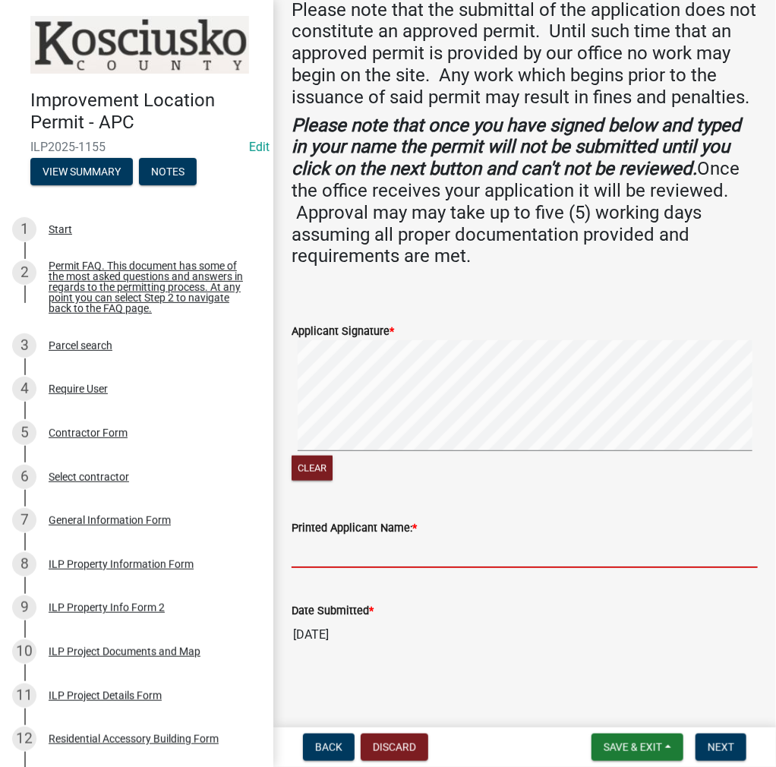
click at [337, 564] on input "Printed Applicant Name: *" at bounding box center [525, 552] width 466 height 31
type input "[PERSON_NAME]"
click at [724, 745] on span "Next" at bounding box center [721, 747] width 27 height 12
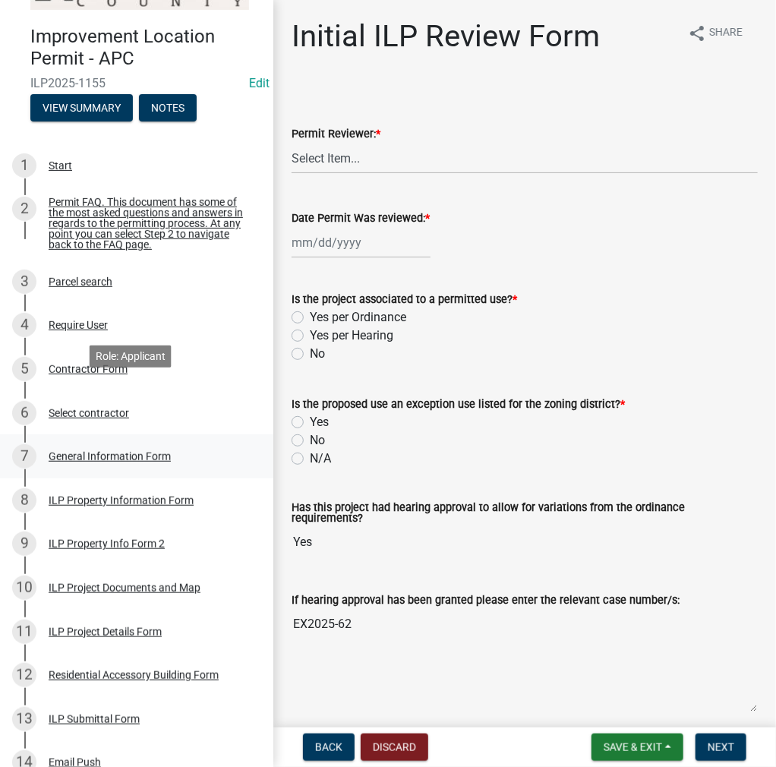
scroll to position [152, 0]
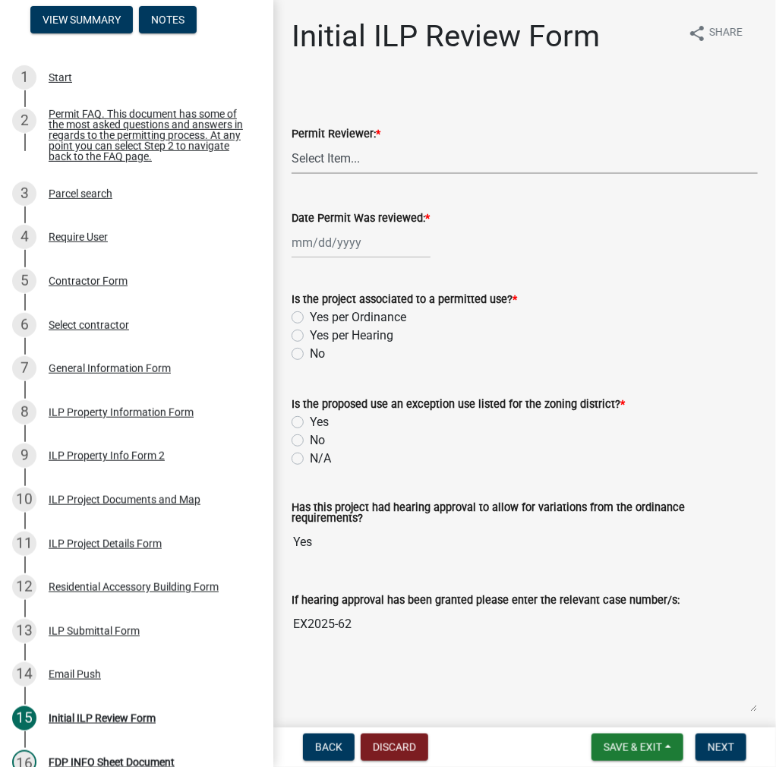
click at [349, 158] on select "Select Item... MMS LT AT CS [PERSON_NAME]" at bounding box center [525, 158] width 466 height 31
click at [292, 143] on select "Select Item... MMS LT AT CS [PERSON_NAME]" at bounding box center [525, 158] width 466 height 31
select select "c872cdc8-ca01-49f1-a213-e4b05fa58cd2"
click at [343, 243] on div at bounding box center [361, 242] width 139 height 31
select select "9"
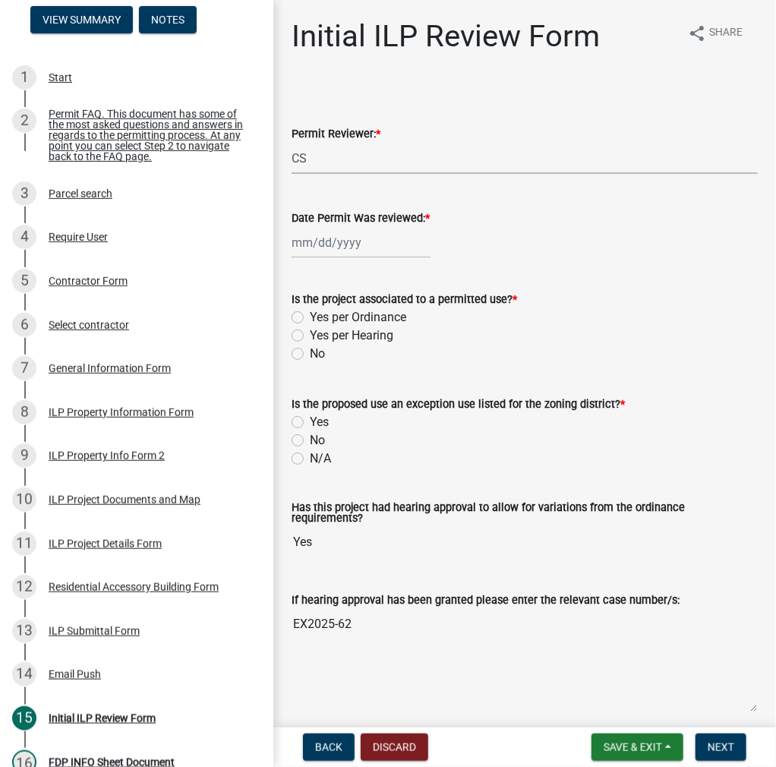
select select "2025"
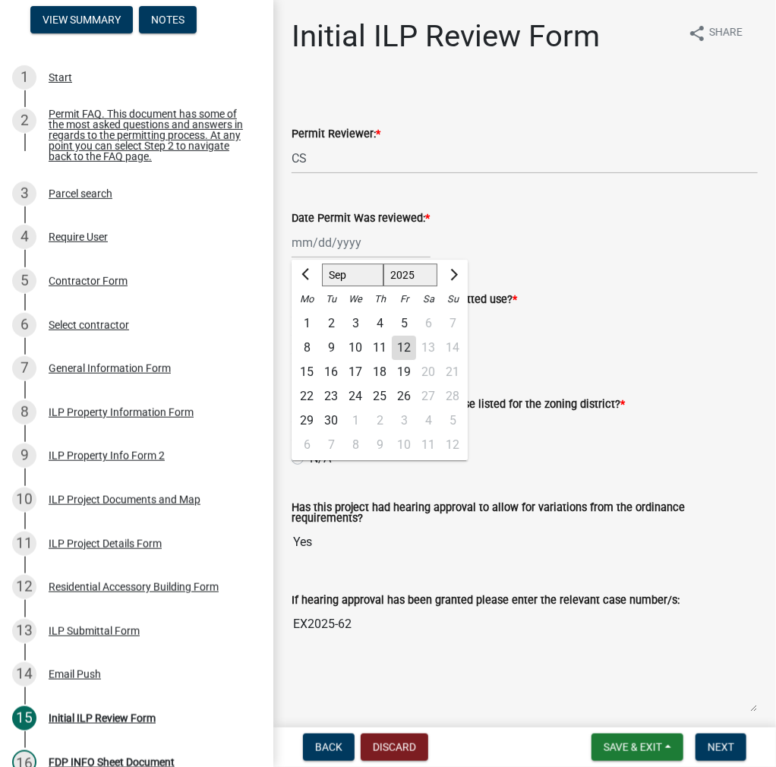
click at [400, 347] on div "12" at bounding box center [404, 348] width 24 height 24
type input "[DATE]"
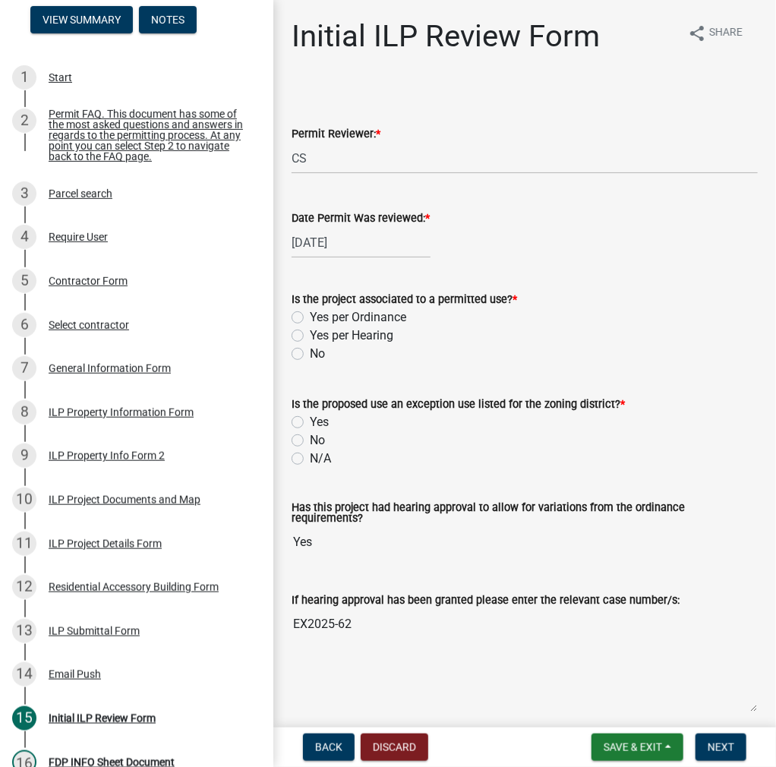
click at [310, 333] on label "Yes per Hearing" at bounding box center [352, 336] width 84 height 18
click at [310, 333] on input "Yes per Hearing" at bounding box center [315, 332] width 10 height 10
radio input "true"
click at [310, 440] on label "No" at bounding box center [317, 440] width 15 height 18
click at [310, 440] on input "No" at bounding box center [315, 436] width 10 height 10
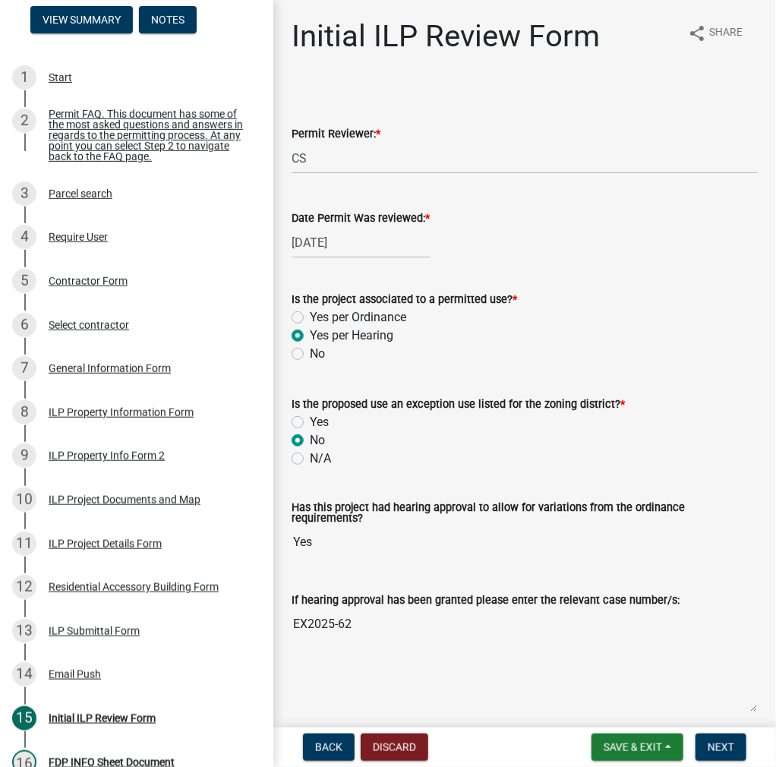
radio input "true"
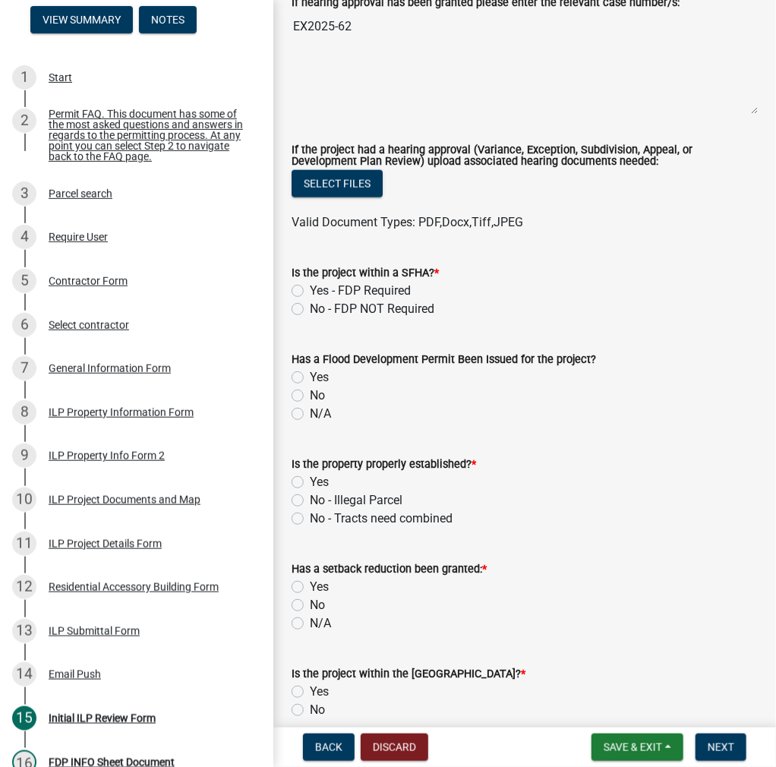
scroll to position [607, 0]
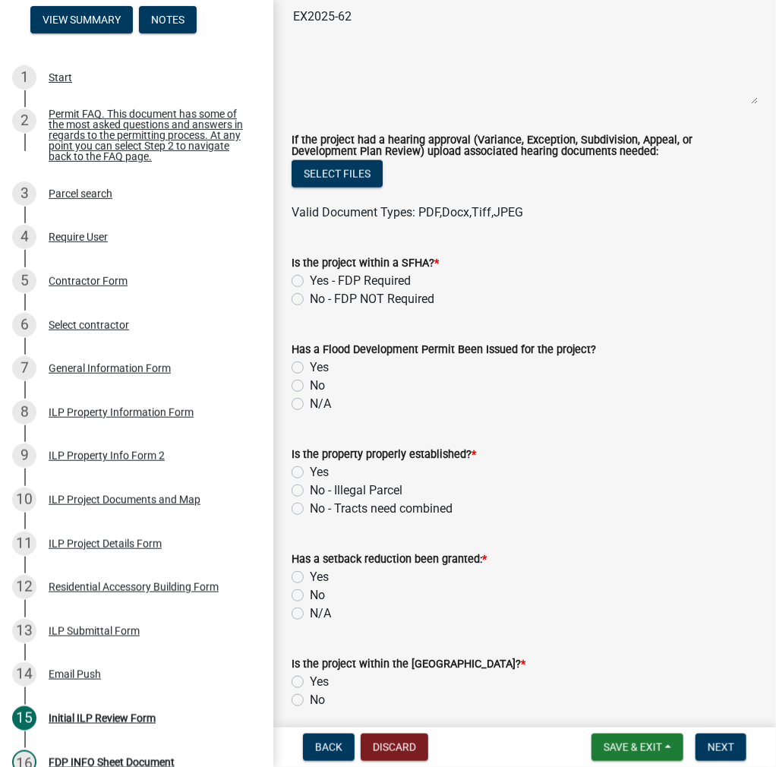
click at [310, 296] on label "No - FDP NOT Required" at bounding box center [372, 299] width 125 height 18
click at [310, 296] on input "No - FDP NOT Required" at bounding box center [315, 295] width 10 height 10
radio input "true"
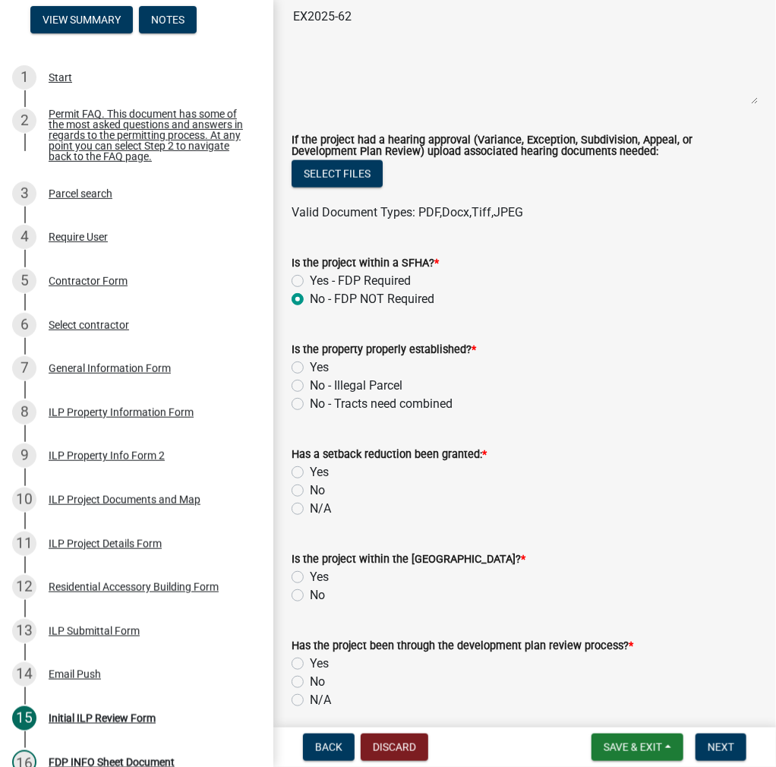
click at [310, 366] on label "Yes" at bounding box center [319, 367] width 19 height 18
click at [310, 366] on input "Yes" at bounding box center [315, 363] width 10 height 10
radio input "true"
click at [310, 487] on label "No" at bounding box center [317, 490] width 15 height 18
click at [310, 487] on input "No" at bounding box center [315, 486] width 10 height 10
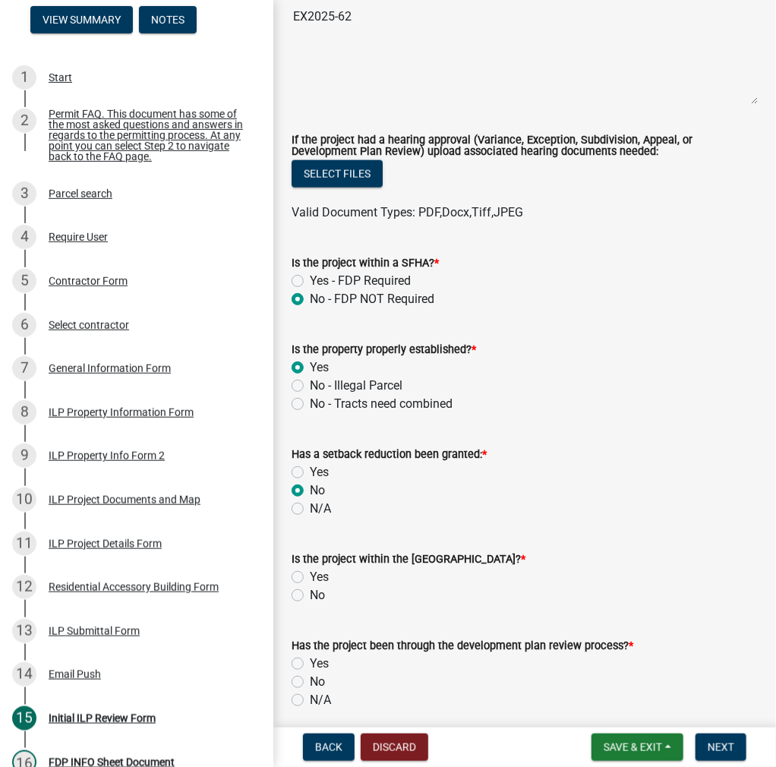
radio input "true"
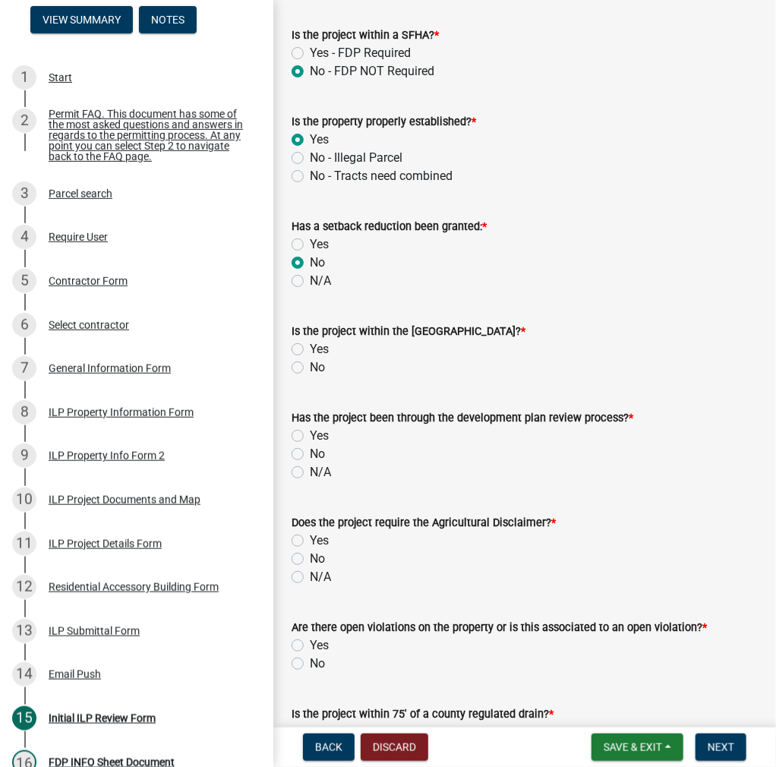
click at [310, 364] on label "No" at bounding box center [317, 367] width 15 height 18
click at [310, 364] on input "No" at bounding box center [315, 363] width 10 height 10
radio input "true"
click at [310, 453] on label "No" at bounding box center [317, 454] width 15 height 18
click at [310, 453] on input "No" at bounding box center [315, 450] width 10 height 10
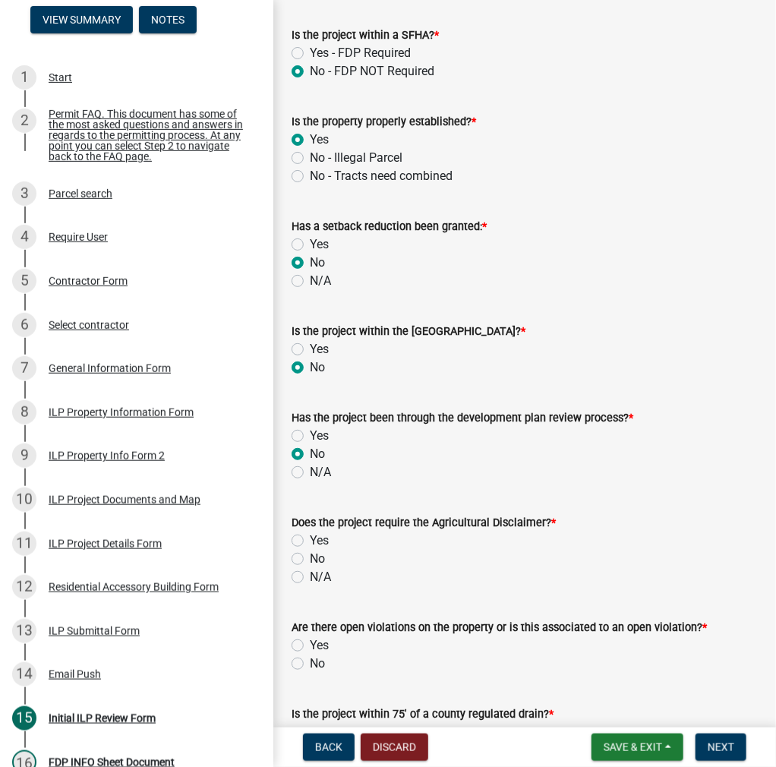
radio input "true"
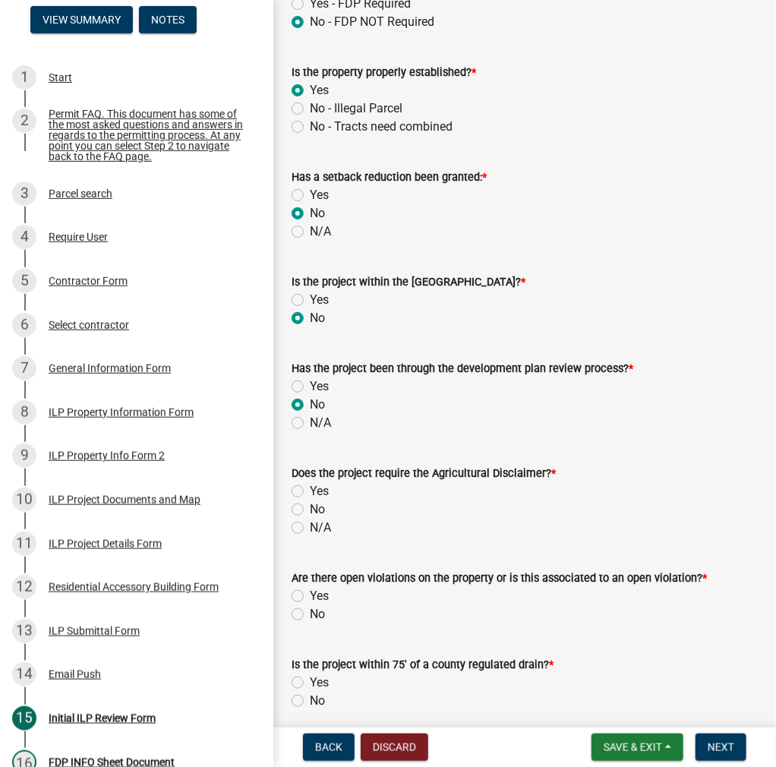
scroll to position [911, 0]
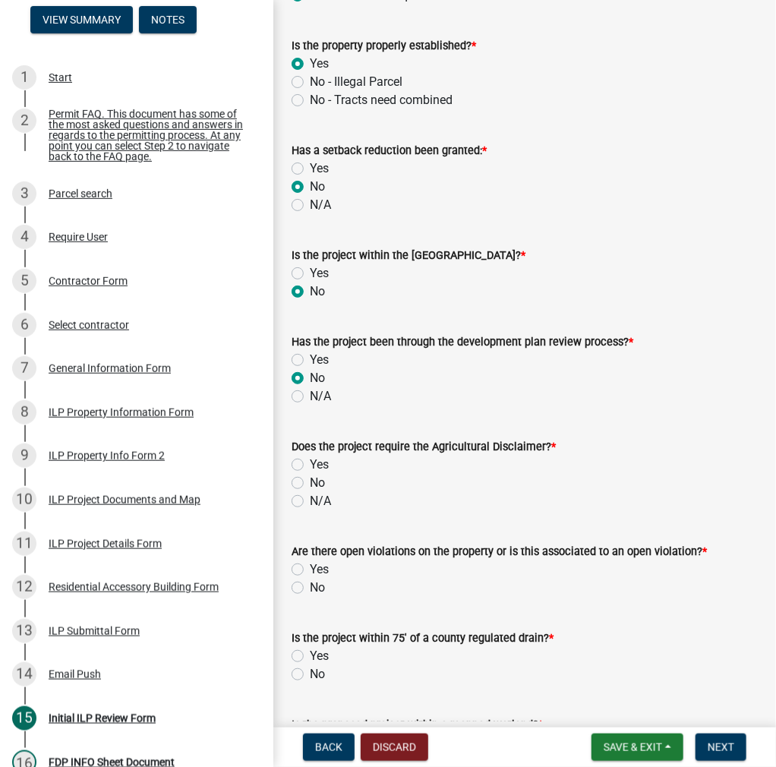
click at [310, 478] on label "No" at bounding box center [317, 483] width 15 height 18
click at [310, 478] on input "No" at bounding box center [315, 479] width 10 height 10
radio input "true"
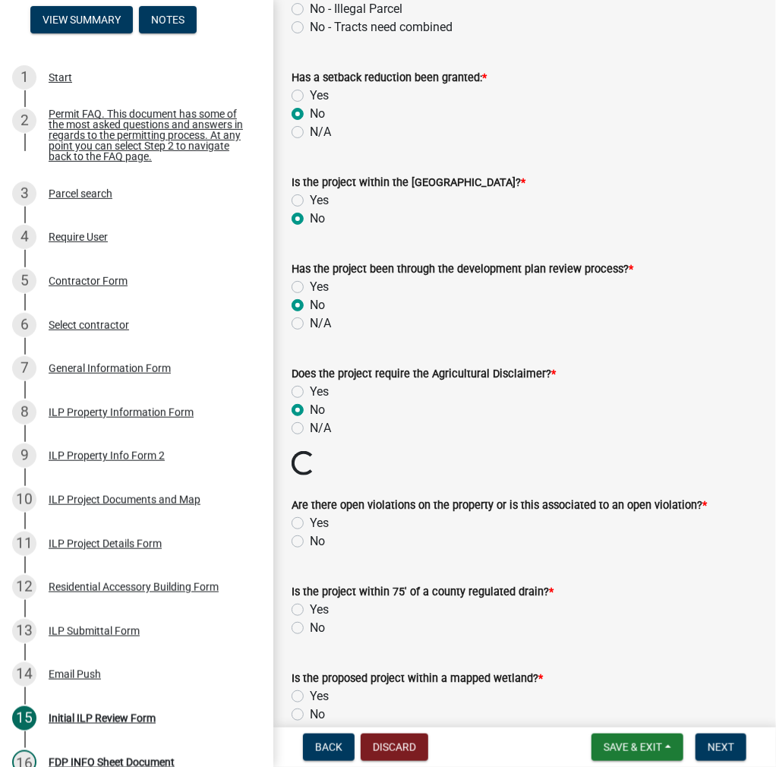
scroll to position [1063, 0]
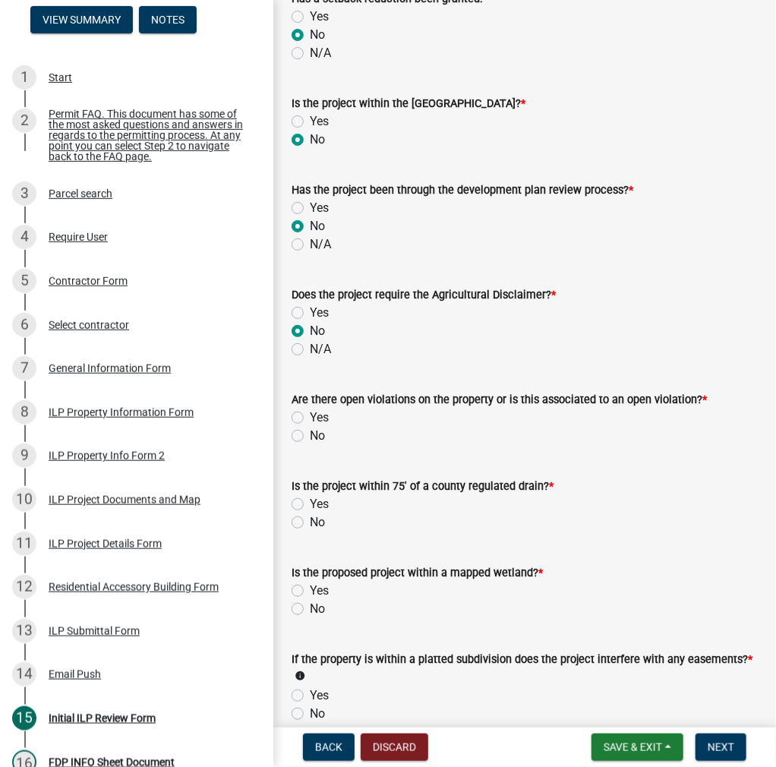
click at [310, 434] on label "No" at bounding box center [317, 436] width 15 height 18
click at [310, 434] on input "No" at bounding box center [315, 432] width 10 height 10
radio input "true"
click at [310, 519] on label "No" at bounding box center [317, 522] width 15 height 18
click at [310, 519] on input "No" at bounding box center [315, 518] width 10 height 10
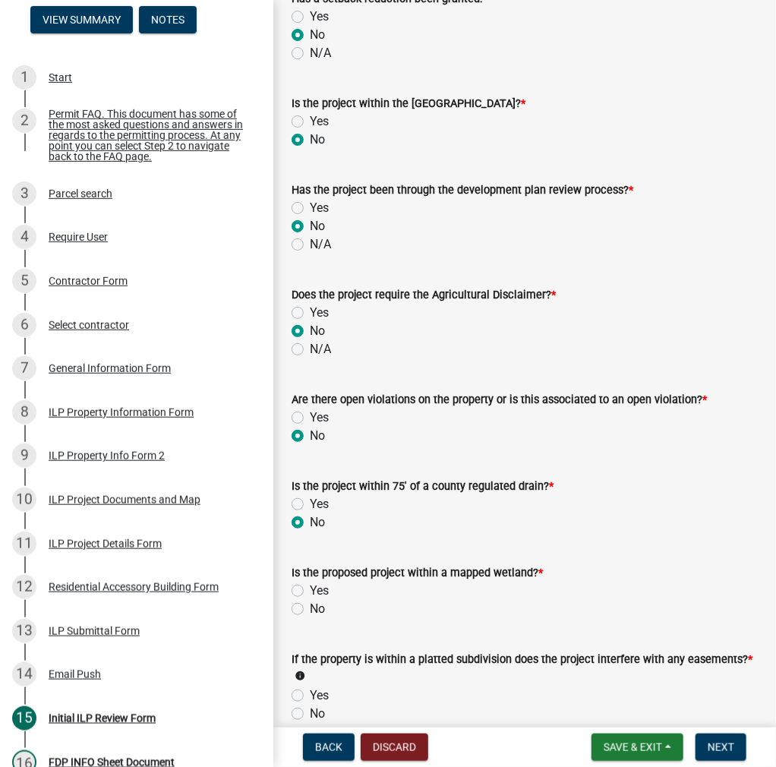
radio input "true"
drag, startPoint x: 298, startPoint y: 610, endPoint x: 359, endPoint y: 620, distance: 61.5
click at [310, 608] on label "No" at bounding box center [317, 609] width 15 height 18
click at [310, 608] on input "No" at bounding box center [315, 605] width 10 height 10
radio input "true"
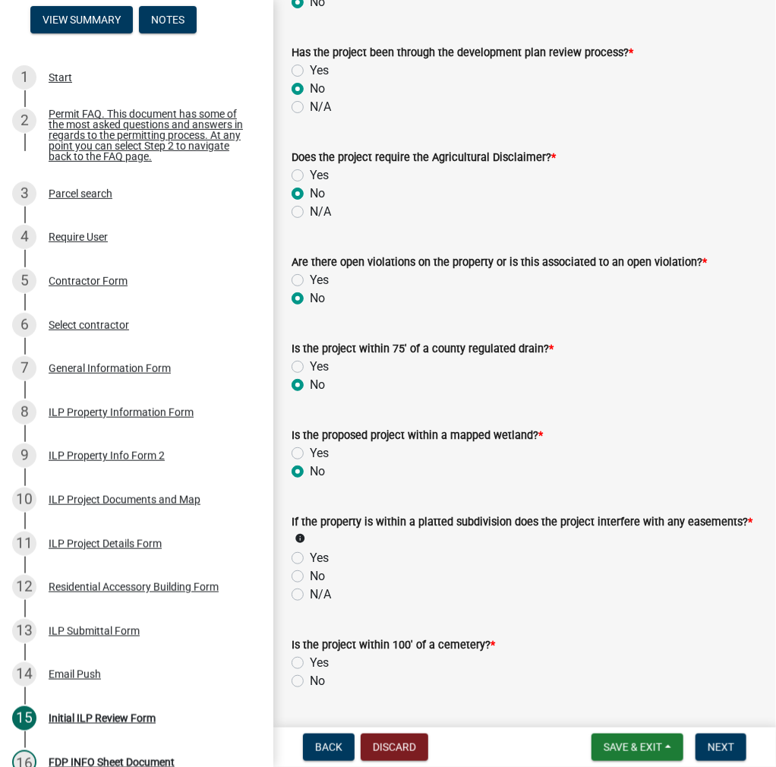
scroll to position [1443, 0]
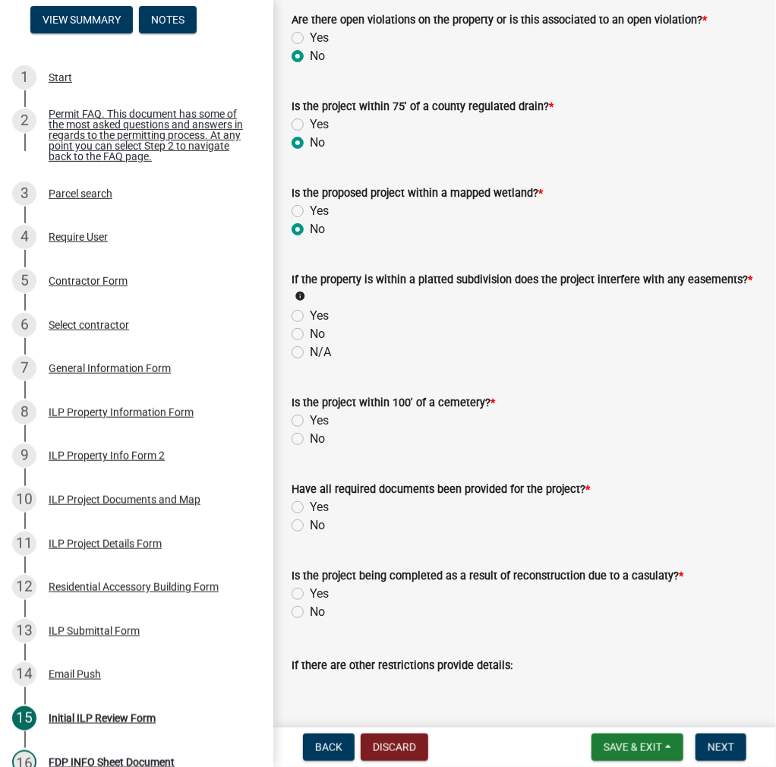
click at [310, 332] on label "No" at bounding box center [317, 334] width 15 height 18
click at [310, 332] on input "No" at bounding box center [315, 330] width 10 height 10
radio input "true"
click at [310, 438] on label "No" at bounding box center [317, 439] width 15 height 18
click at [310, 438] on input "No" at bounding box center [315, 435] width 10 height 10
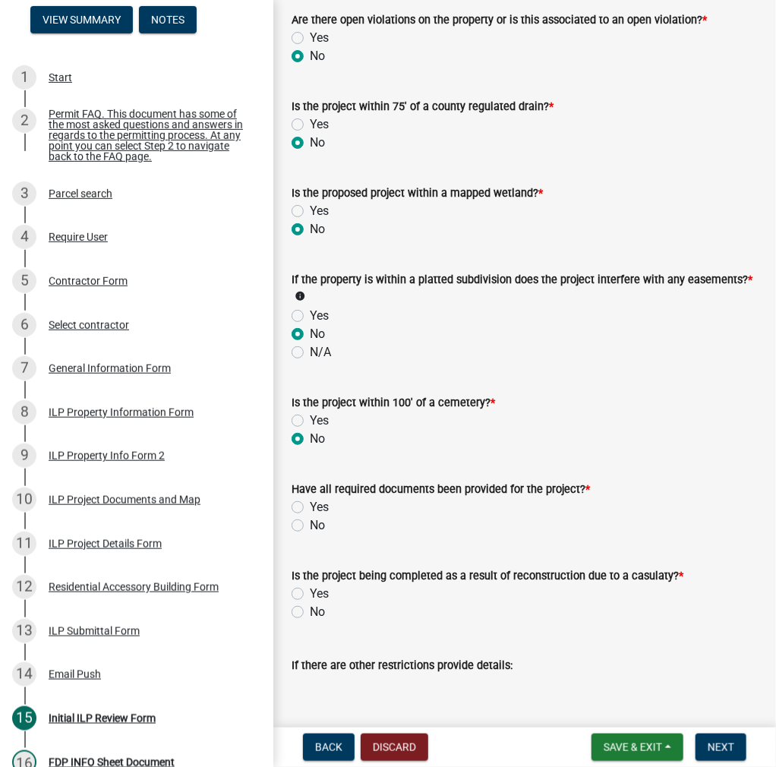
radio input "true"
click at [310, 505] on label "Yes" at bounding box center [319, 507] width 19 height 18
click at [310, 505] on input "Yes" at bounding box center [315, 503] width 10 height 10
radio input "true"
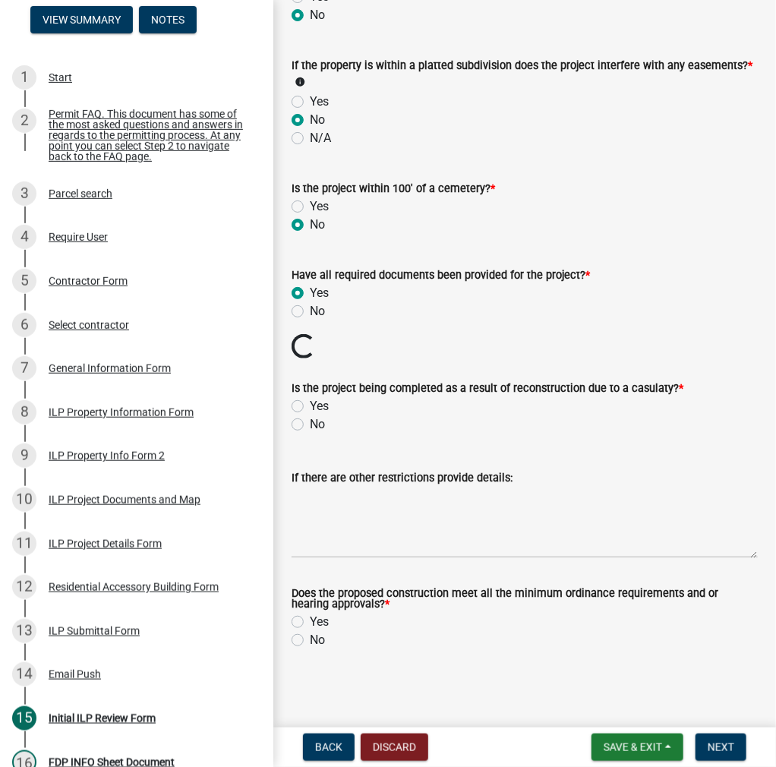
scroll to position [1631, 0]
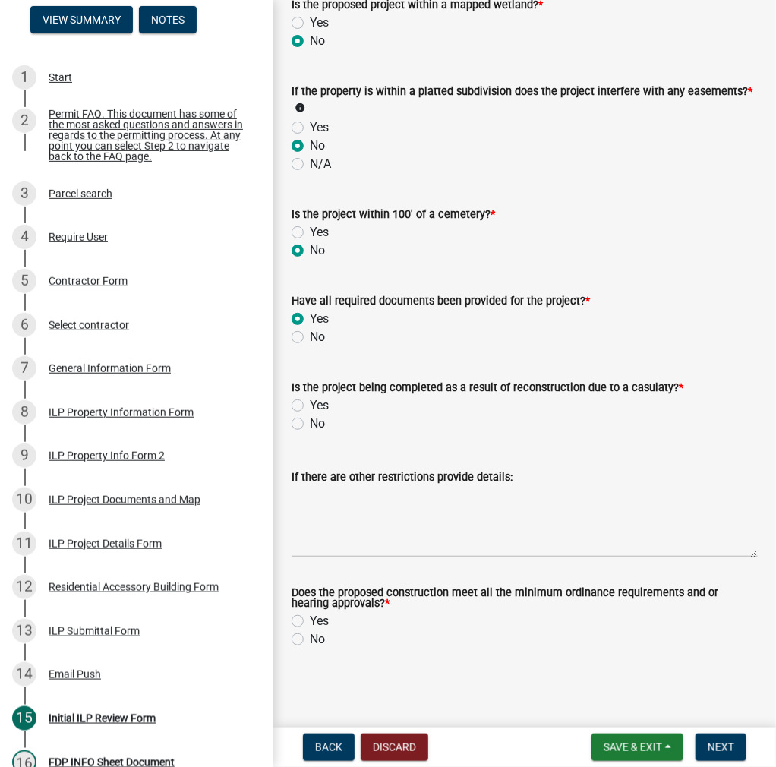
click at [310, 424] on label "No" at bounding box center [317, 424] width 15 height 18
click at [310, 424] on input "No" at bounding box center [315, 420] width 10 height 10
radio input "true"
click at [310, 617] on label "Yes" at bounding box center [319, 621] width 19 height 18
click at [310, 617] on input "Yes" at bounding box center [315, 617] width 10 height 10
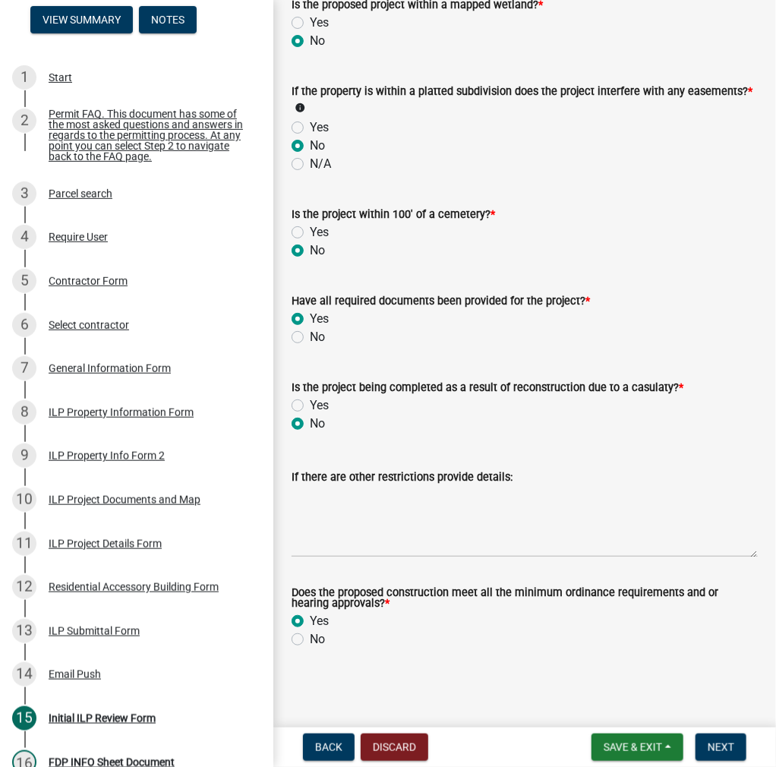
radio input "true"
click at [737, 746] on button "Next" at bounding box center [721, 746] width 51 height 27
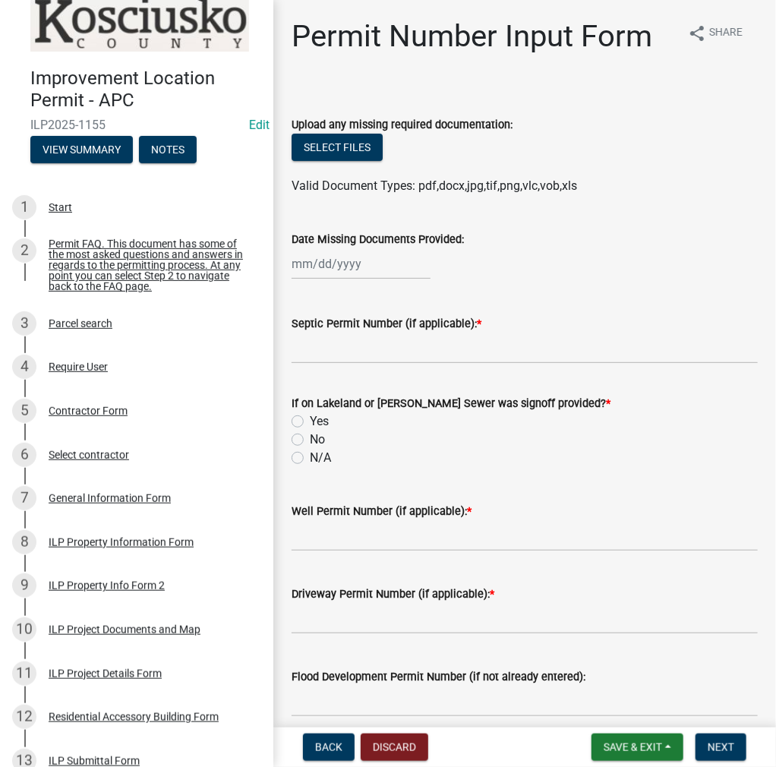
scroll to position [0, 0]
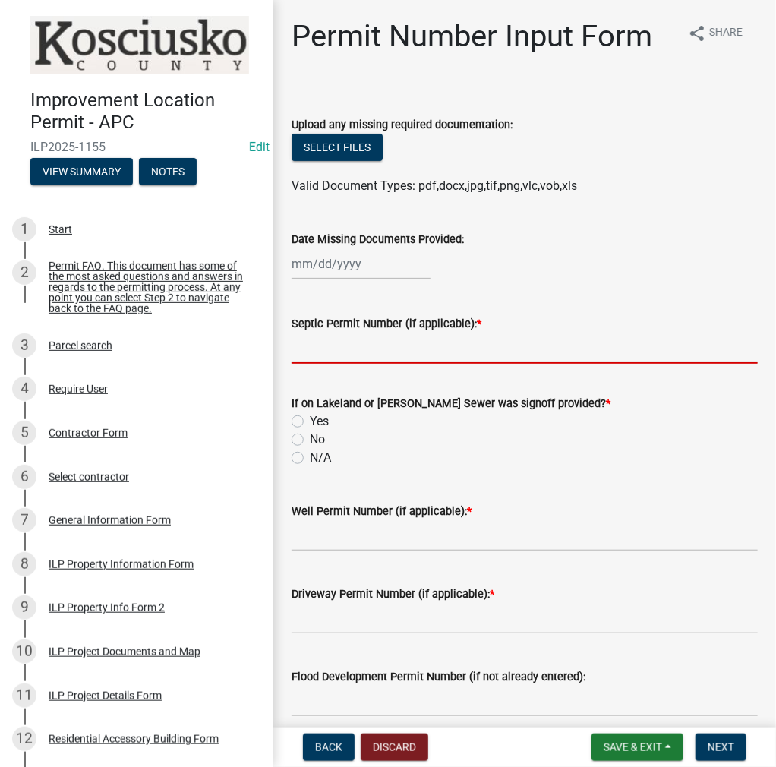
drag, startPoint x: 337, startPoint y: 354, endPoint x: 459, endPoint y: 307, distance: 131.0
click at [340, 350] on input "Septic Permit Number (if applicable): *" at bounding box center [525, 348] width 466 height 31
type input "LONO"
click at [310, 440] on label "No" at bounding box center [317, 440] width 15 height 18
click at [310, 440] on input "No" at bounding box center [315, 436] width 10 height 10
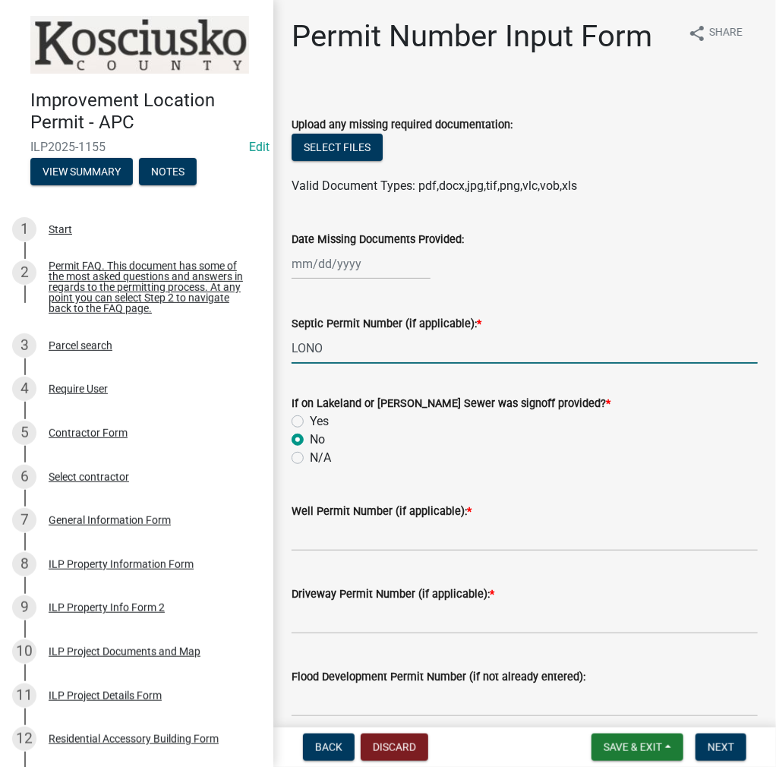
radio input "true"
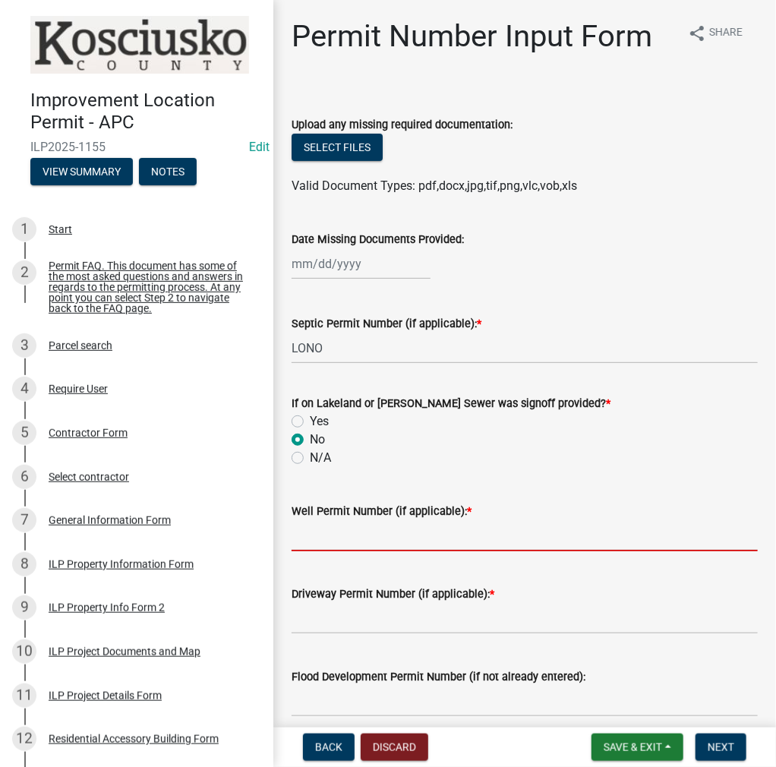
click at [319, 529] on input "Well Permit Number (if applicable): *" at bounding box center [525, 535] width 466 height 31
type input "LONO"
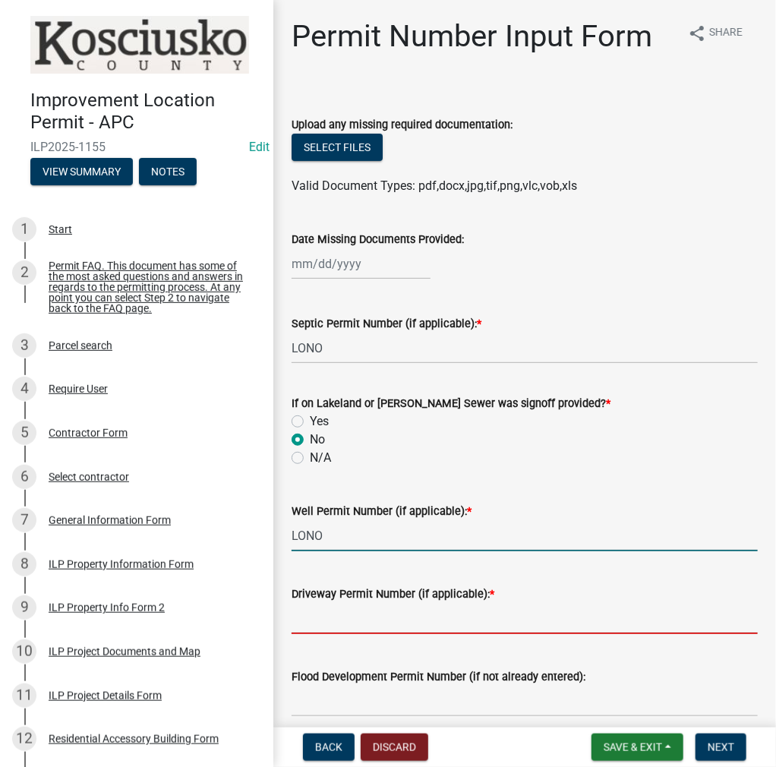
click at [309, 613] on input "Driveway Permit Number (if applicable): *" at bounding box center [525, 618] width 466 height 31
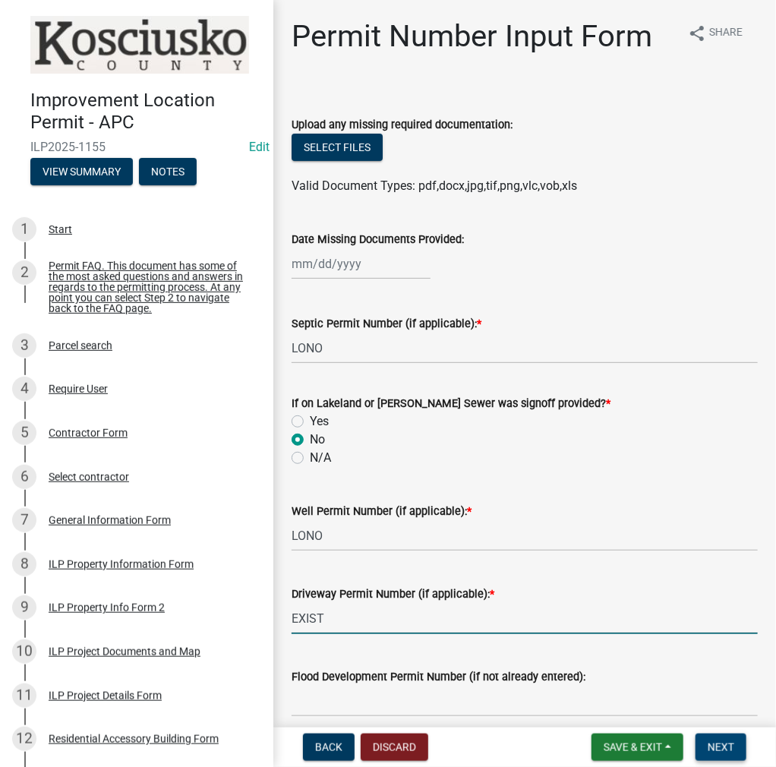
type input "EXIST"
click at [728, 748] on span "Next" at bounding box center [721, 747] width 27 height 12
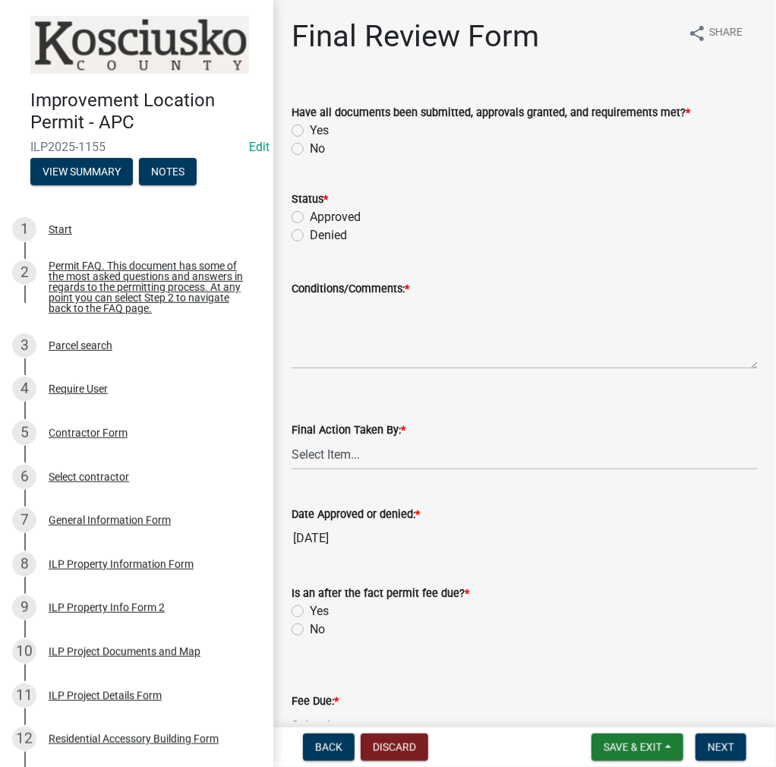
click at [310, 128] on label "Yes" at bounding box center [319, 130] width 19 height 18
click at [310, 128] on input "Yes" at bounding box center [315, 126] width 10 height 10
radio input "true"
click at [310, 216] on label "Approved" at bounding box center [335, 217] width 51 height 18
click at [310, 216] on input "Approved" at bounding box center [315, 213] width 10 height 10
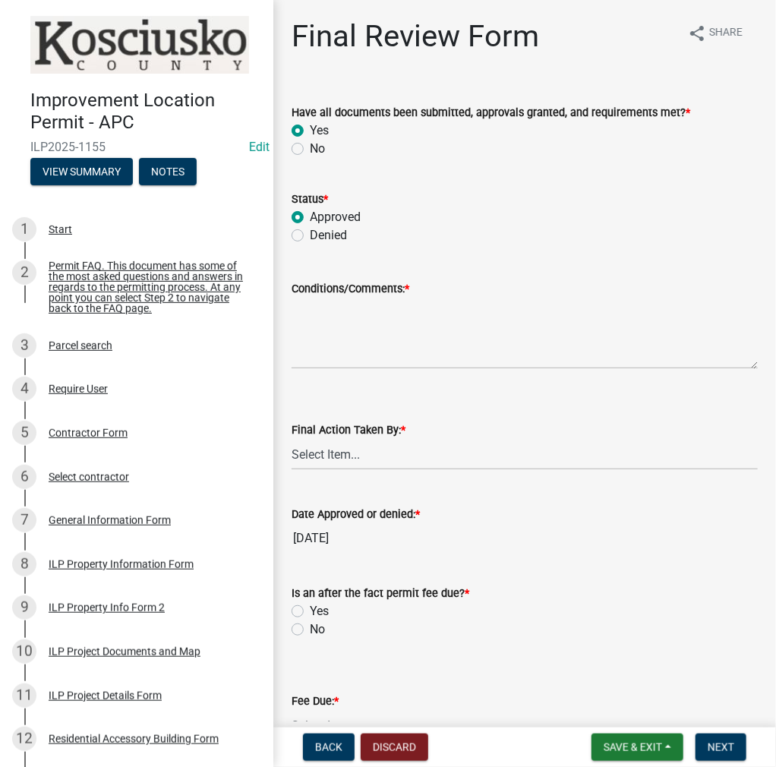
radio input "true"
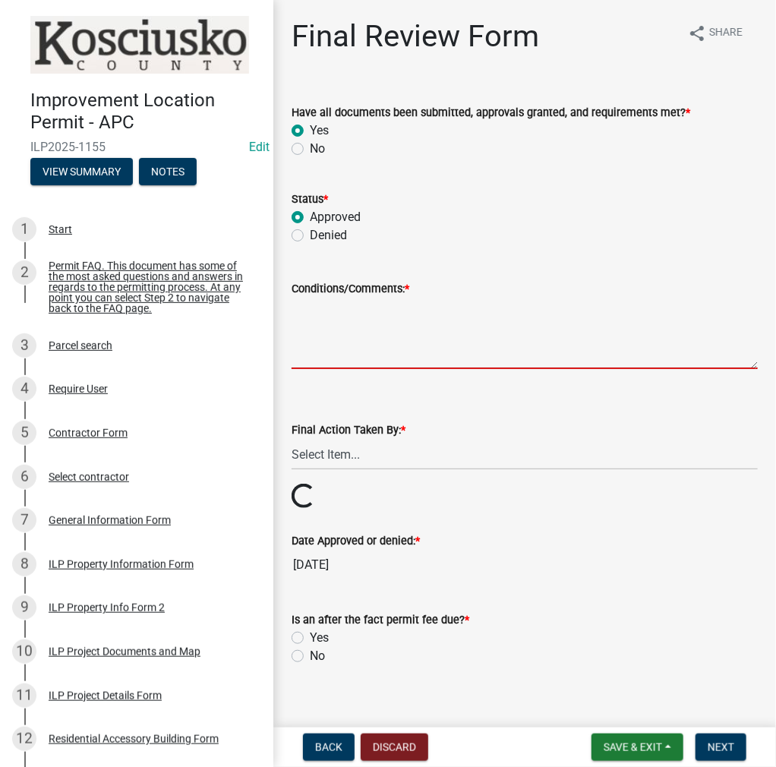
click at [329, 323] on textarea "Conditions/Comments: *" at bounding box center [525, 333] width 466 height 71
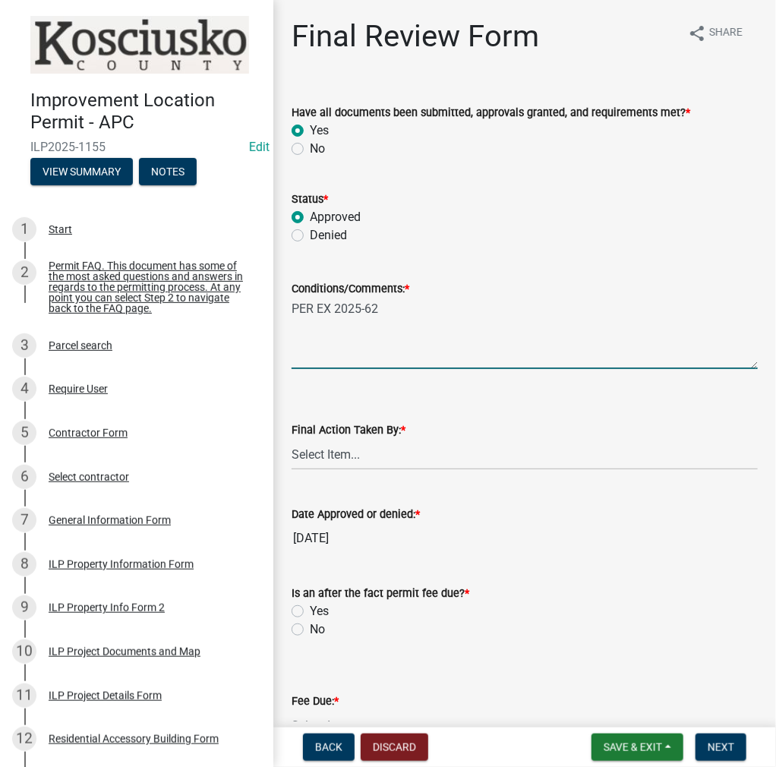
type textarea "PER EX 2025-62"
click at [349, 451] on select "Select Item... MMS LT AT CS [PERSON_NAME]" at bounding box center [525, 454] width 466 height 31
click at [292, 439] on select "Select Item... MMS LT AT CS [PERSON_NAME]" at bounding box center [525, 454] width 466 height 31
select select "c872cdc8-ca01-49f1-a213-e4b05fa58cd2"
click at [310, 632] on label "No" at bounding box center [317, 629] width 15 height 18
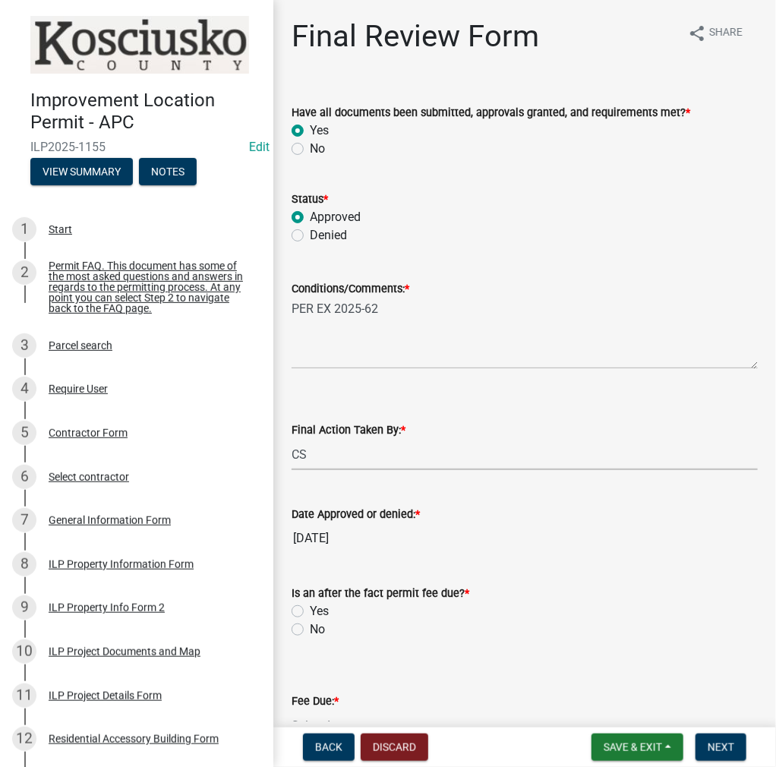
click at [310, 630] on input "No" at bounding box center [315, 625] width 10 height 10
radio input "true"
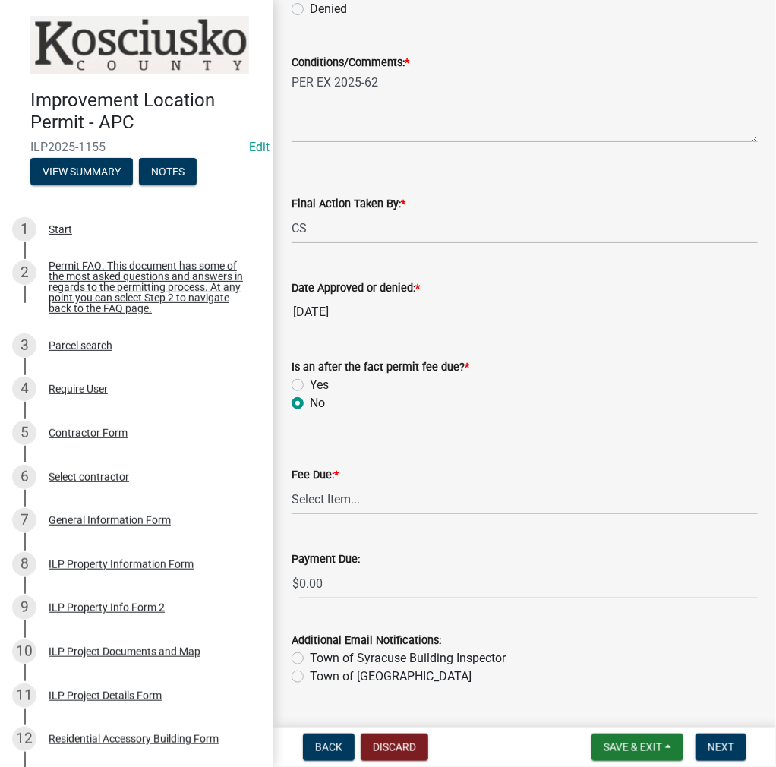
scroll to position [228, 0]
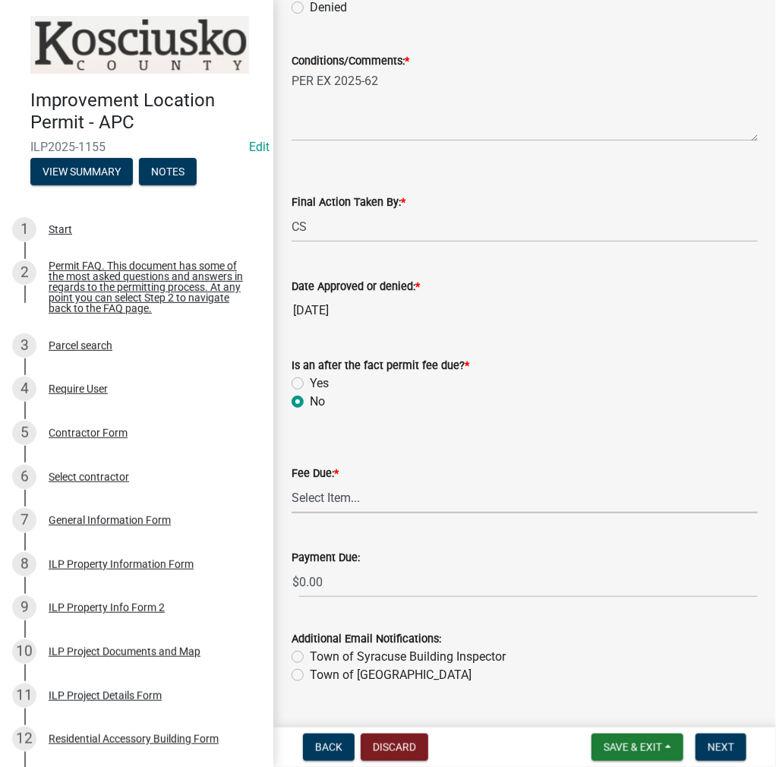
click at [354, 500] on select "Select Item... N/A $10.00 $25.00 $125.00 $250 $500 $500 + $10.00 for every 10 s…" at bounding box center [525, 497] width 466 height 31
click at [292, 505] on select "Select Item... N/A $10.00 $25.00 $125.00 $250 $500 $500 + $10.00 for every 10 s…" at bounding box center [525, 497] width 466 height 31
select select "6f482d1d-eb35-47e6-92b0-143404755581"
click at [738, 751] on button "Next" at bounding box center [721, 746] width 51 height 27
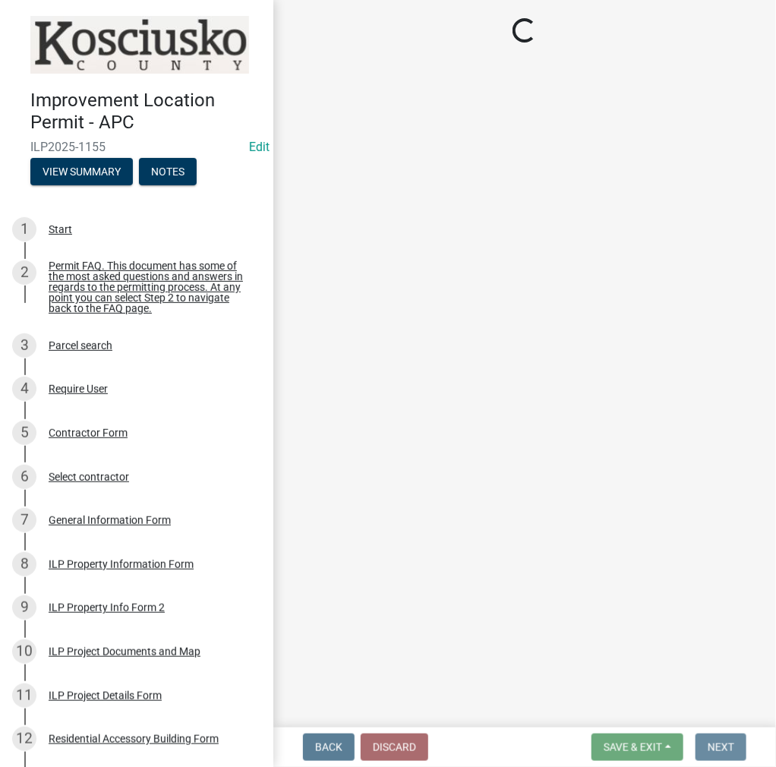
scroll to position [0, 0]
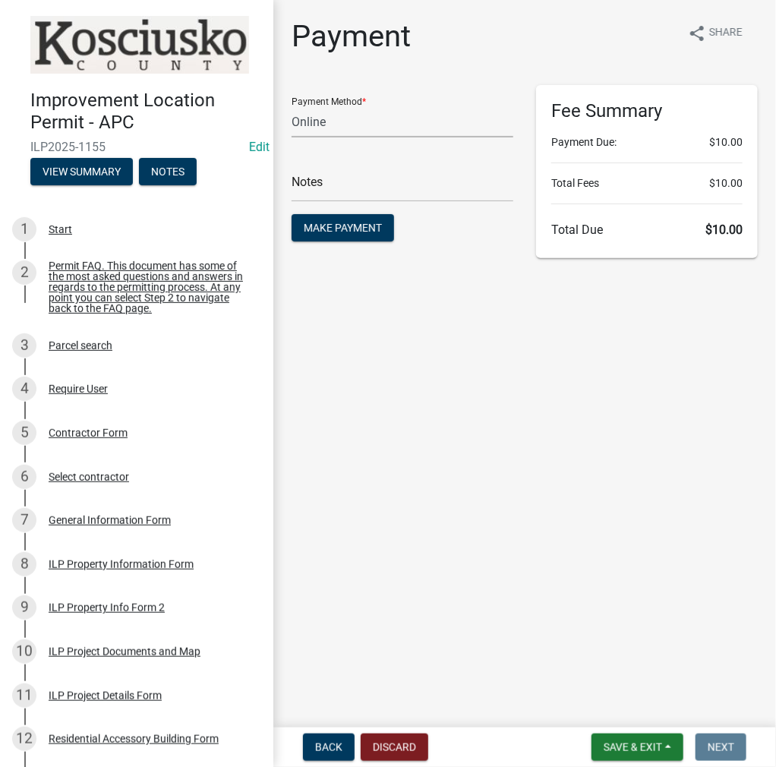
click at [351, 121] on select "Credit Card POS Check Cash Online" at bounding box center [403, 121] width 222 height 31
select select "0: 2"
click at [292, 106] on select "Credit Card POS Check Cash Online" at bounding box center [403, 121] width 222 height 31
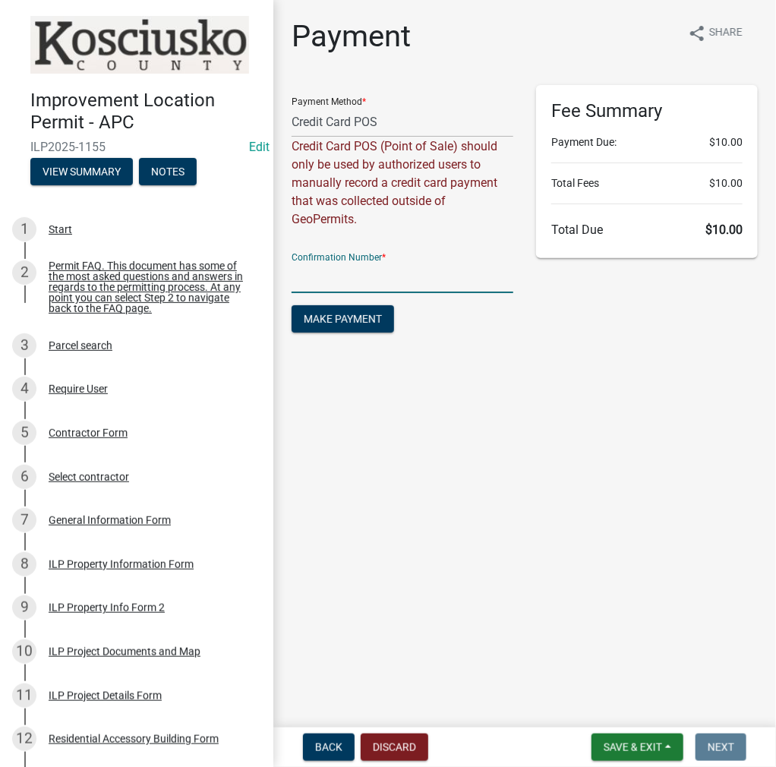
click at [334, 268] on input "text" at bounding box center [403, 277] width 222 height 31
paste input "14967277"
type input "14967277"
click at [344, 321] on span "Make Payment" at bounding box center [343, 319] width 78 height 12
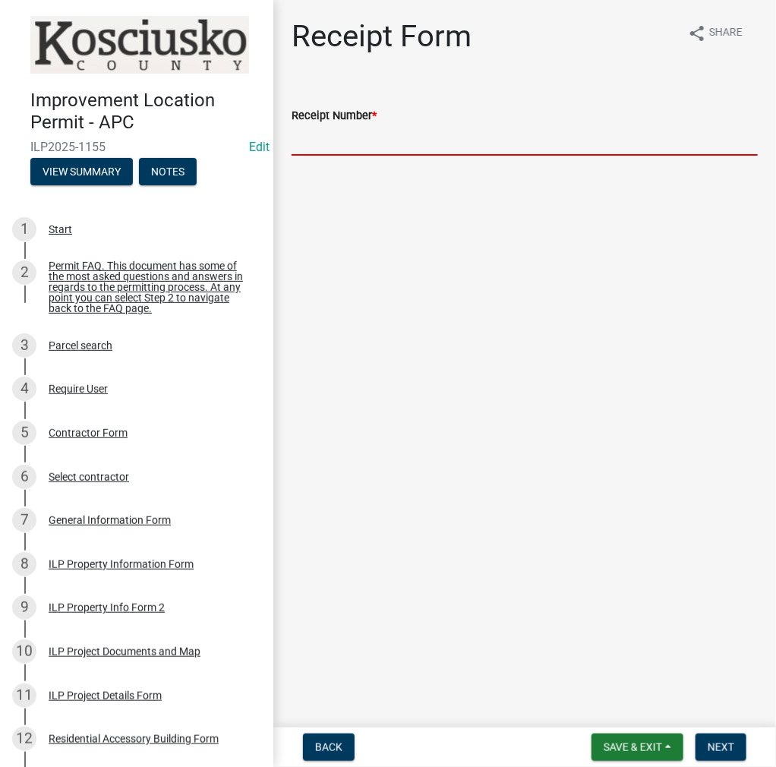
click at [371, 144] on input "Receipt Number *" at bounding box center [525, 140] width 466 height 31
paste input "14967277"
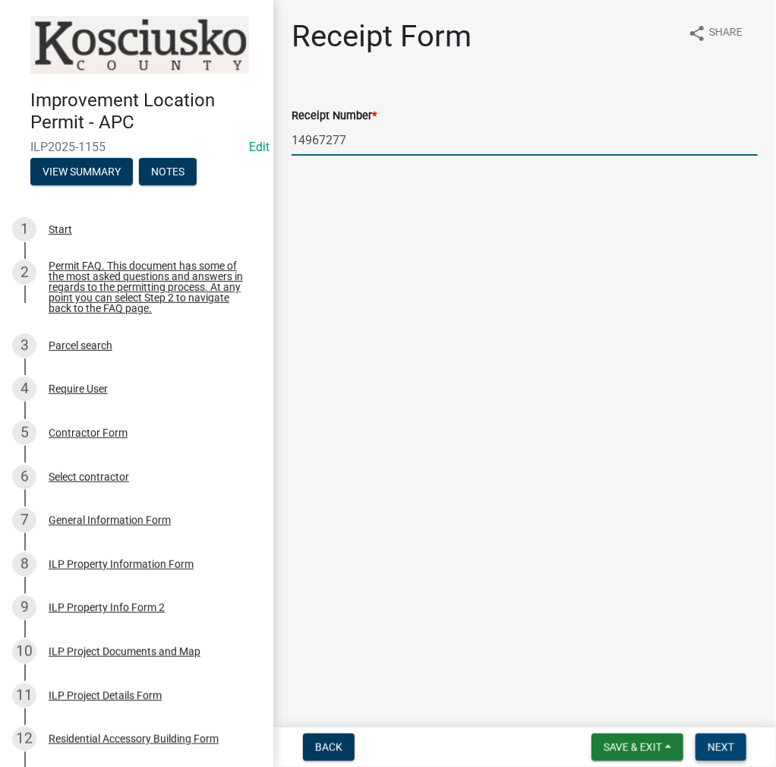
type input "14967277"
click at [717, 737] on button "Next" at bounding box center [721, 746] width 51 height 27
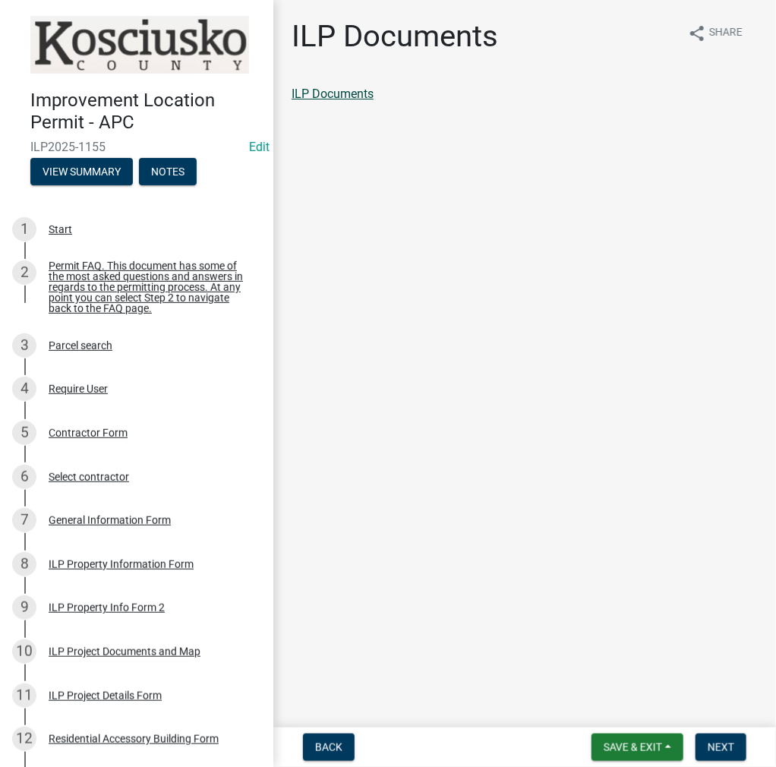
click at [361, 96] on link "ILP Documents" at bounding box center [333, 94] width 82 height 14
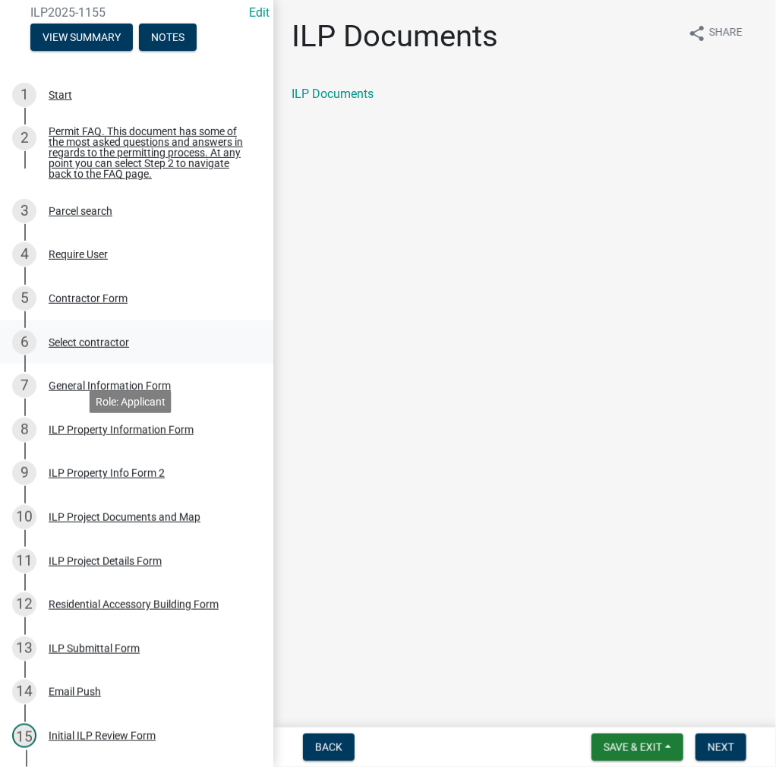
scroll to position [152, 0]
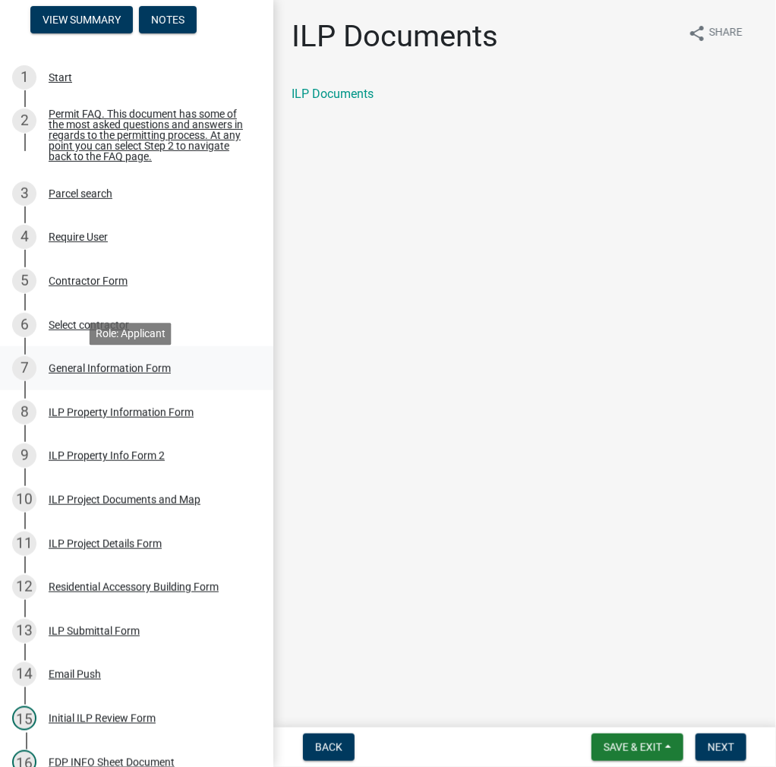
click at [100, 374] on div "General Information Form" at bounding box center [110, 368] width 122 height 11
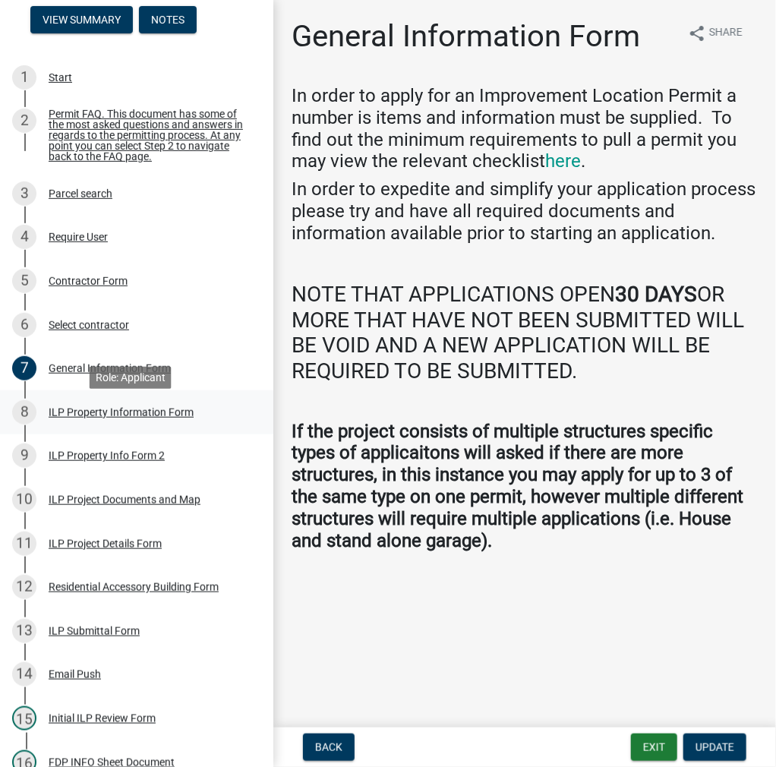
click at [156, 424] on div "8 ILP Property Information Form" at bounding box center [130, 412] width 237 height 24
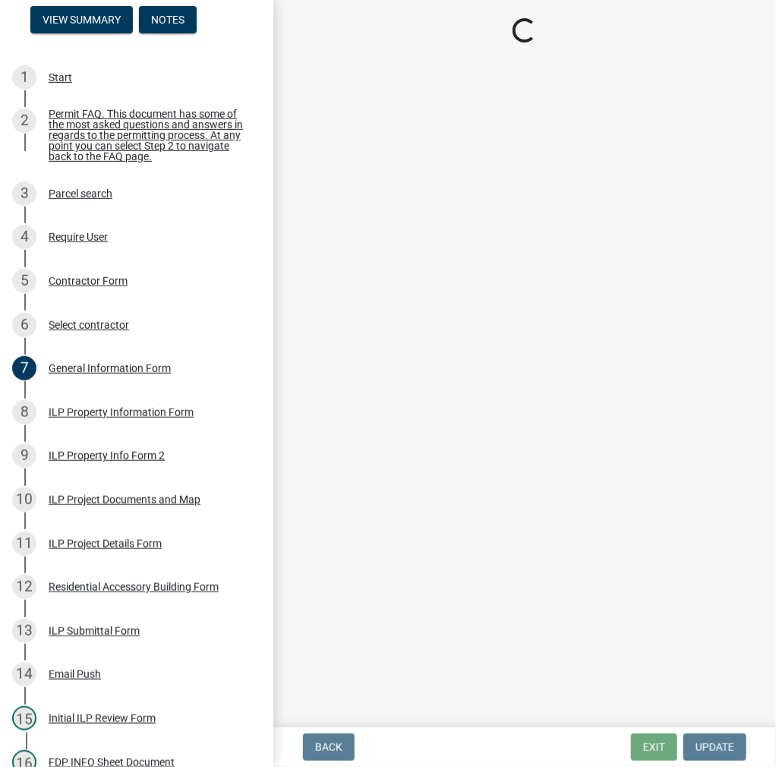
select select "8aeb2c27-db4f-4f65-83dd-c512a3678cb2"
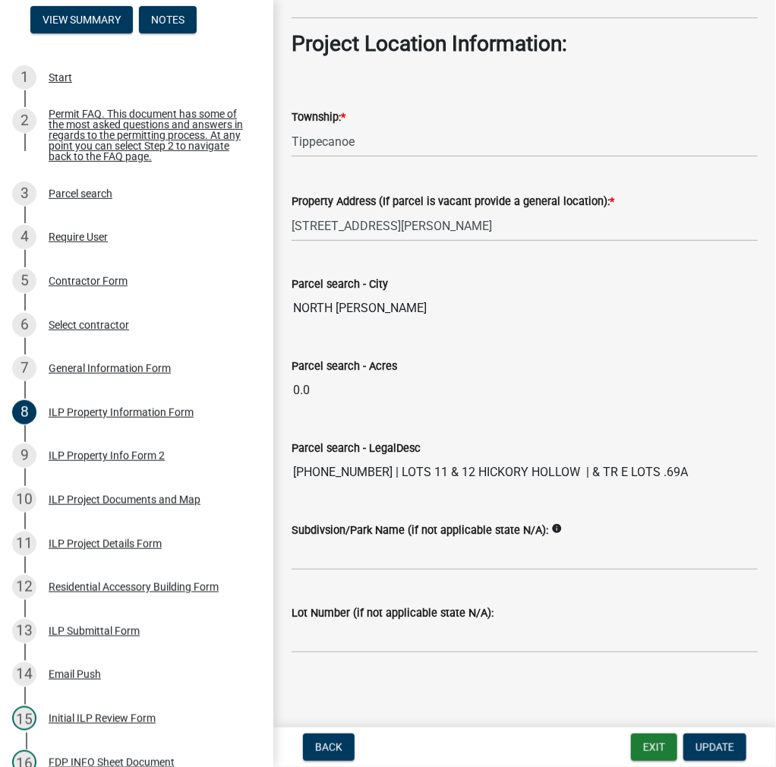
scroll to position [1118, 0]
click at [159, 461] on div "ILP Property Info Form 2" at bounding box center [107, 455] width 116 height 11
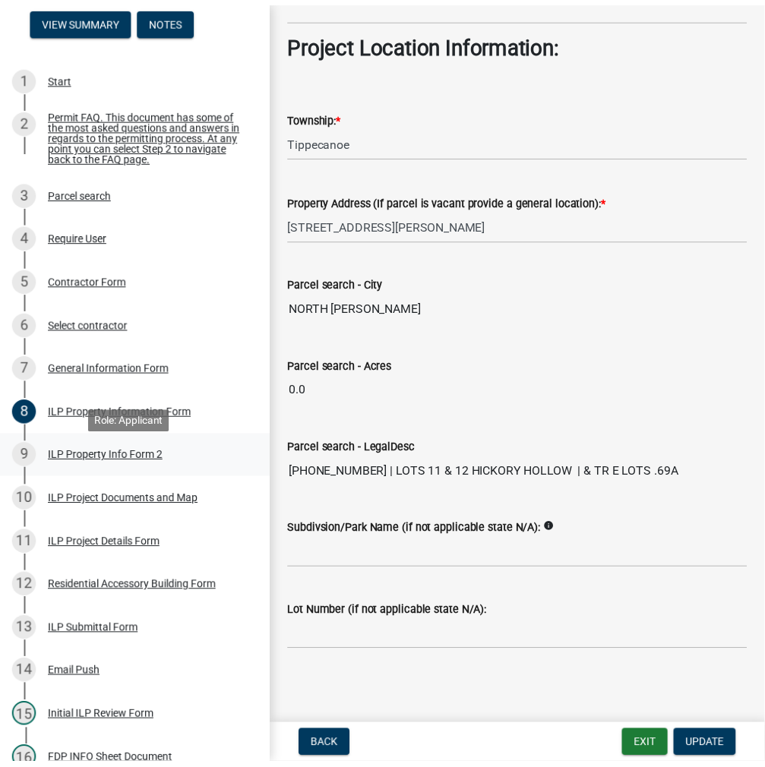
scroll to position [0, 0]
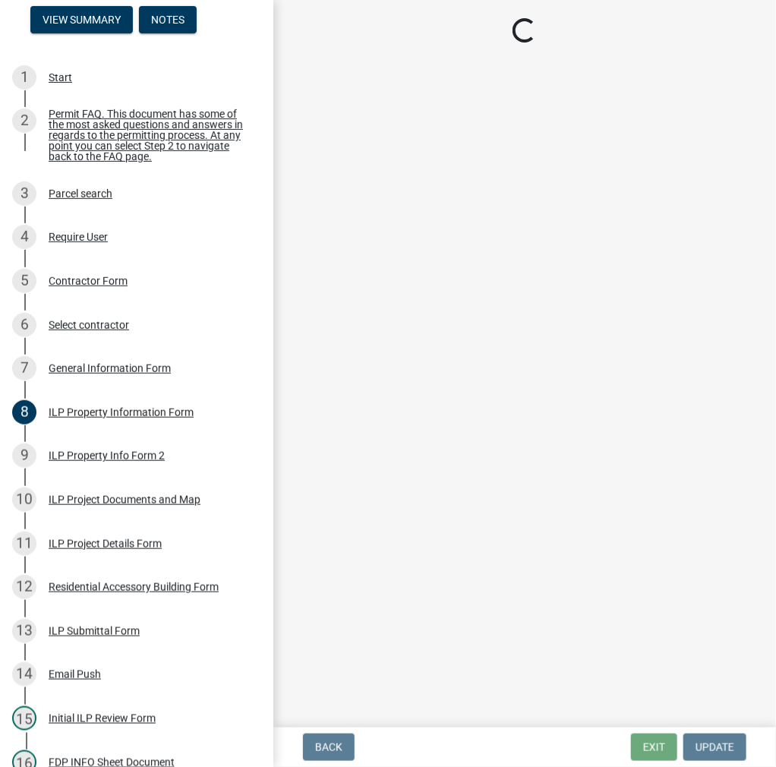
select select "30cad654-0079-4cbe-a349-097ae71a5774"
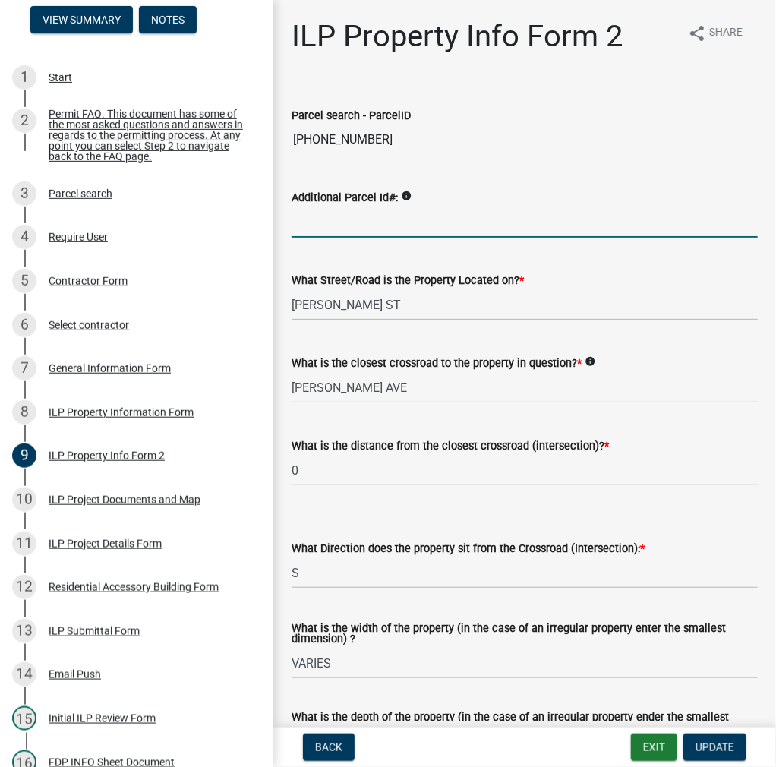
click at [357, 219] on input "Additional Parcel Id#:" at bounding box center [525, 222] width 466 height 31
type input "[PHONE_NUMBER]"
click at [710, 752] on span "Update" at bounding box center [715, 747] width 39 height 12
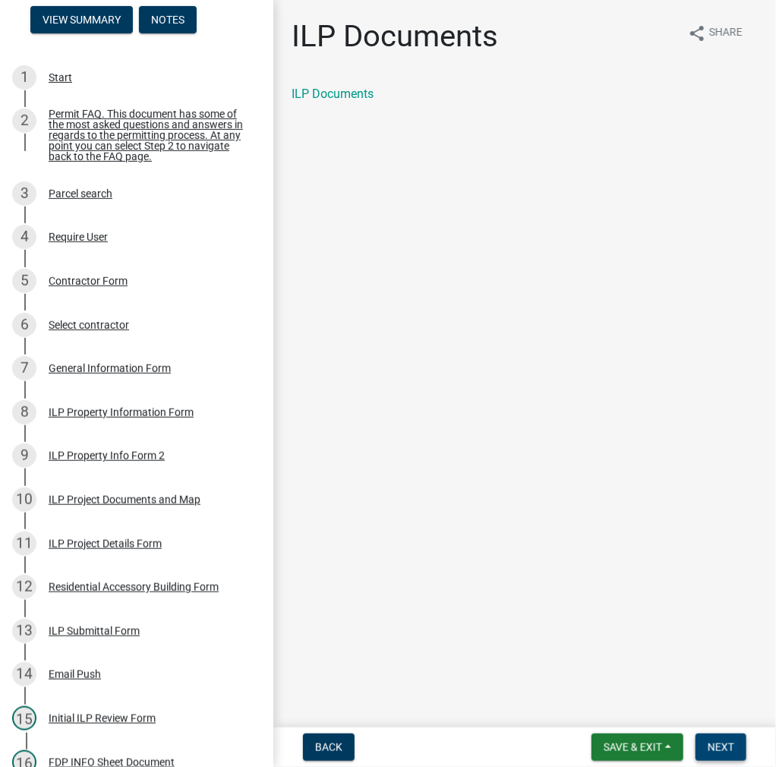
click at [715, 756] on button "Next" at bounding box center [721, 746] width 51 height 27
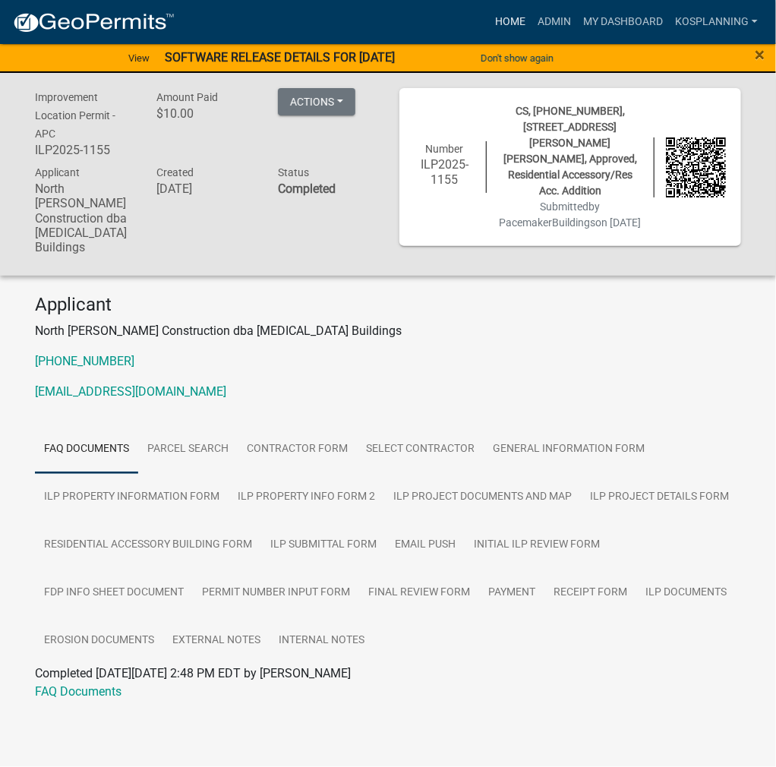
click at [510, 23] on link "Home" at bounding box center [510, 22] width 43 height 29
